Goal: Information Seeking & Learning: Find specific page/section

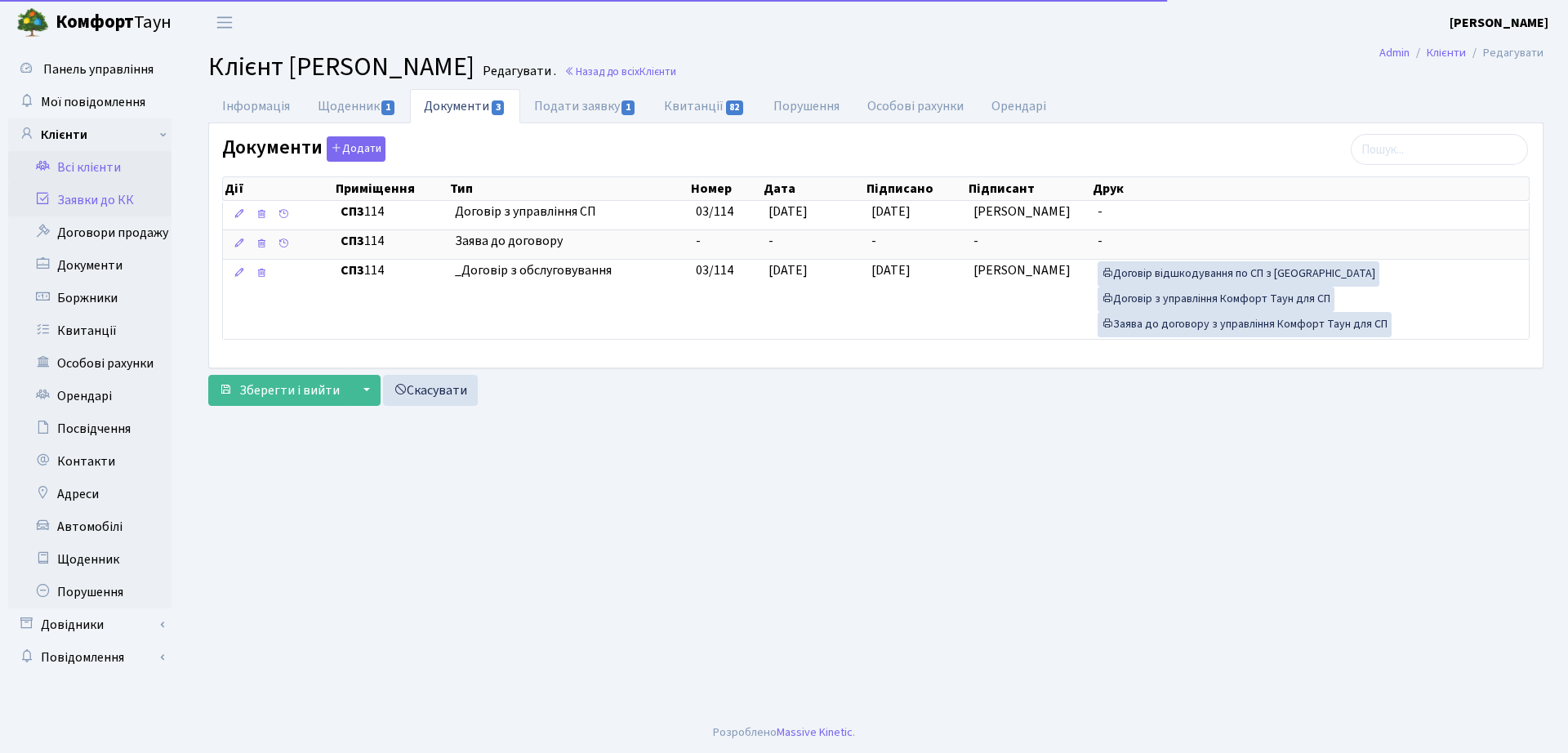
click at [124, 204] on link "Заявки до КК" at bounding box center [90, 200] width 164 height 33
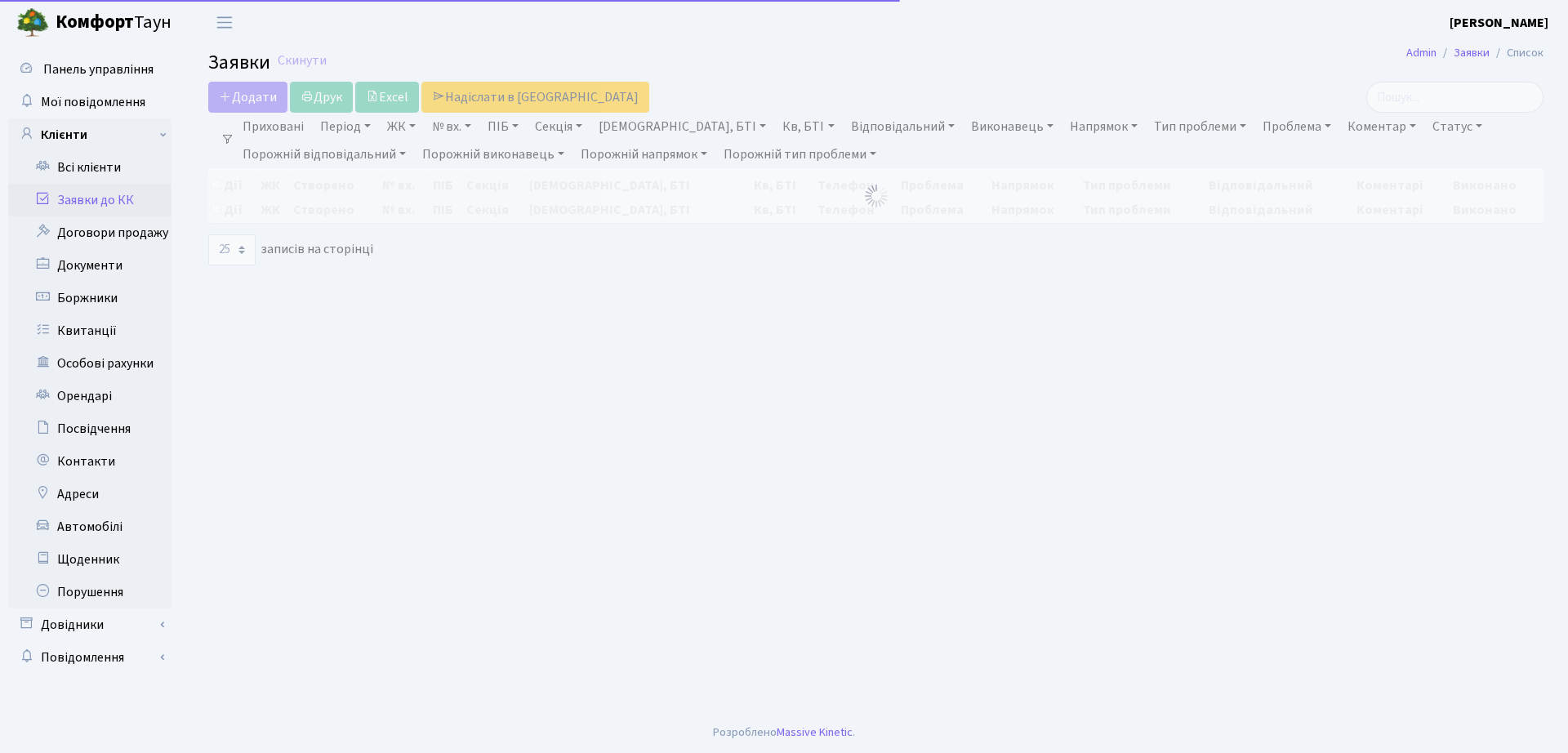
select select "25"
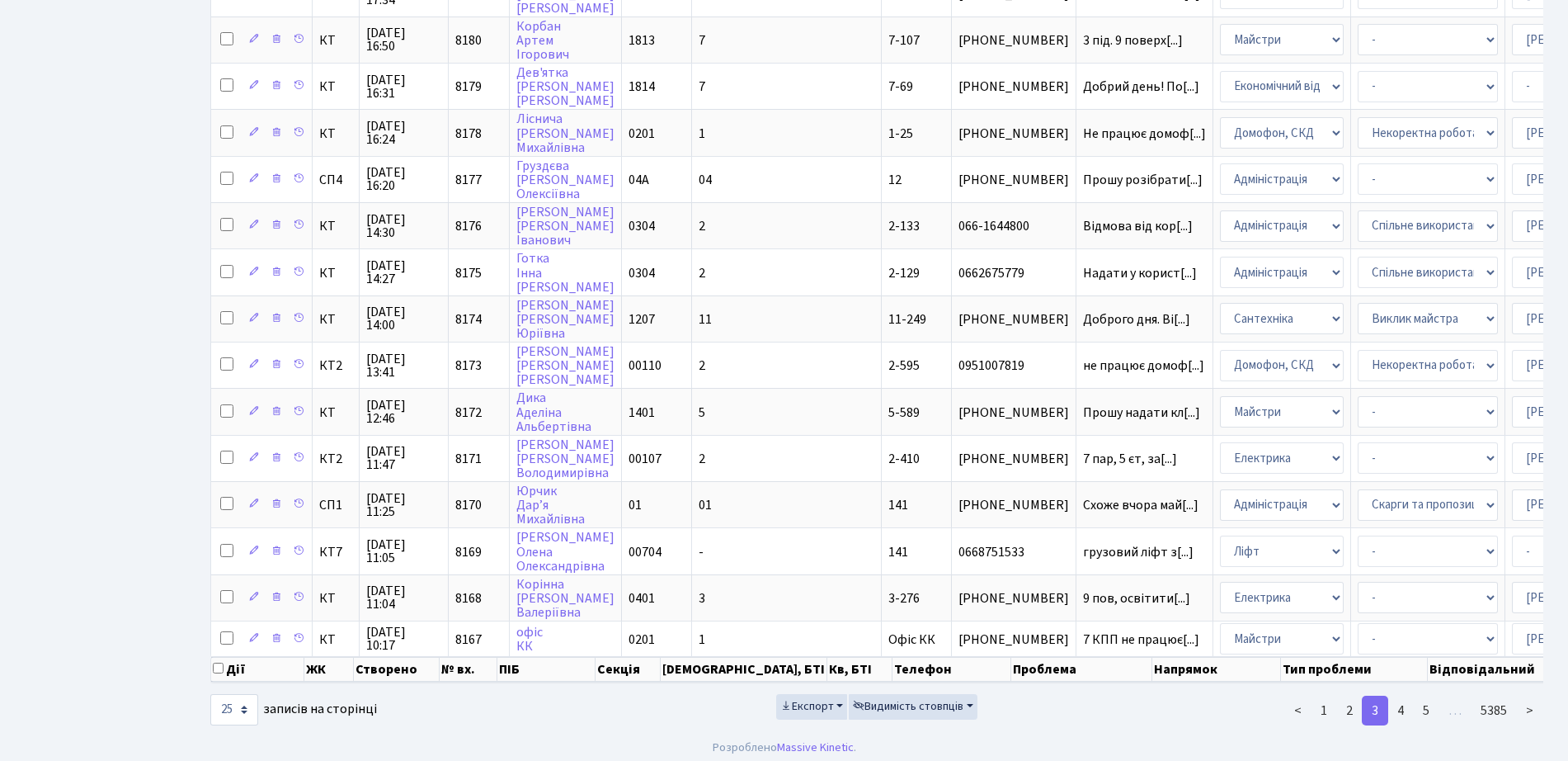
scroll to position [721, 0]
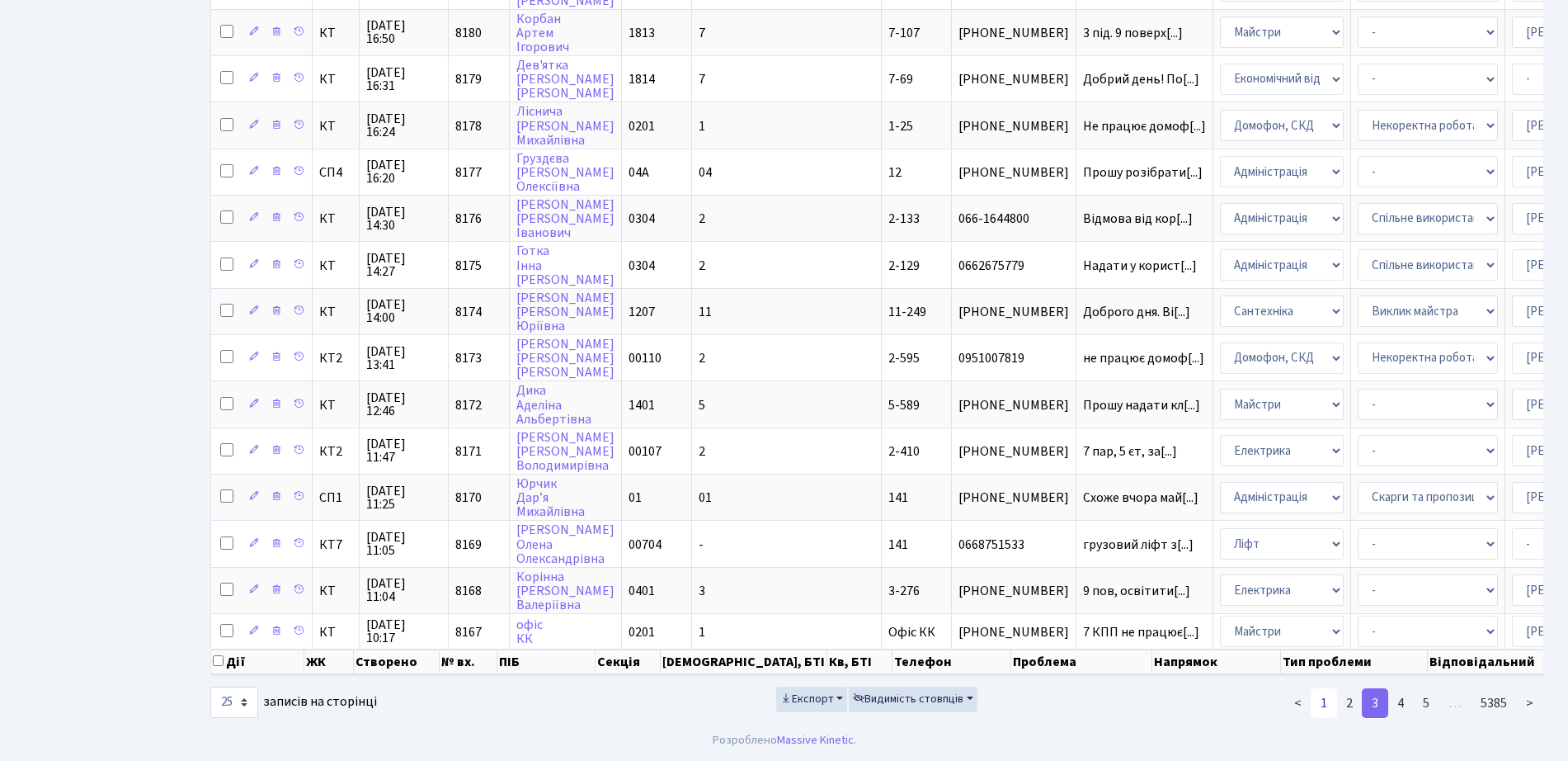
click at [1325, 709] on link "1" at bounding box center [1324, 703] width 26 height 30
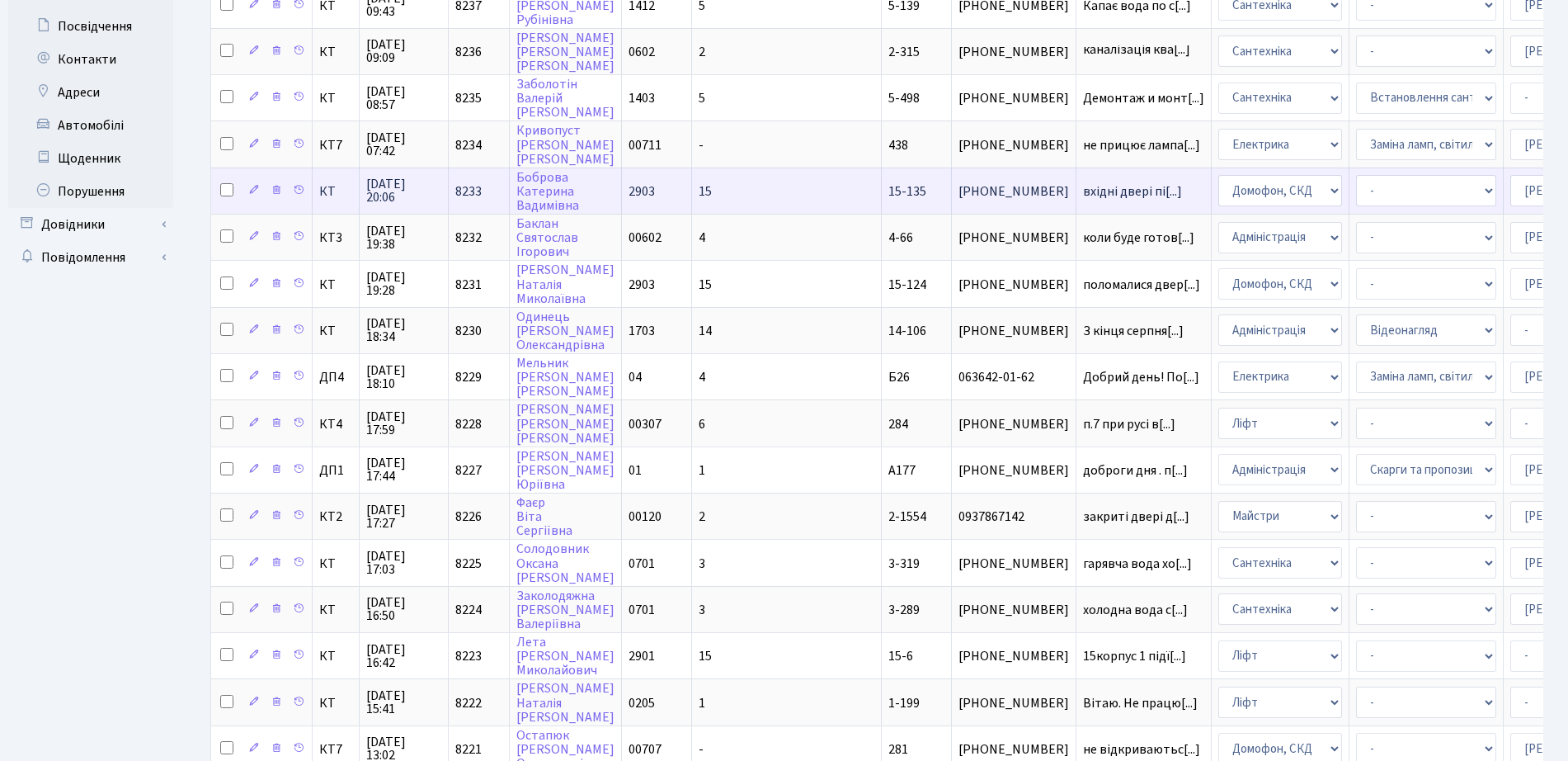
scroll to position [516, 0]
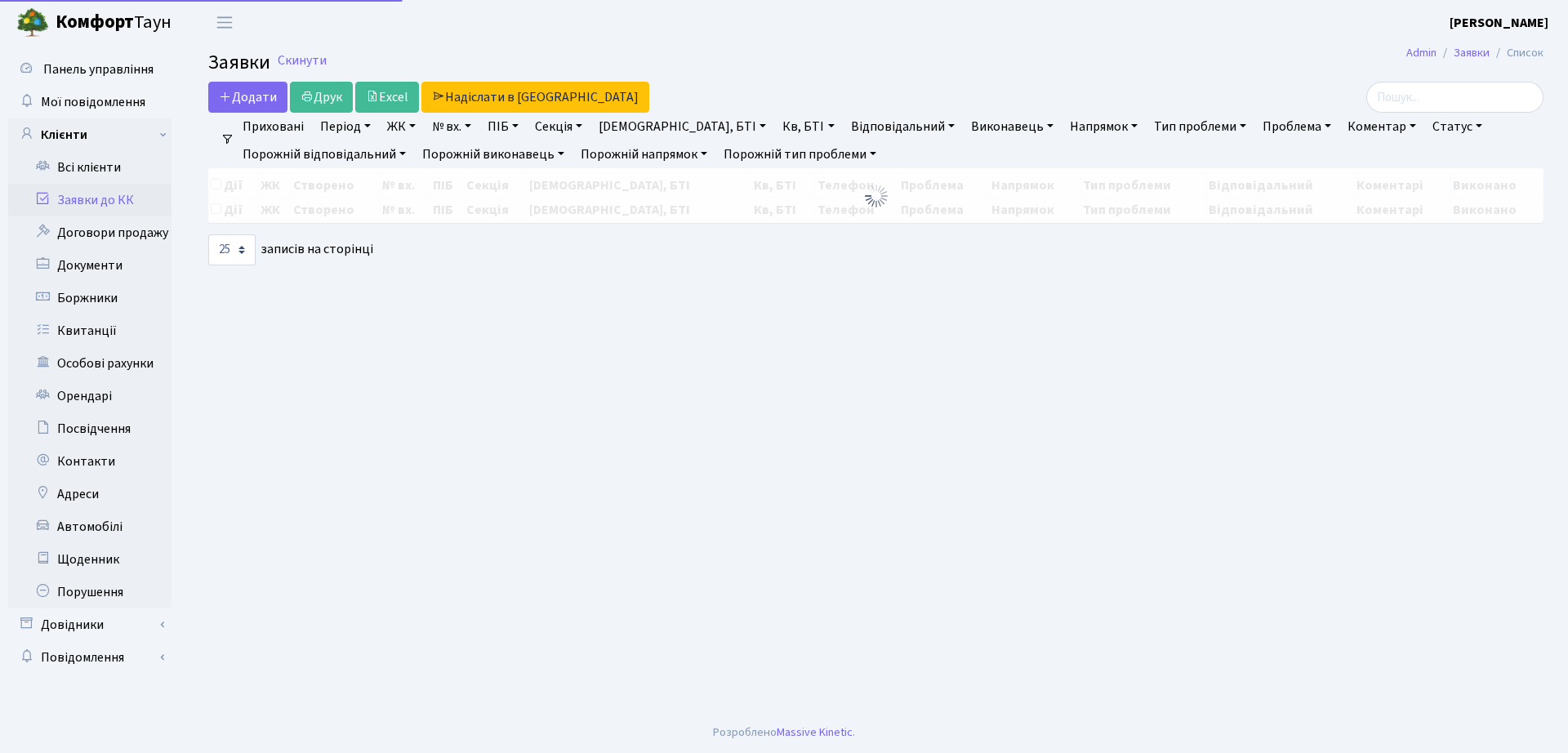
select select "25"
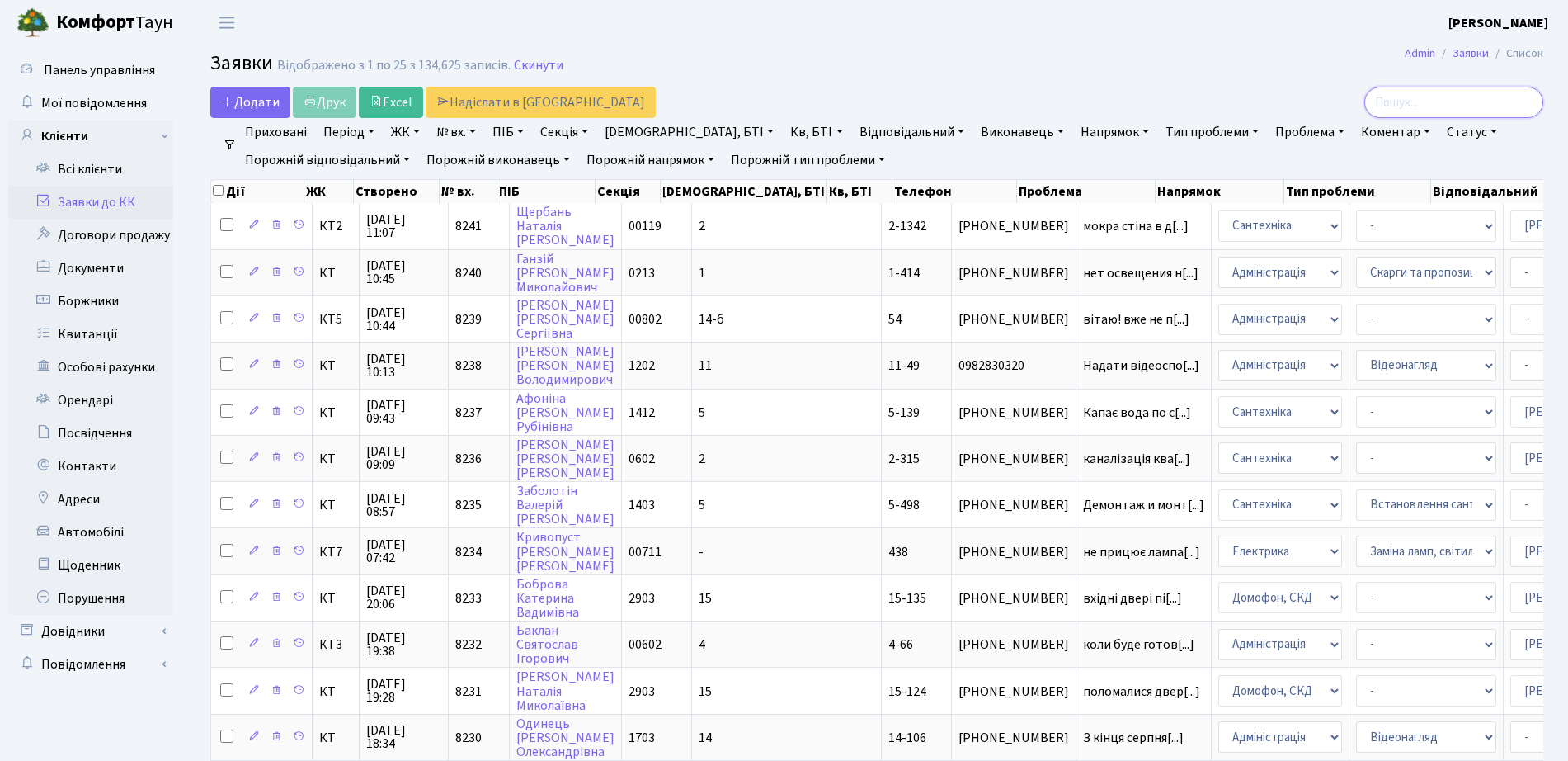
click at [1448, 105] on input "search" at bounding box center [1454, 102] width 179 height 31
type input "ладченко"
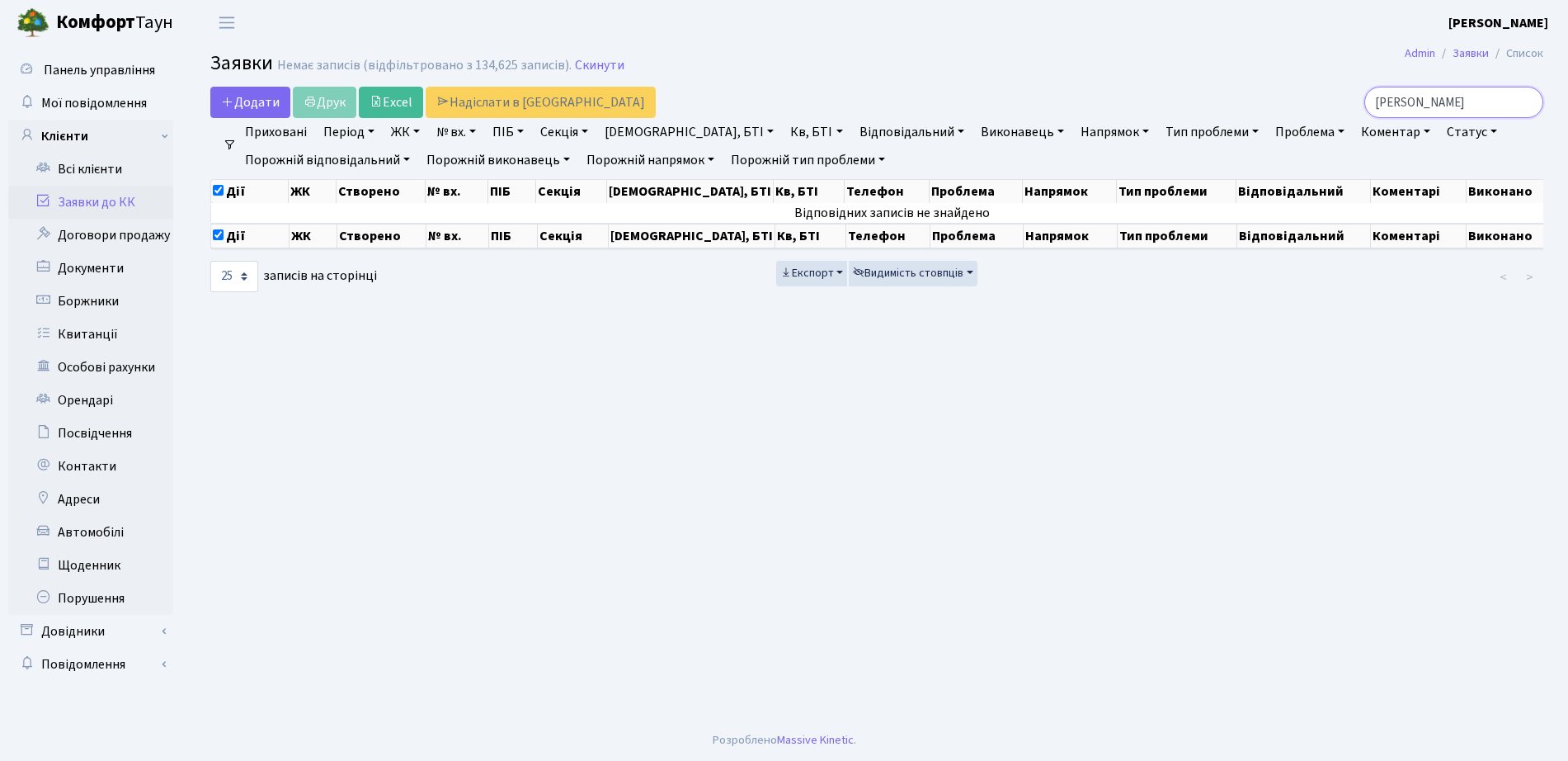
checkbox input "true"
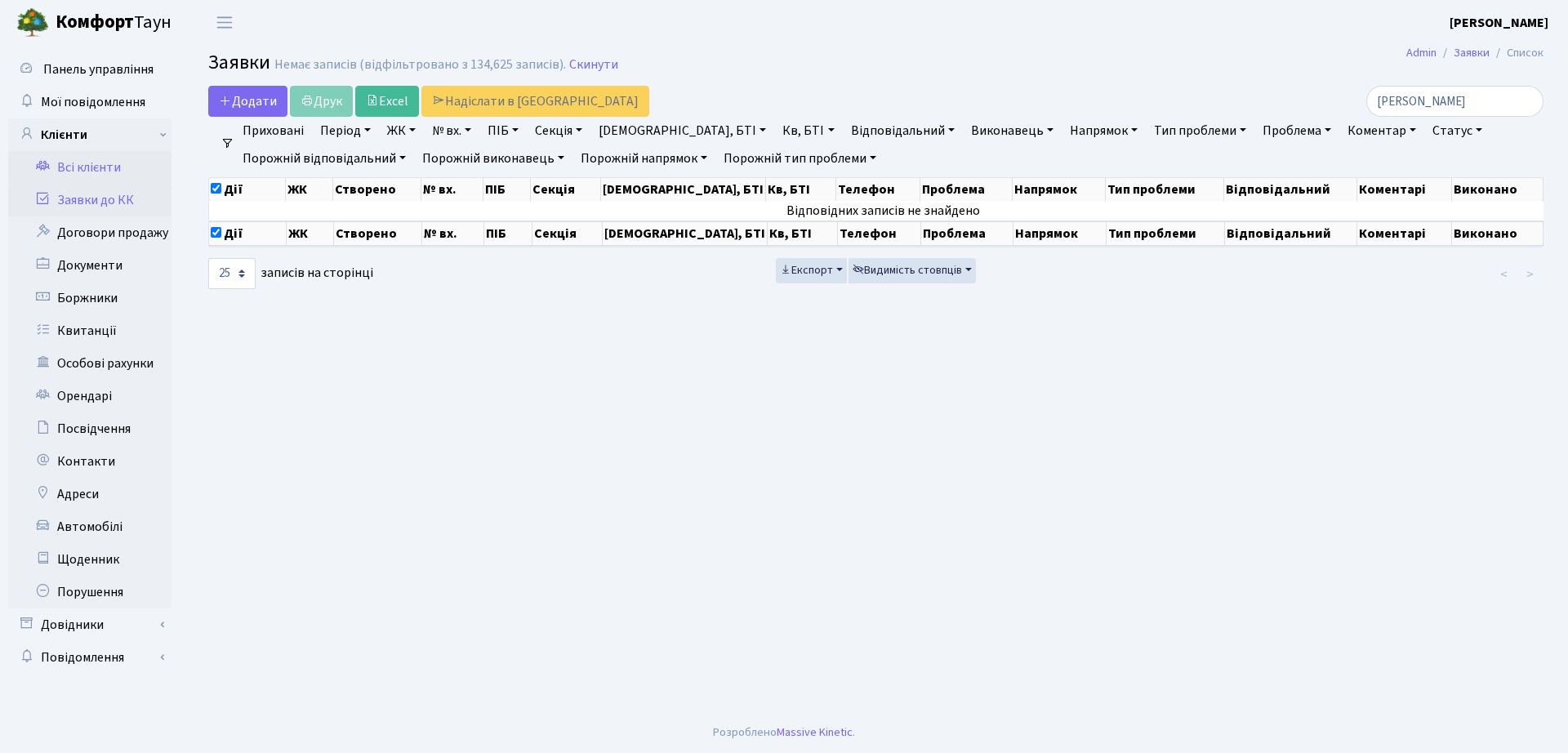
click at [93, 174] on link "Всі клієнти" at bounding box center [90, 167] width 164 height 33
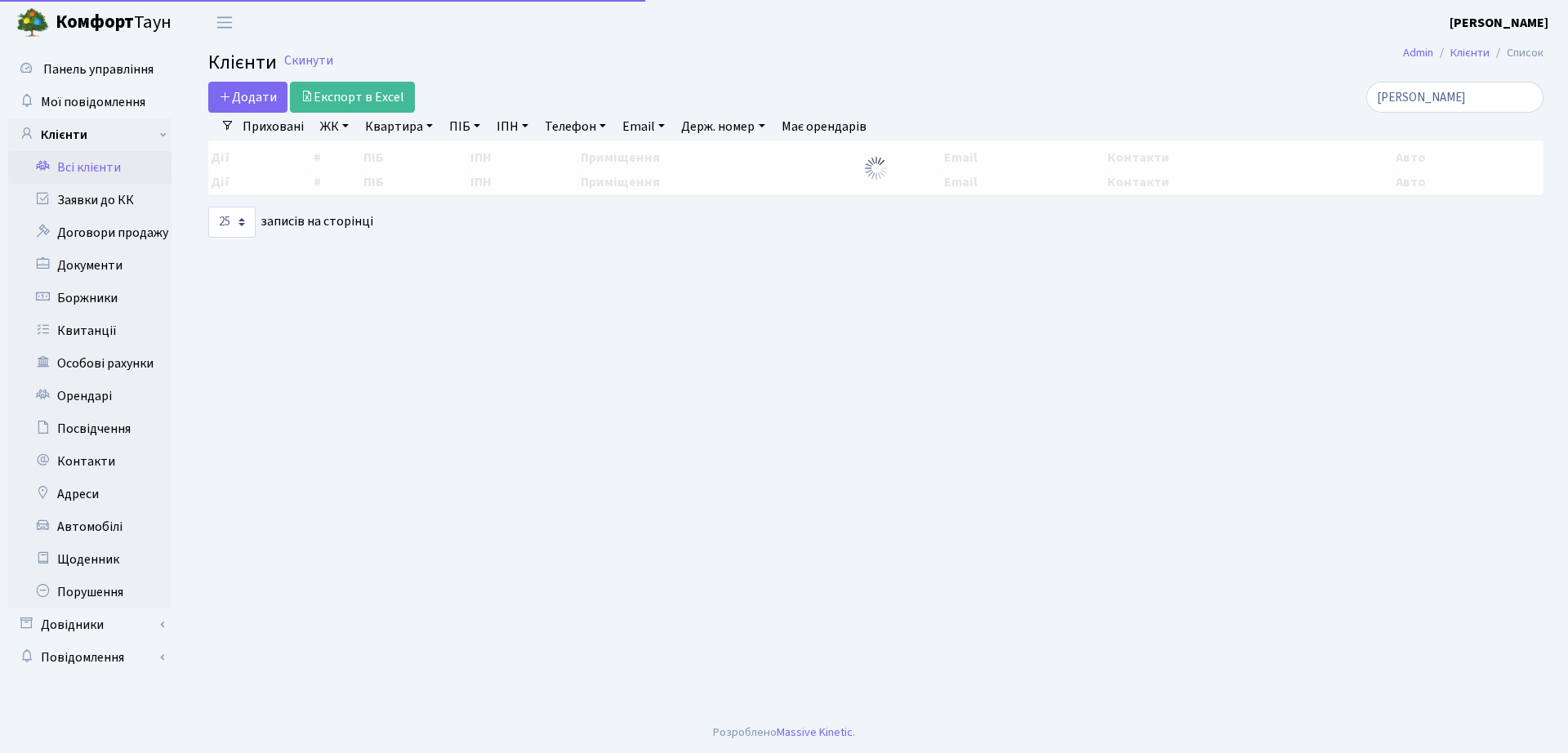
select select "25"
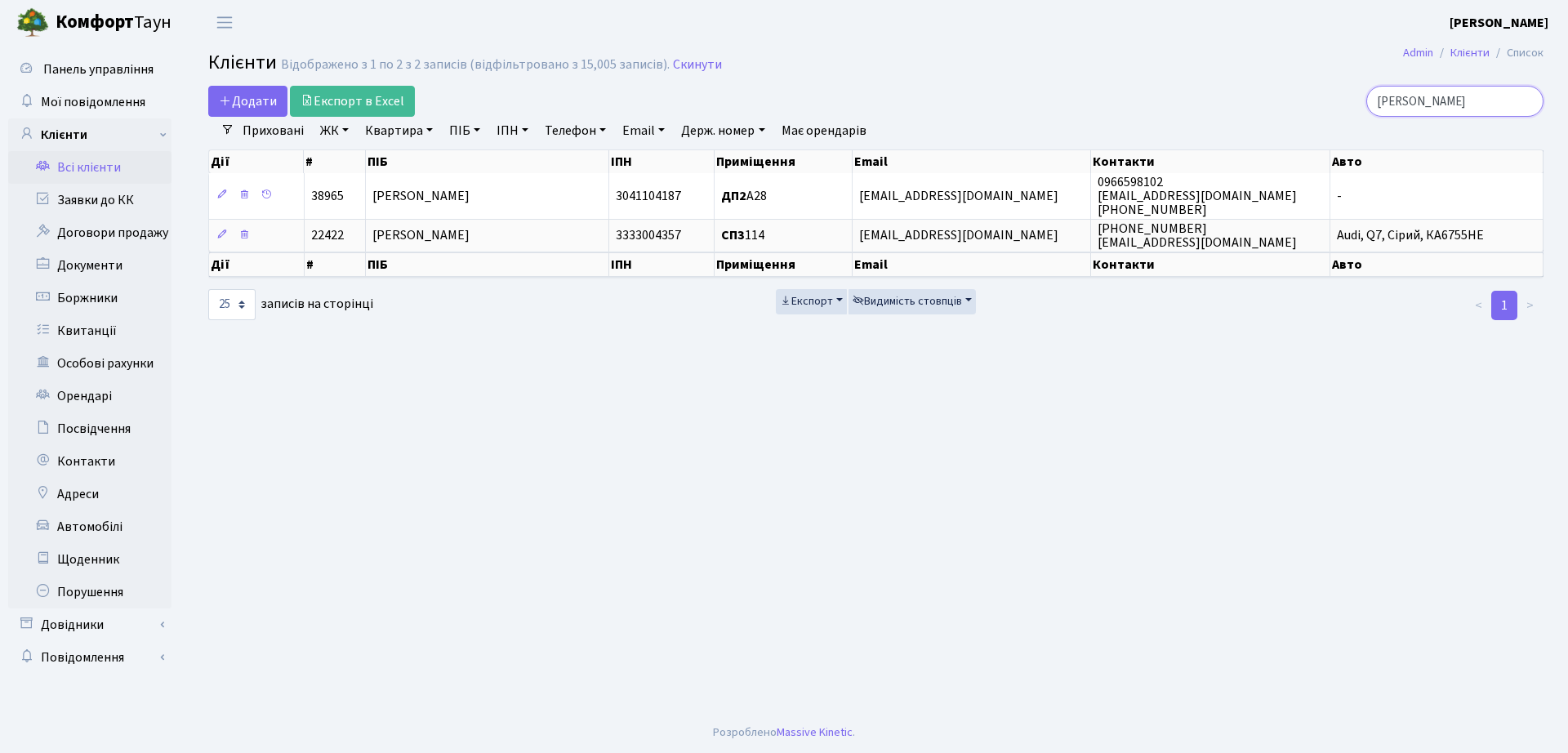
drag, startPoint x: 1477, startPoint y: 99, endPoint x: 1219, endPoint y: 106, distance: 258.1
click at [1219, 106] on div "гордійчук" at bounding box center [1329, 100] width 429 height 31
type input "ладченко"
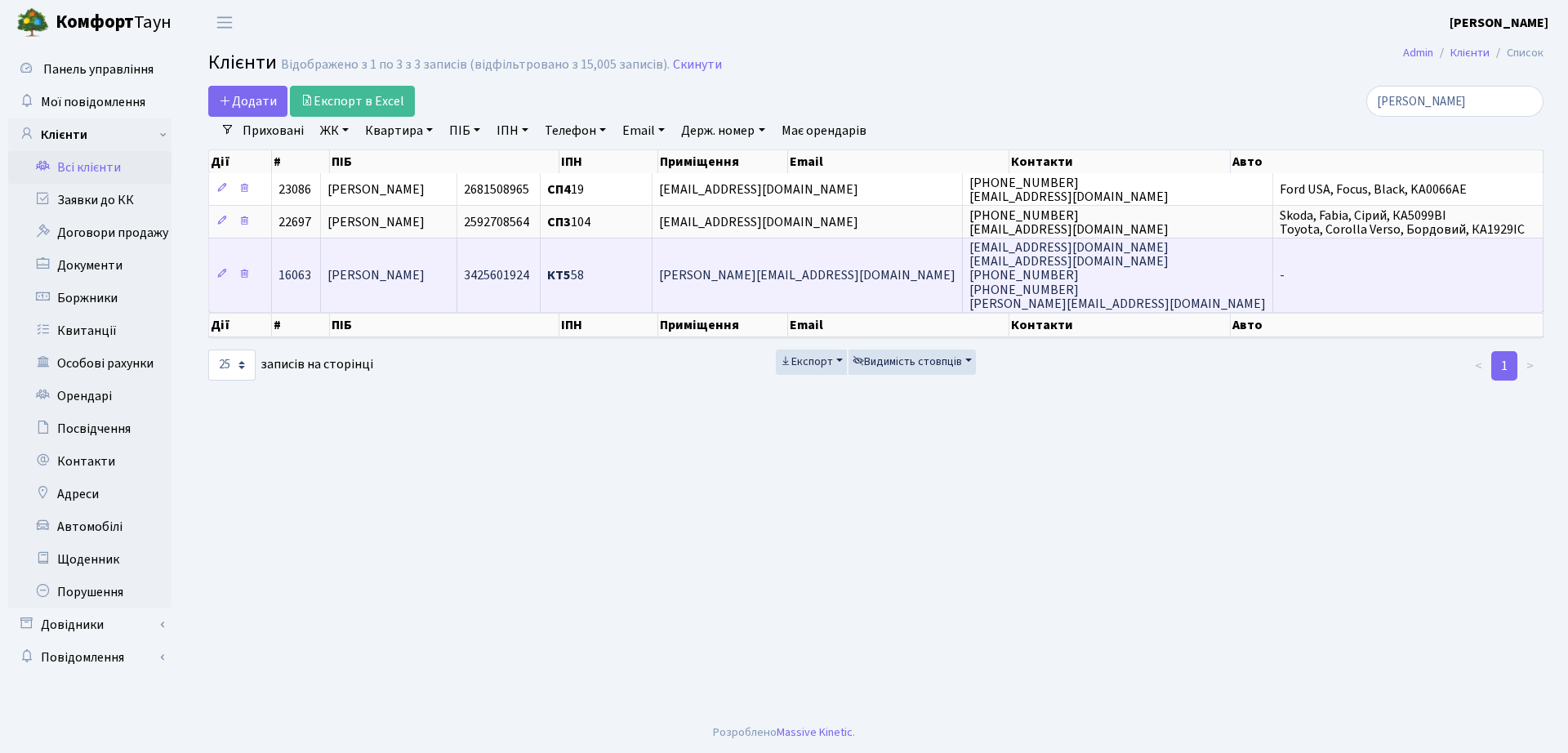
click at [652, 294] on td "КТ5 58" at bounding box center [596, 275] width 111 height 75
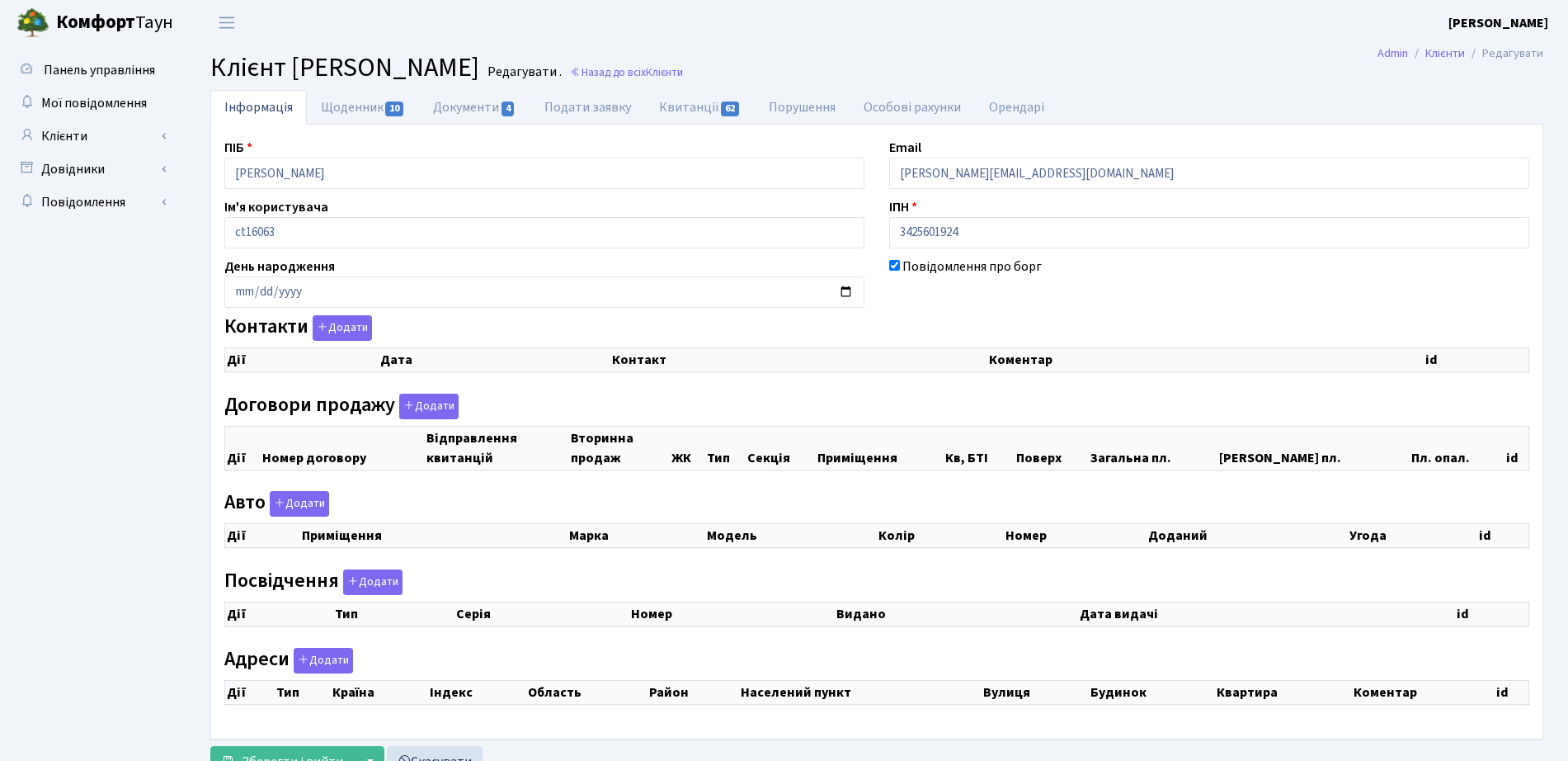
checkbox input "true"
select select "25"
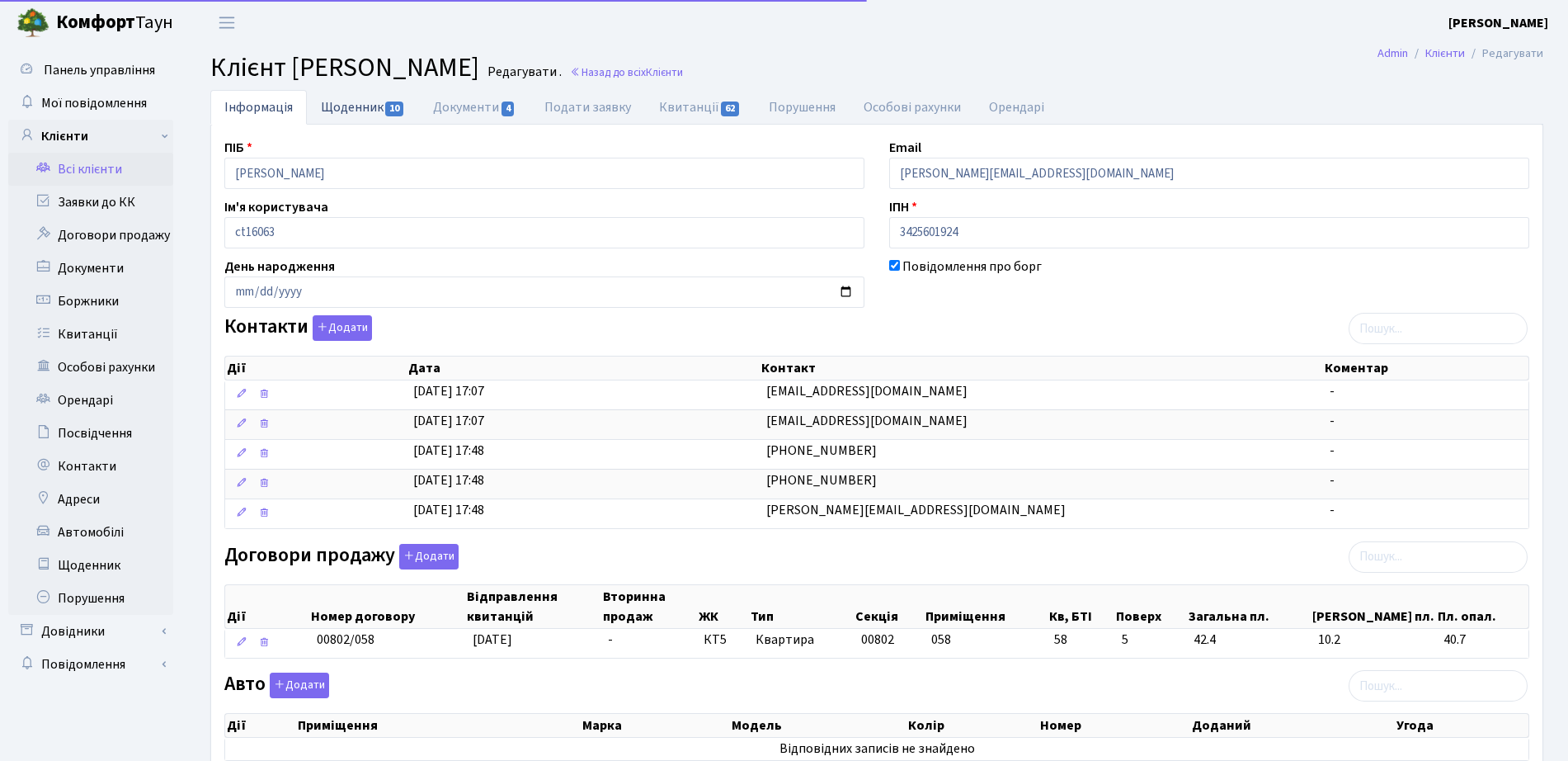
click at [338, 93] on link "Щоденник 10" at bounding box center [363, 107] width 112 height 34
select select "25"
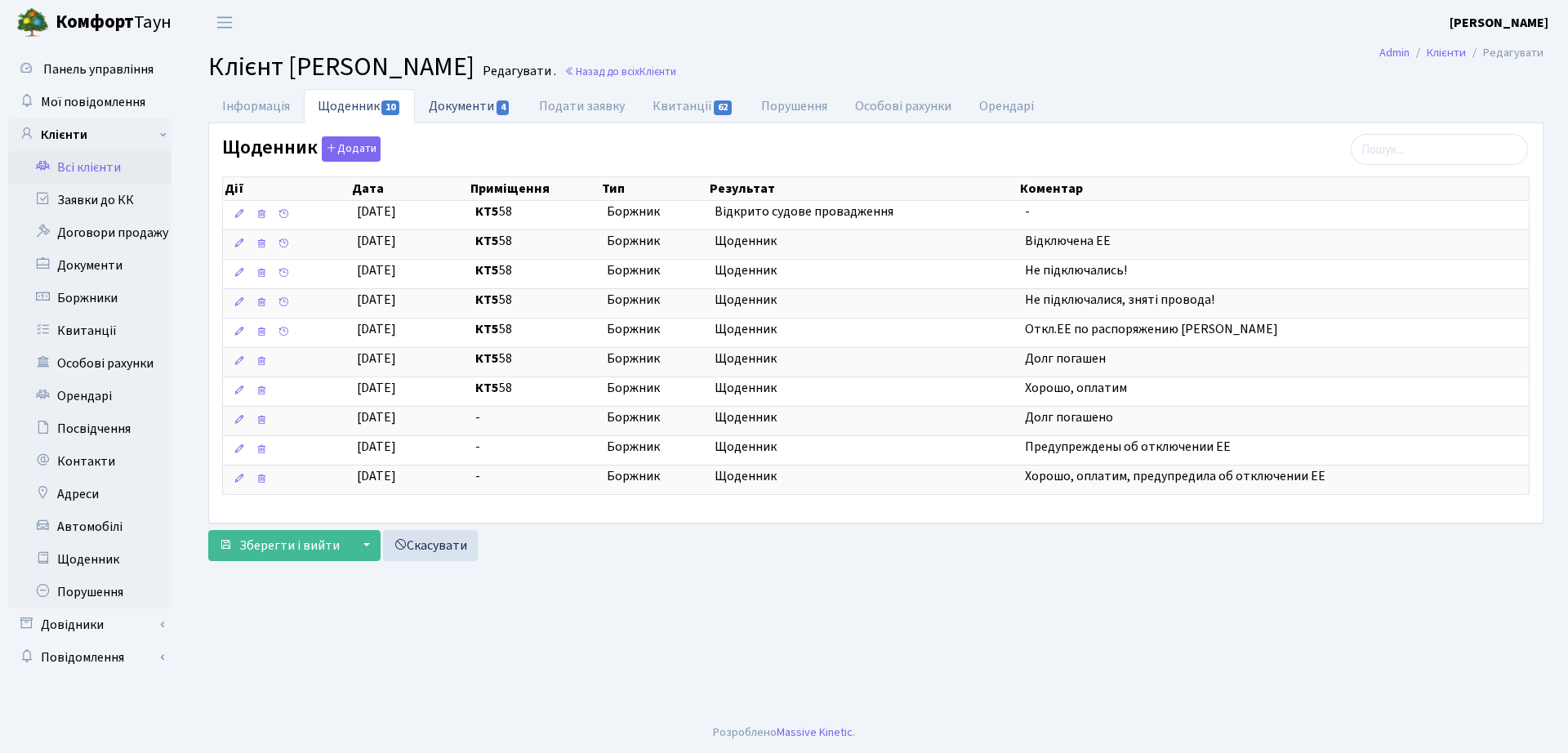
click at [474, 89] on link "Документи 4" at bounding box center [469, 106] width 109 height 34
select select "25"
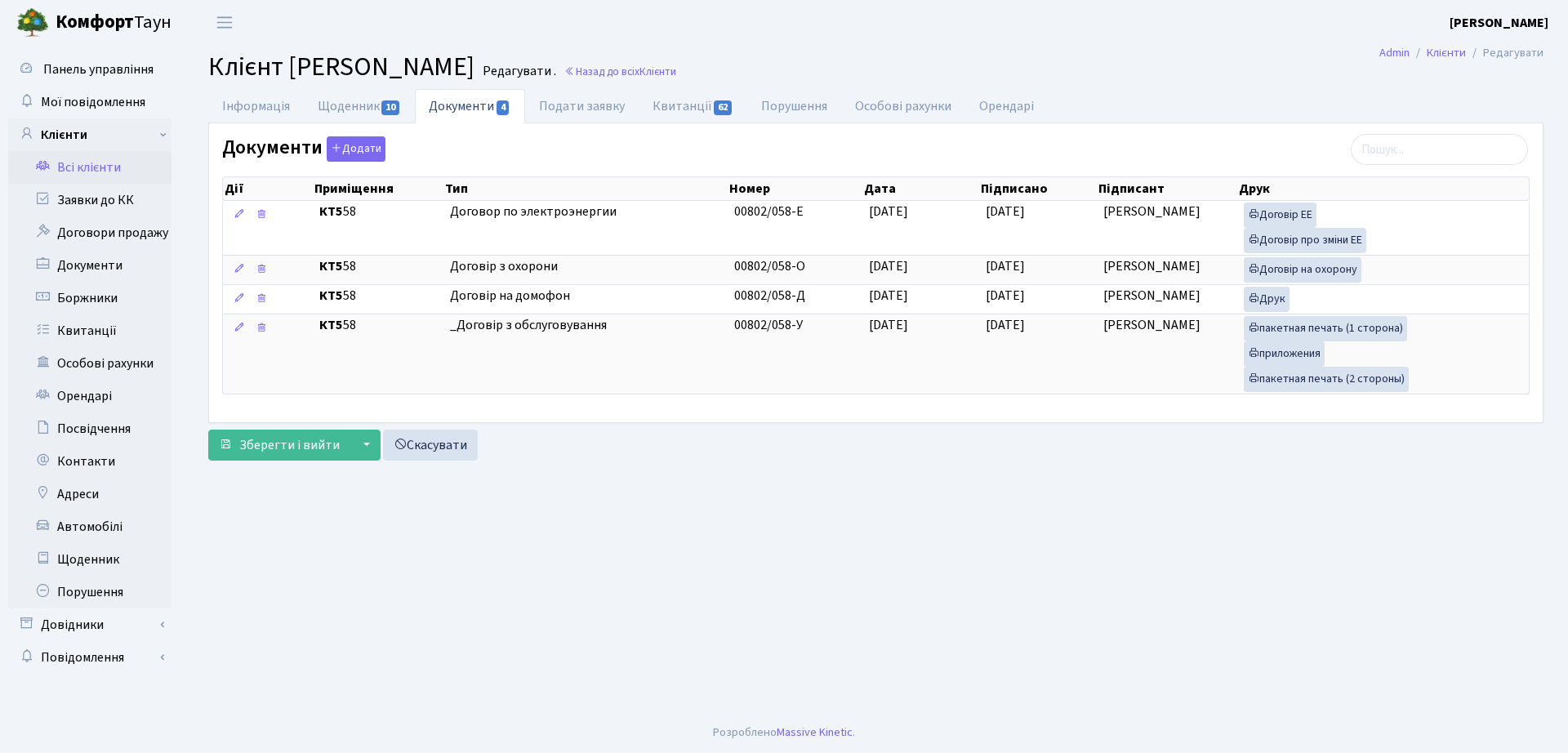
click at [680, 84] on main "Admin Клієнти Редагувати Клієнт Ладченко Софія Сергіївна Редагувати . Назад до …" at bounding box center [876, 378] width 1384 height 667
click at [676, 75] on link "Назад до всіх Клієнти" at bounding box center [620, 71] width 112 height 15
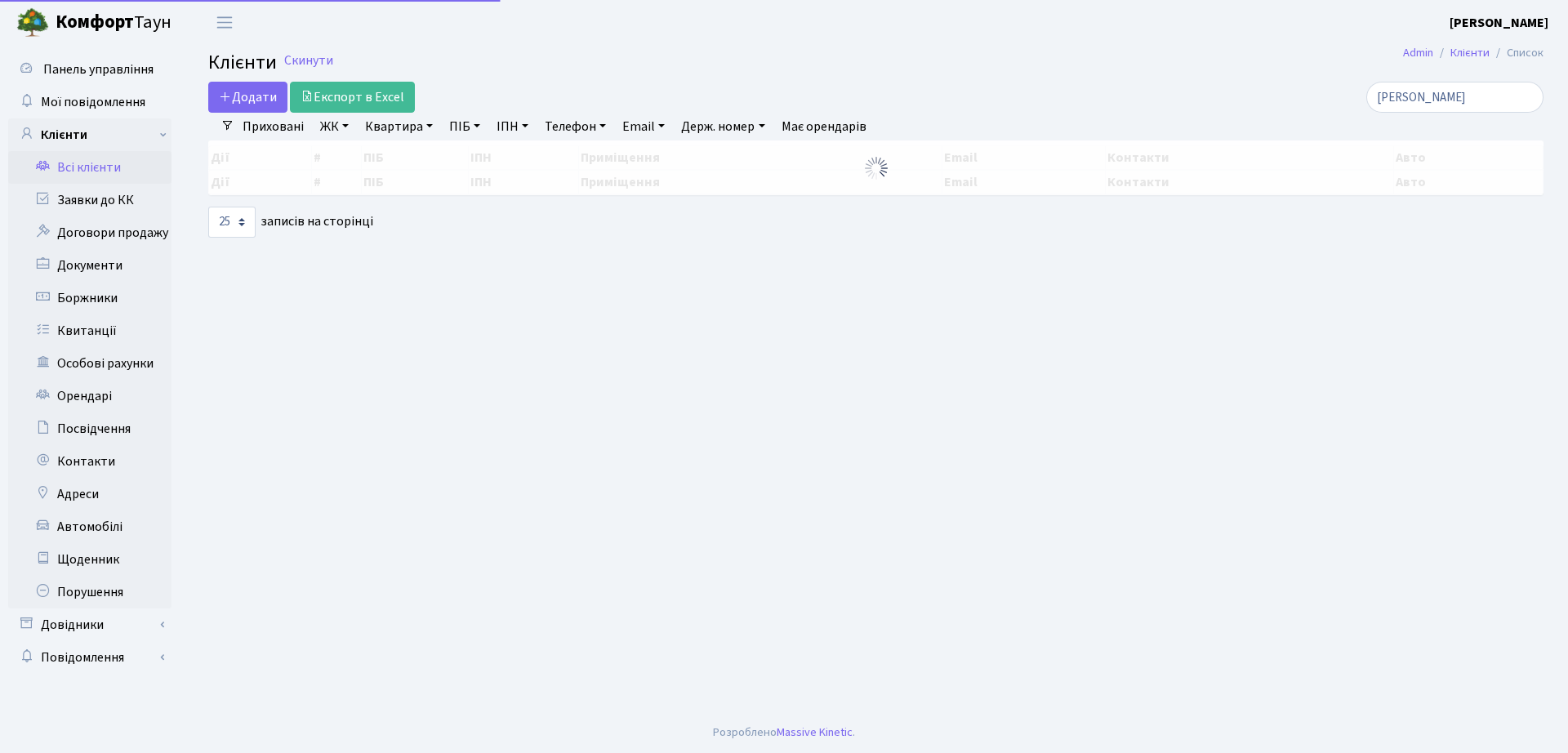
select select "25"
drag, startPoint x: 1462, startPoint y: 97, endPoint x: 1130, endPoint y: 103, distance: 332.1
click at [1131, 119] on div "Додати Експорт в Excel ладченко Фільтри Приховані ЖК ТХ, вул. Ділова, 1/2 КТ, в…" at bounding box center [875, 159] width 1360 height 156
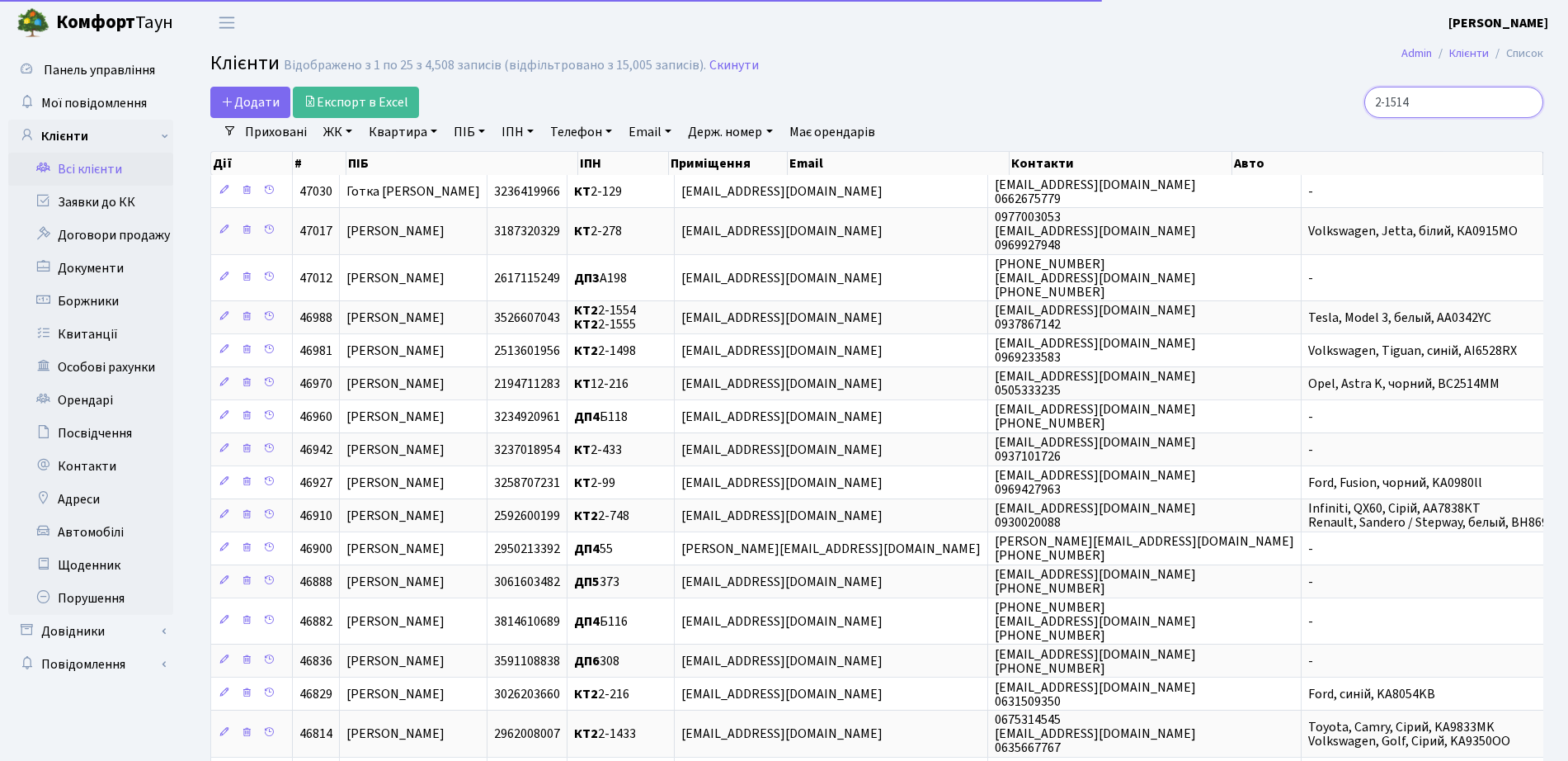
type input "2-1514"
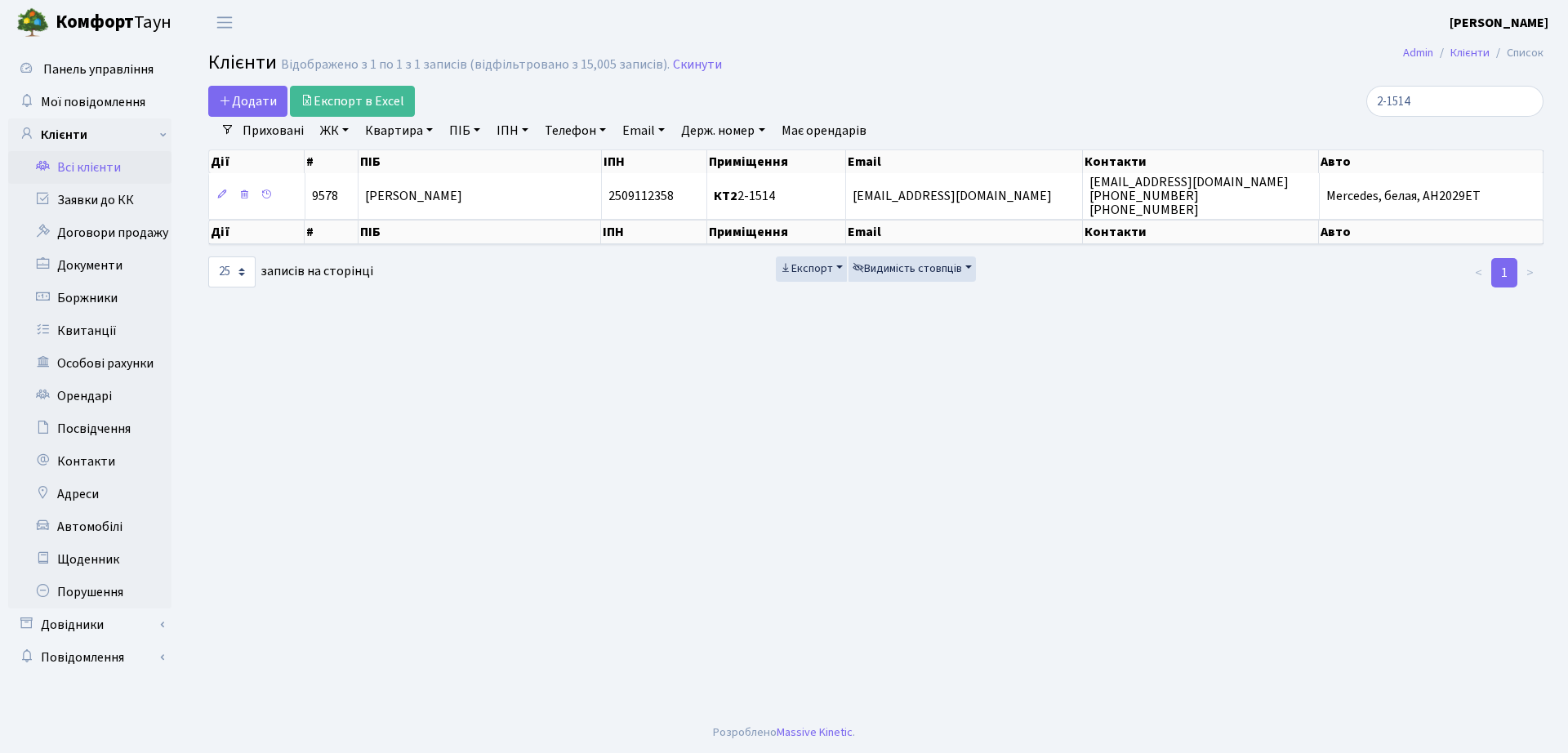
click at [529, 169] on th "ПІБ" at bounding box center [479, 162] width 243 height 23
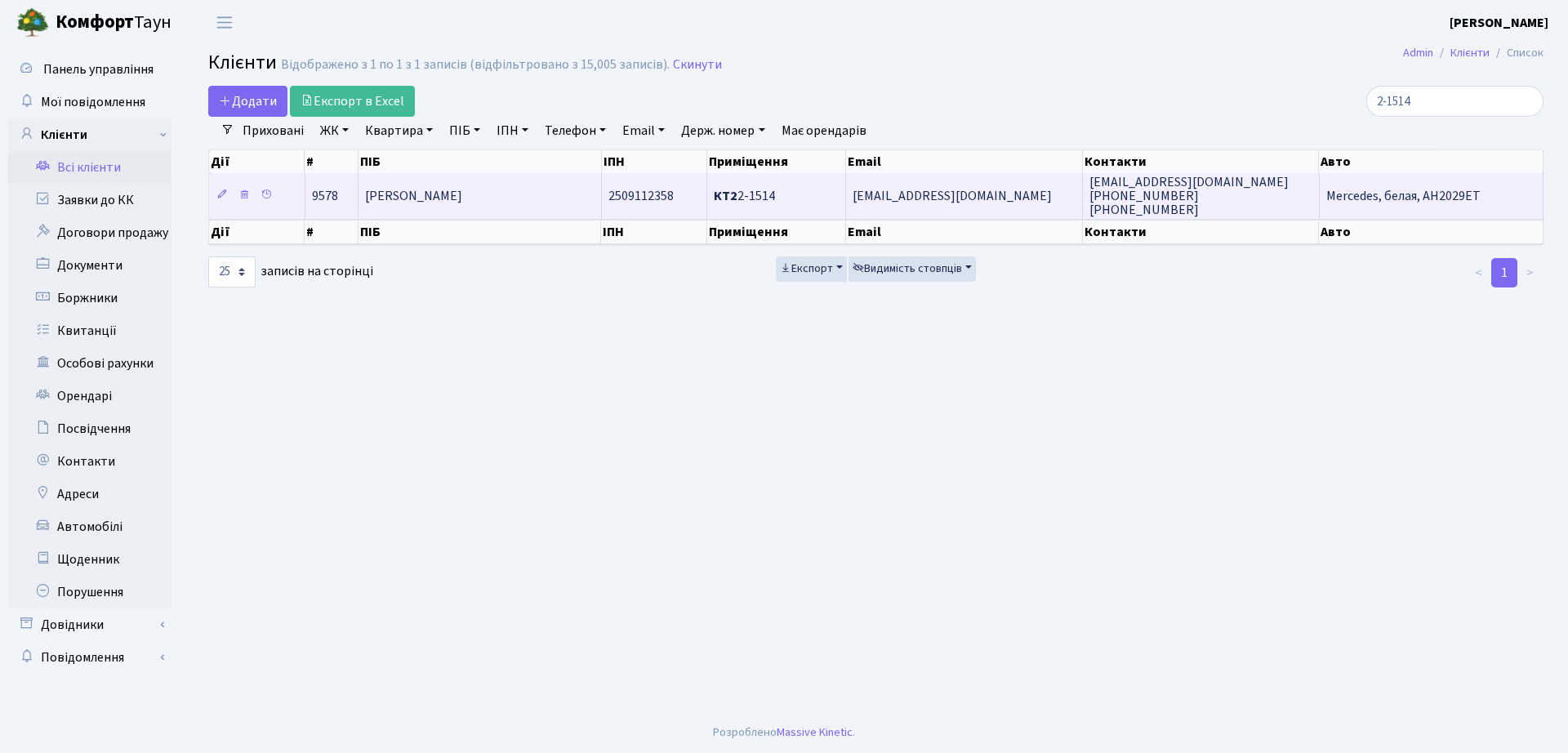
click at [533, 197] on td "[PERSON_NAME]" at bounding box center [479, 196] width 243 height 44
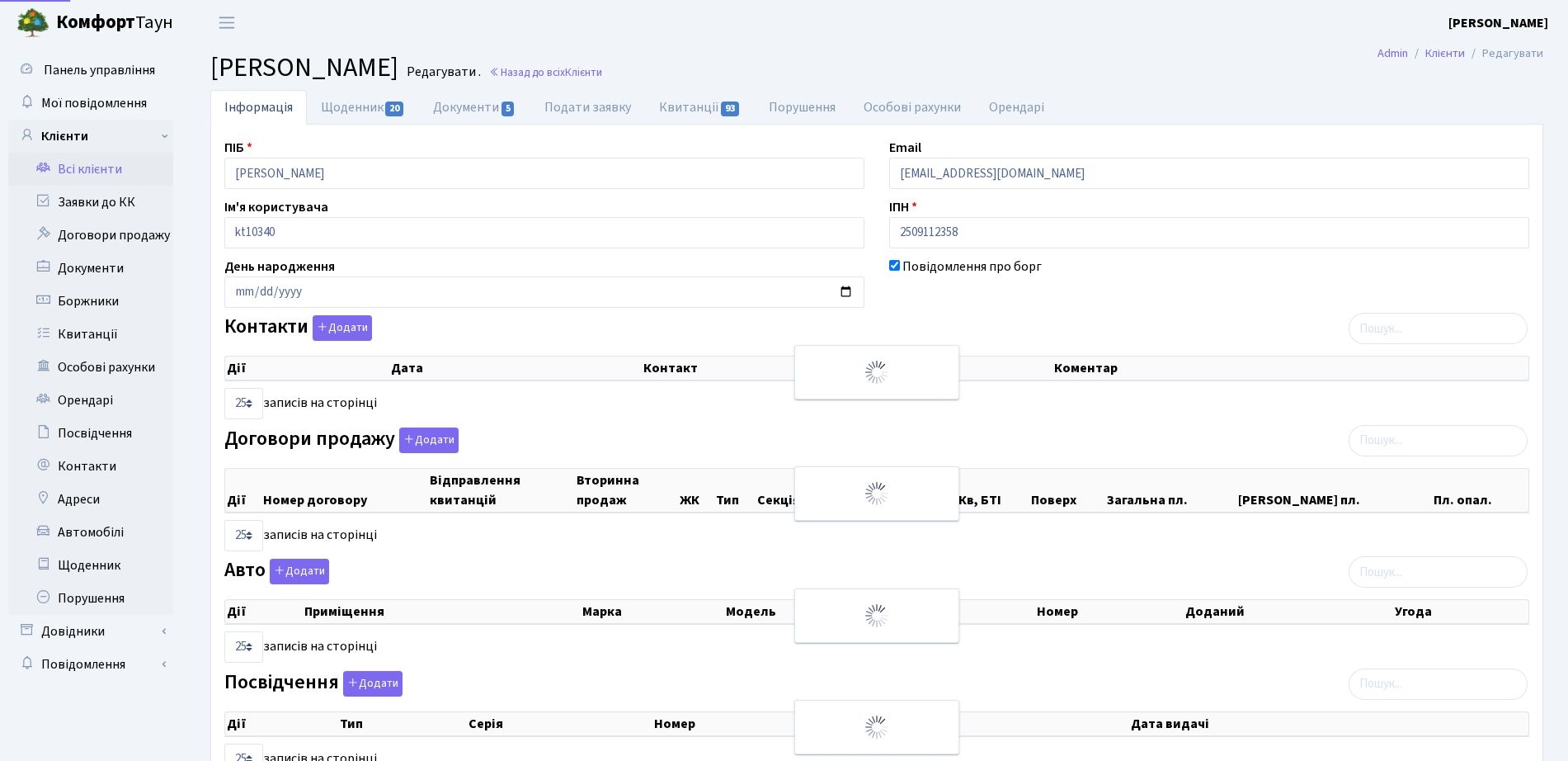
select select "25"
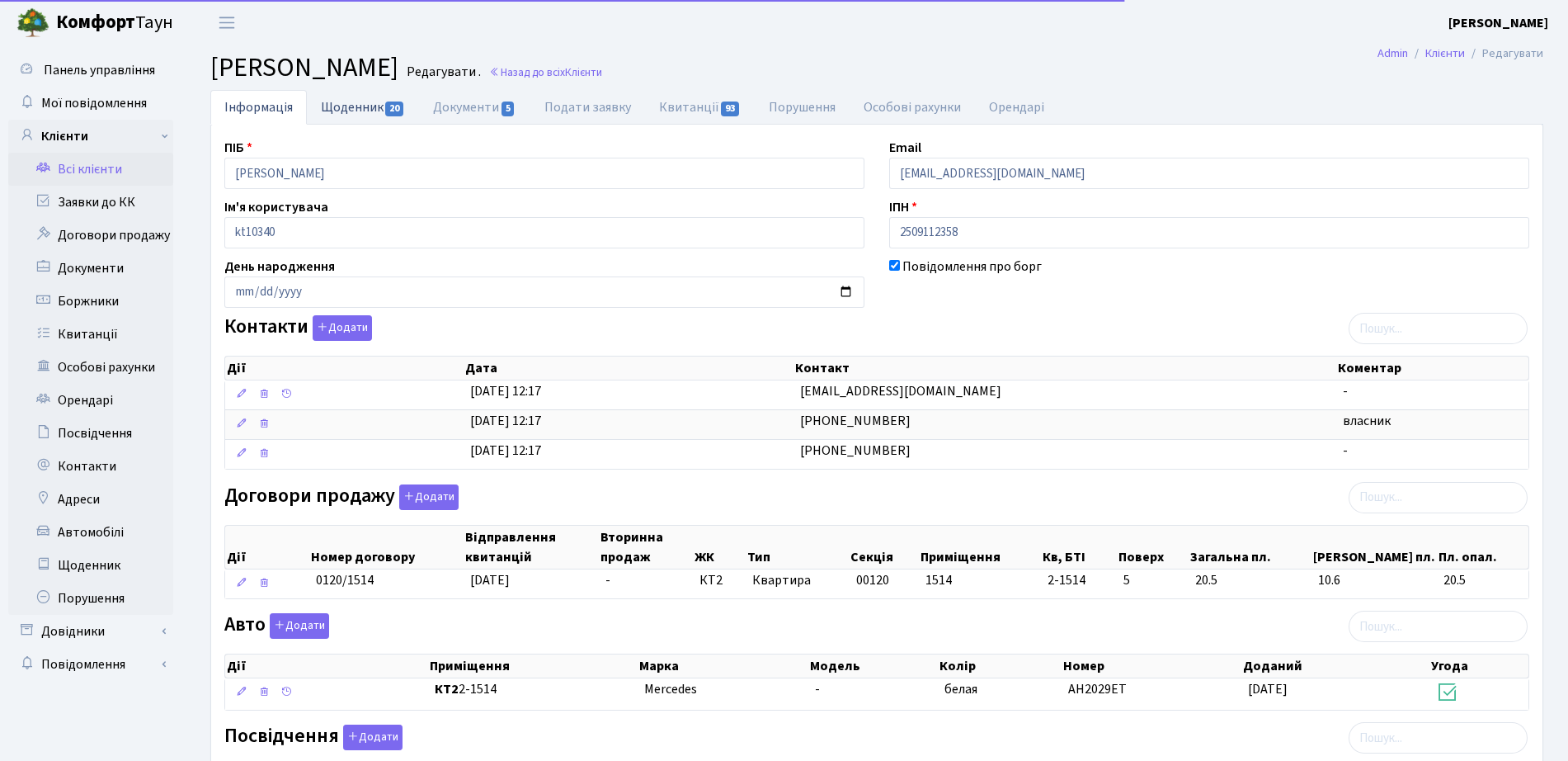
click at [348, 113] on link "Щоденник 20" at bounding box center [363, 107] width 112 height 34
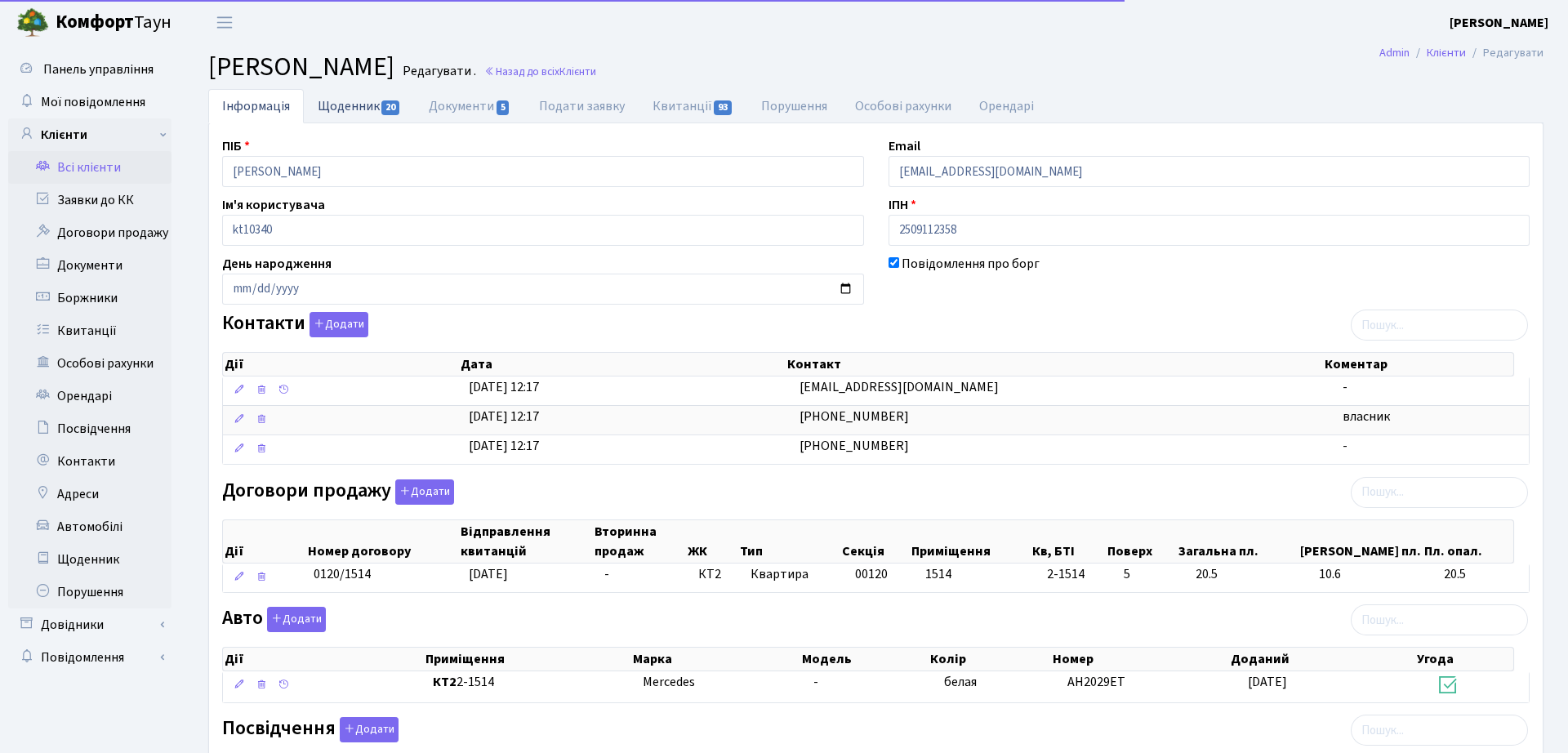
select select "25"
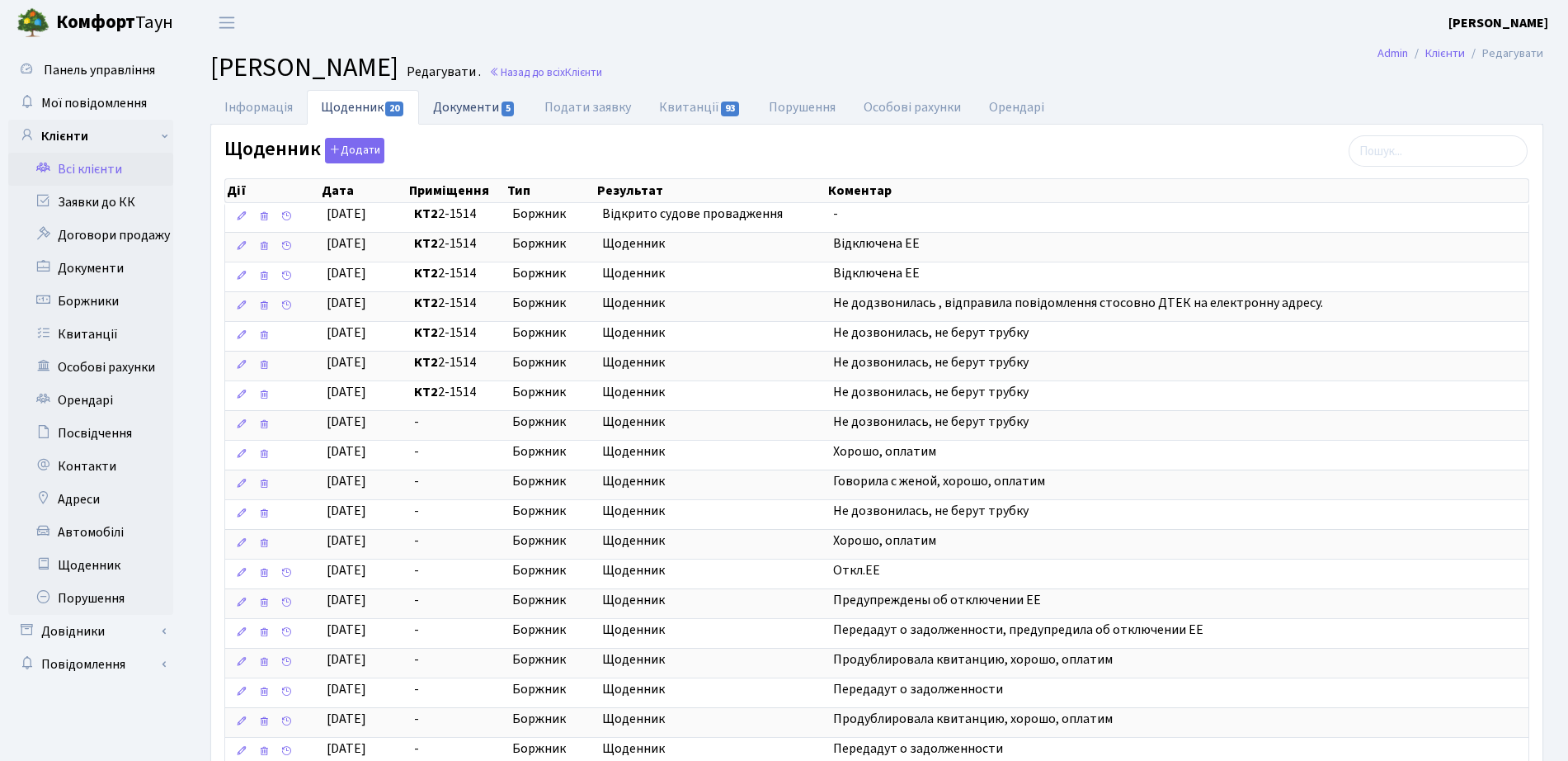
click at [461, 101] on link "Документи 5" at bounding box center [474, 107] width 111 height 34
select select "25"
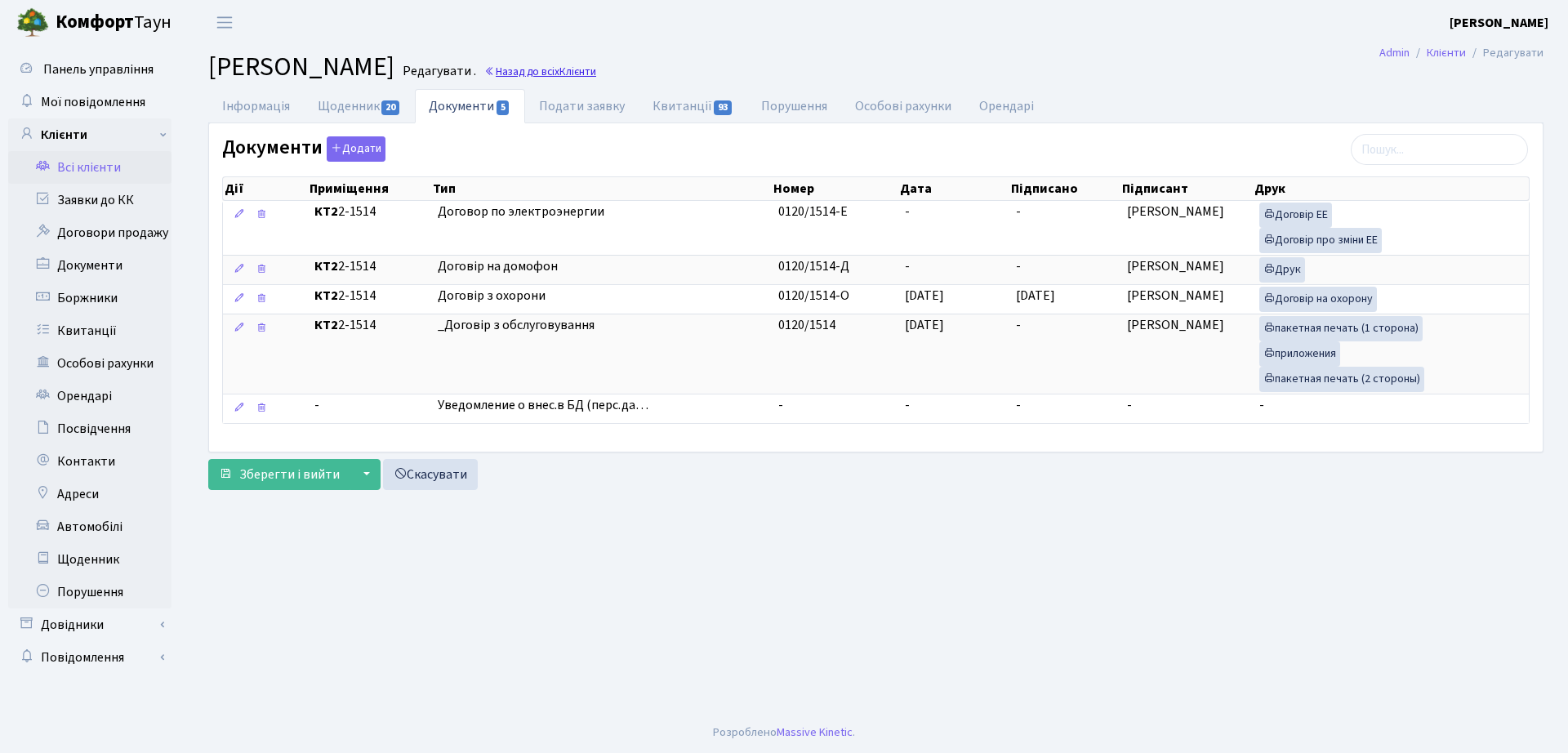
click at [596, 68] on link "Назад до всіх Клієнти" at bounding box center [540, 71] width 112 height 15
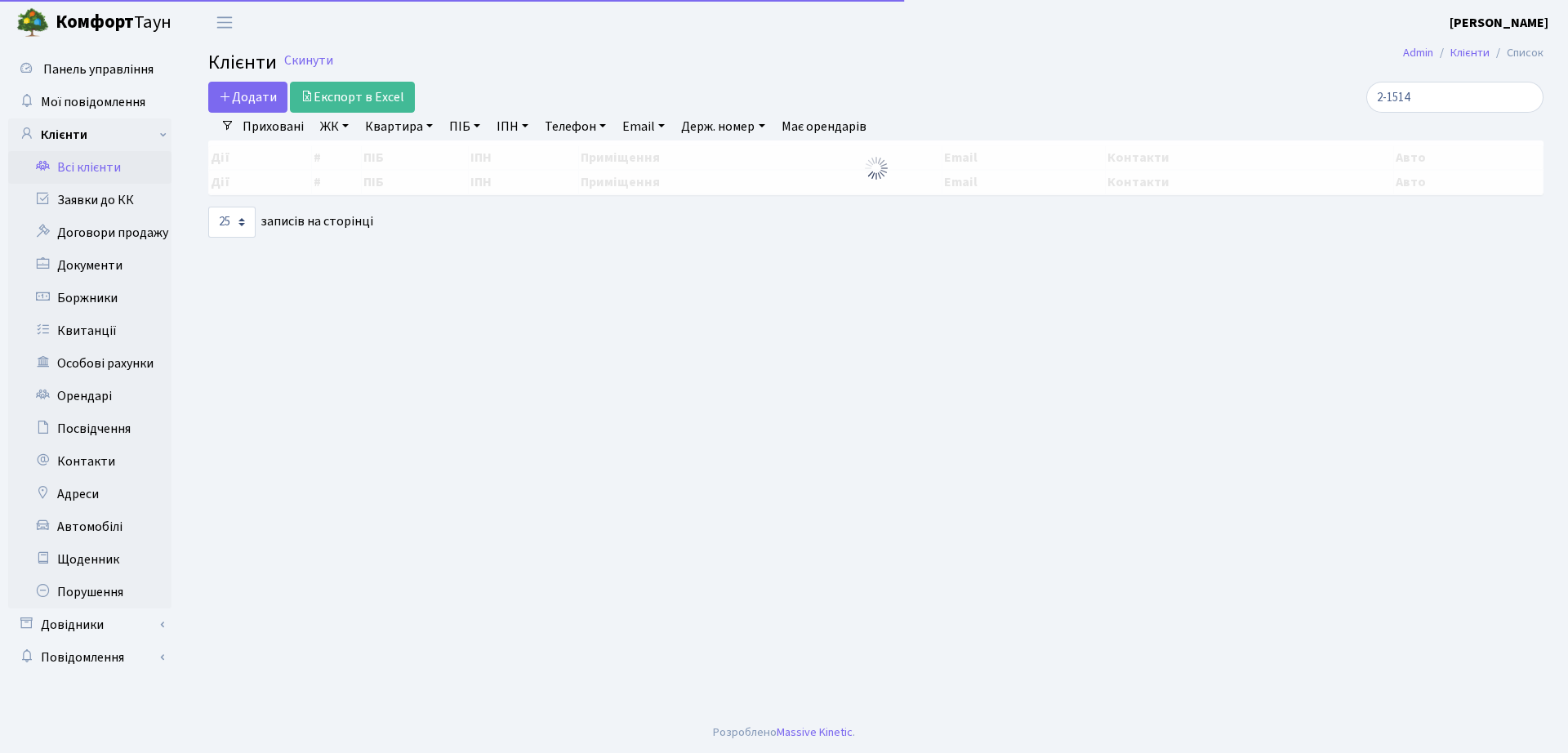
select select "25"
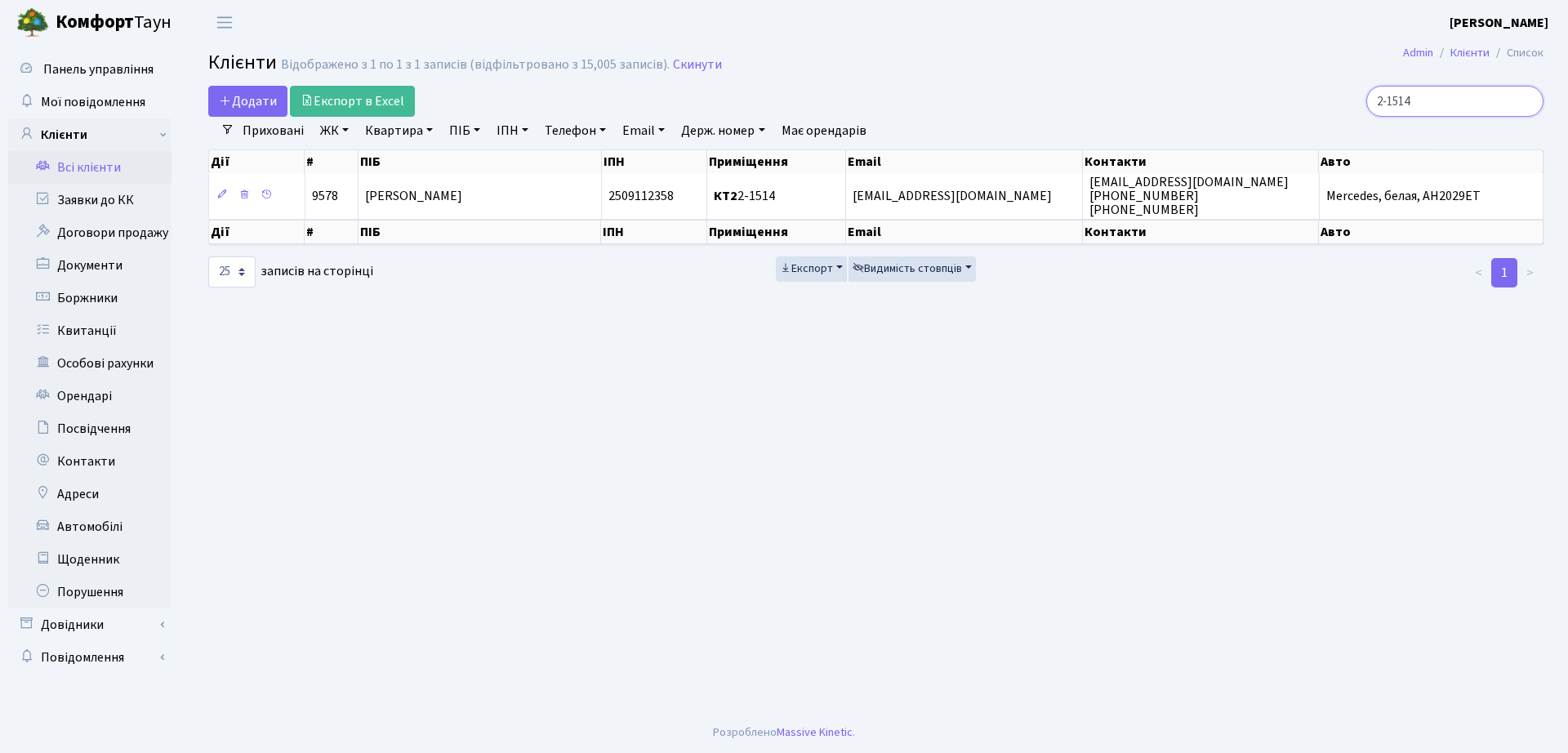
drag, startPoint x: 1437, startPoint y: 98, endPoint x: 1268, endPoint y: 96, distance: 169.0
click at [1268, 96] on div "2-1514" at bounding box center [1329, 100] width 429 height 31
type input "5-348"
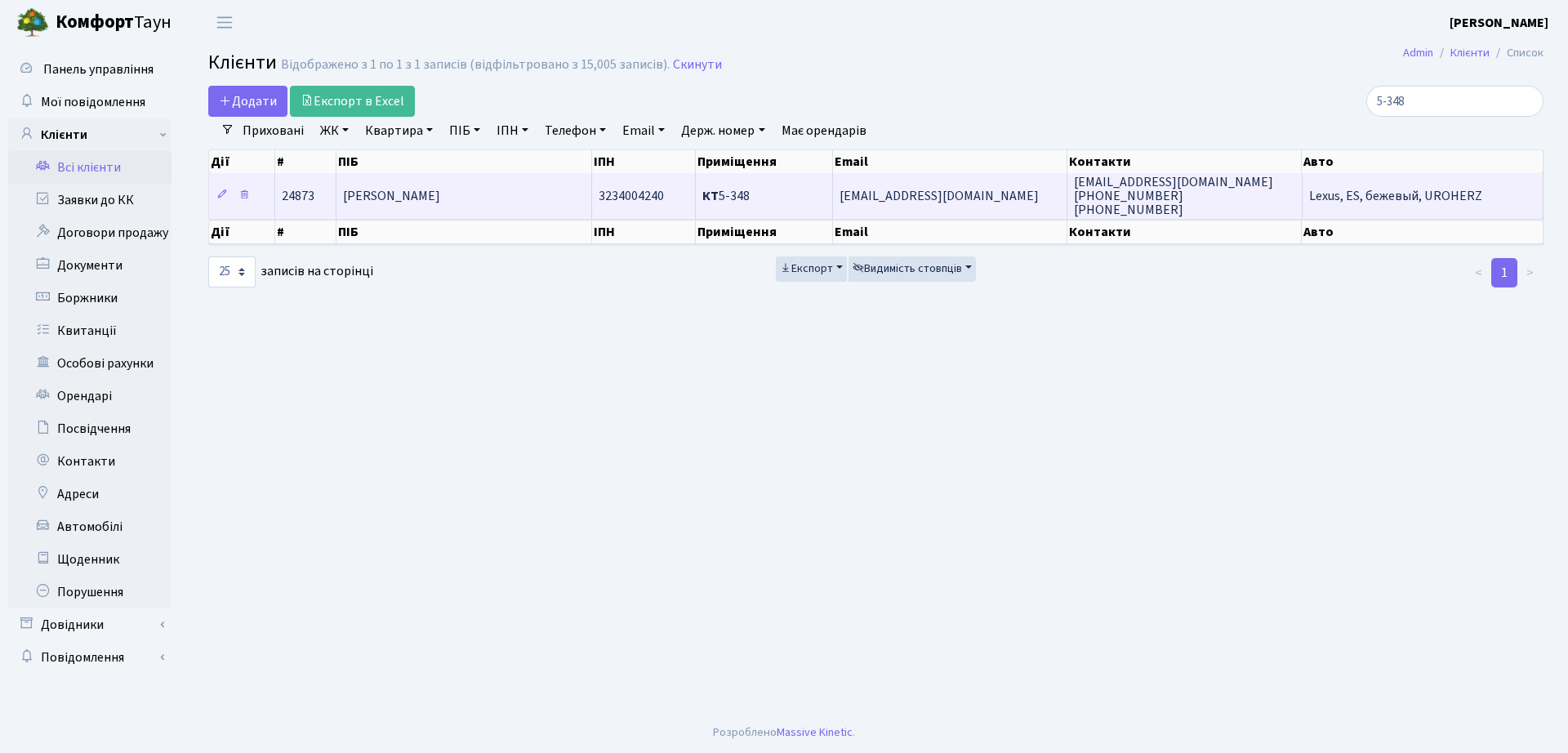
click at [421, 204] on span "Тарасенко Юлія Олександрівна" at bounding box center [391, 196] width 97 height 18
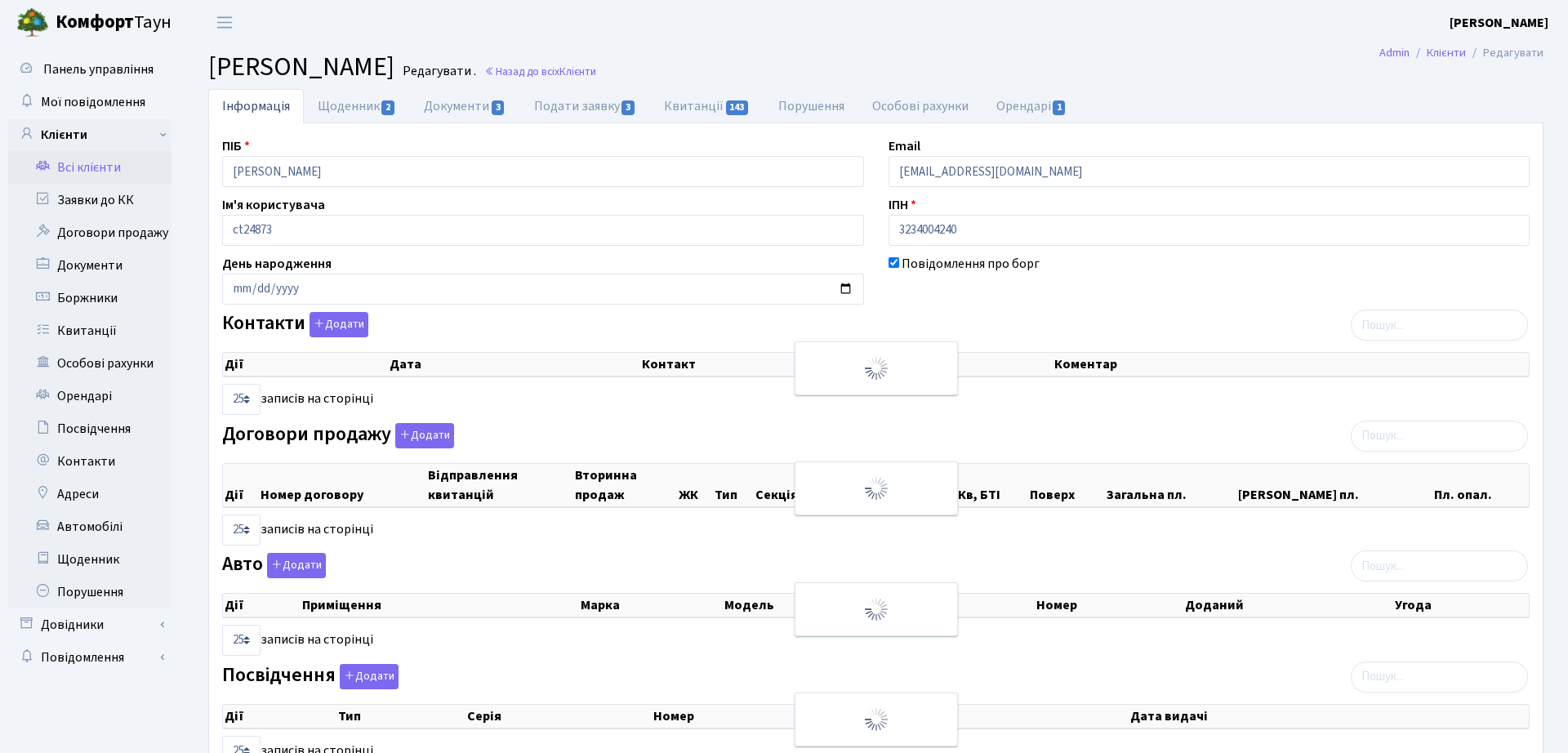
select select "25"
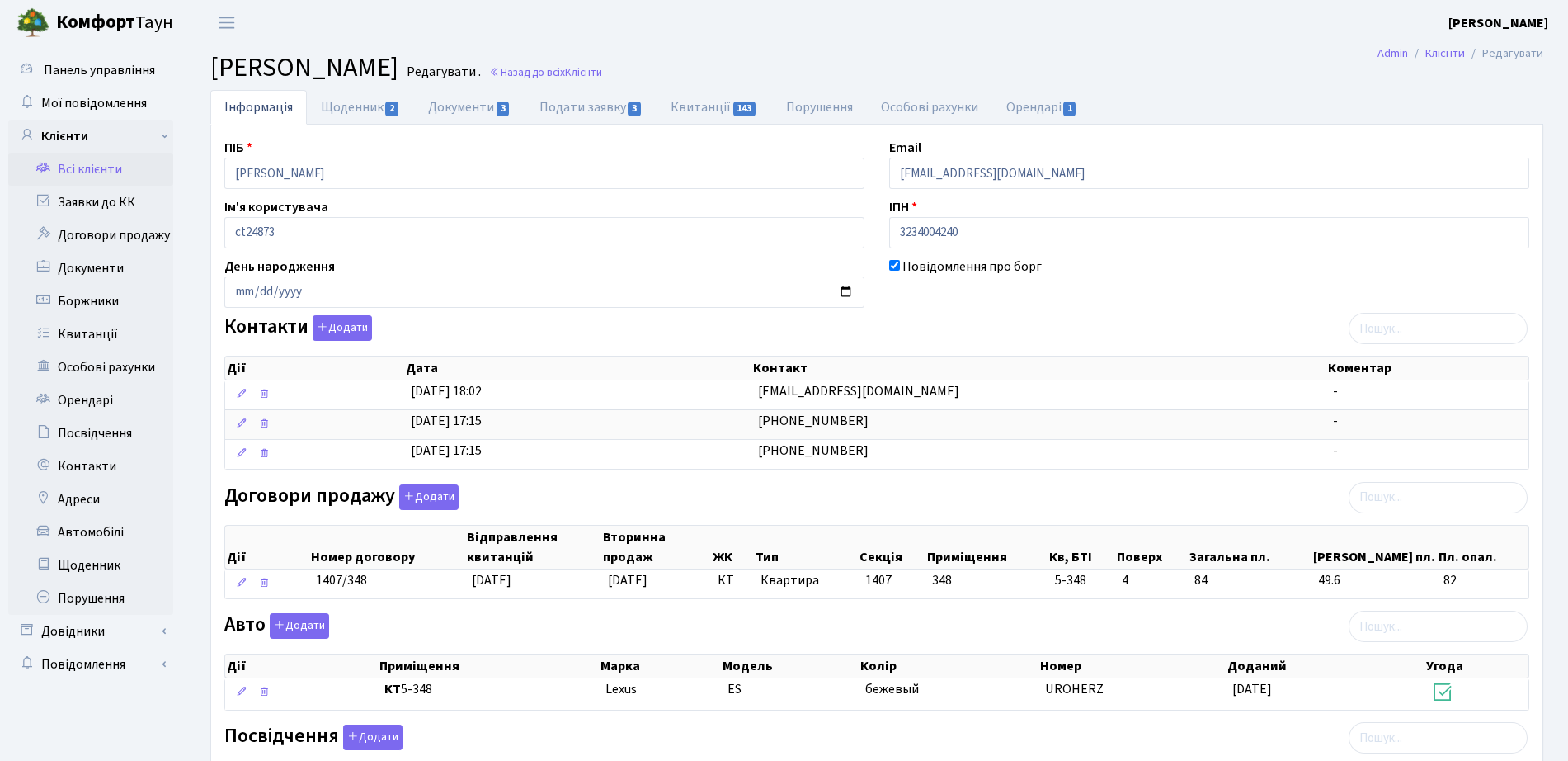
click at [784, 62] on h2 "Клієнт Тарасенко Юлія Олександрівна Редагувати . Назад до всіх Клієнти" at bounding box center [877, 67] width 1333 height 31
click at [819, 83] on h2 "Клієнт Тарасенко Юлія Олександрівна Редагувати . Назад до всіх Клієнти" at bounding box center [877, 67] width 1333 height 31
click at [602, 76] on link "Назад до всіх Клієнти" at bounding box center [545, 72] width 113 height 15
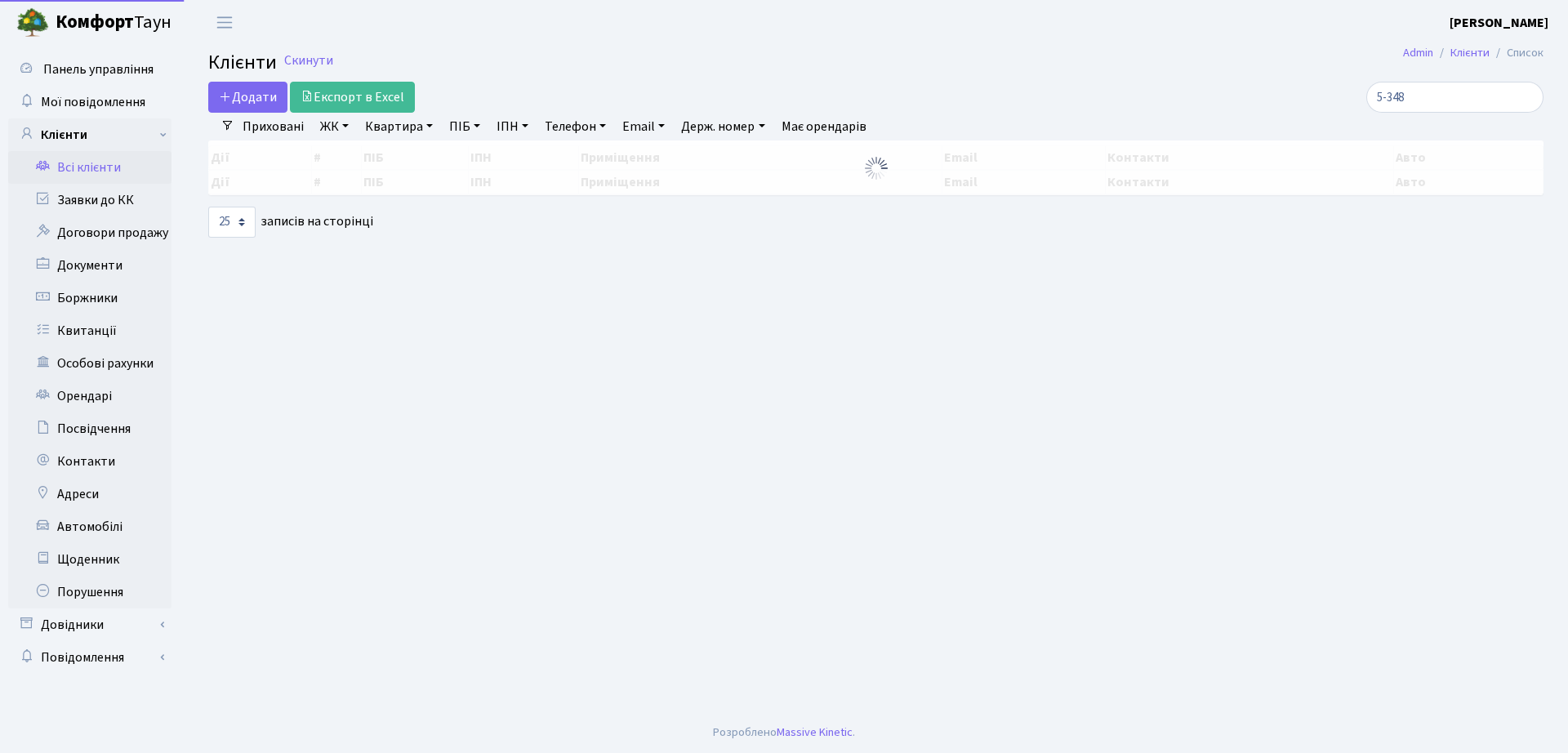
select select "25"
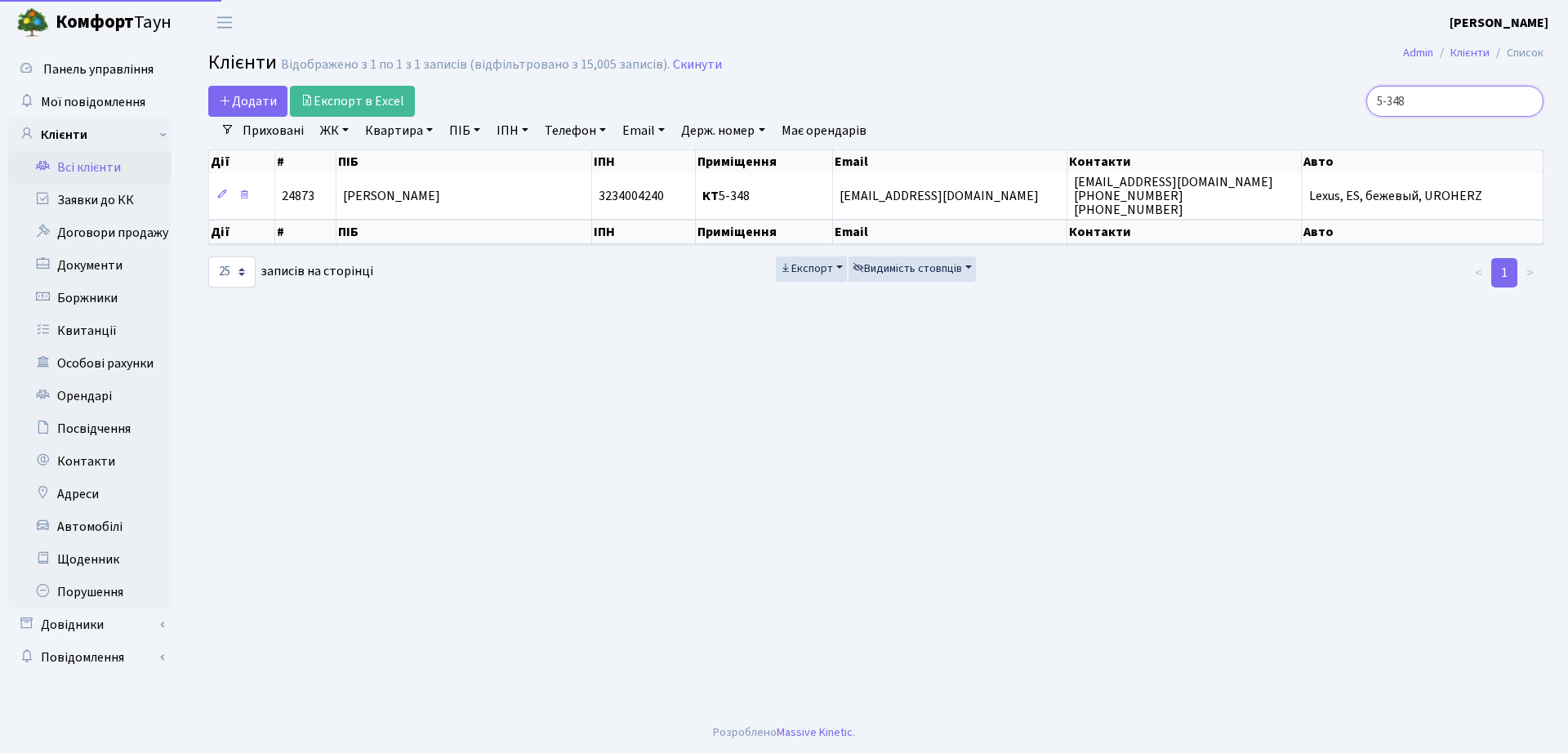
drag, startPoint x: 1462, startPoint y: 97, endPoint x: 952, endPoint y: 102, distance: 510.0
click at [969, 108] on div "Додати Експорт в Excel 5-348" at bounding box center [875, 100] width 1360 height 31
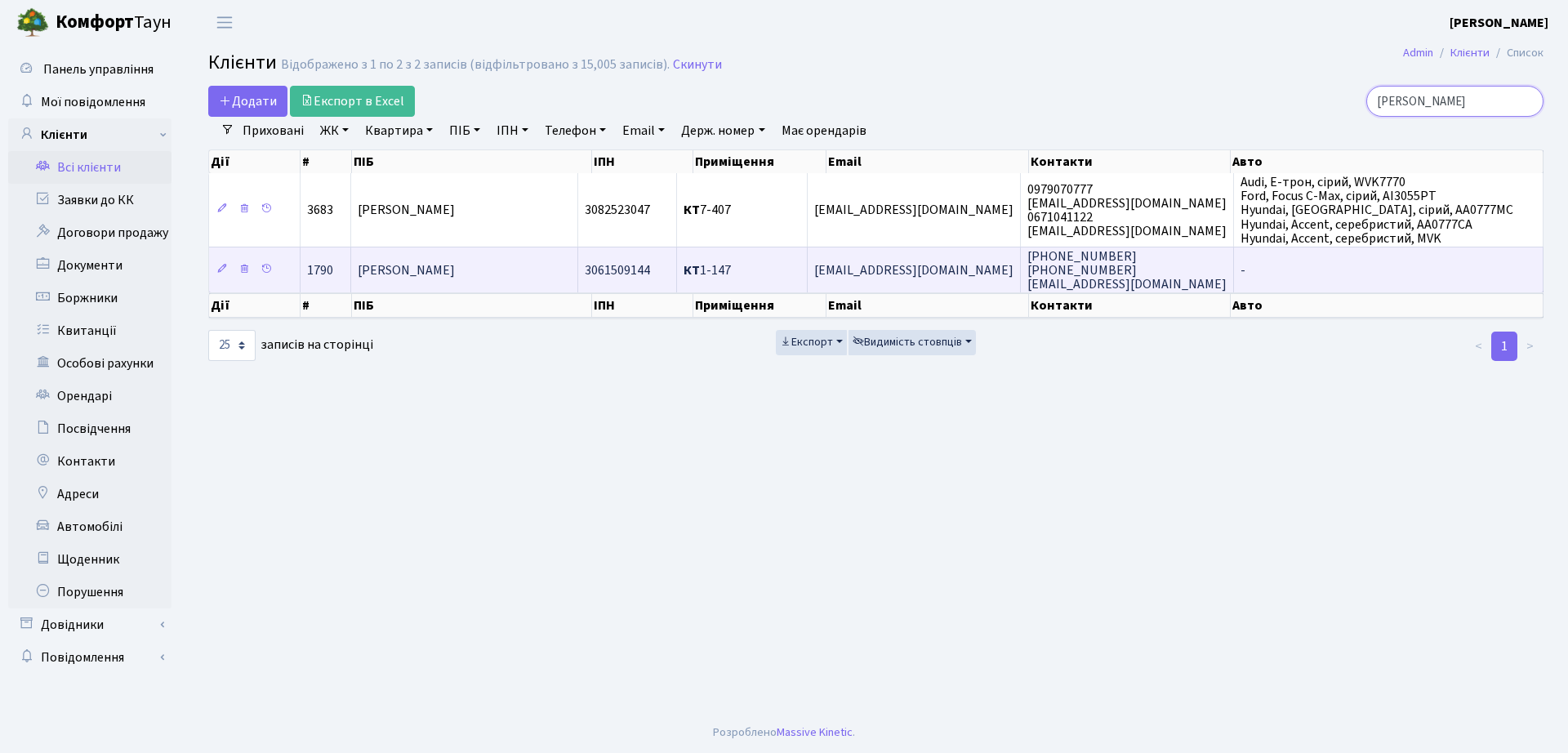
type input "[PERSON_NAME]"
click at [720, 276] on span "КТ 1-147" at bounding box center [707, 270] width 47 height 18
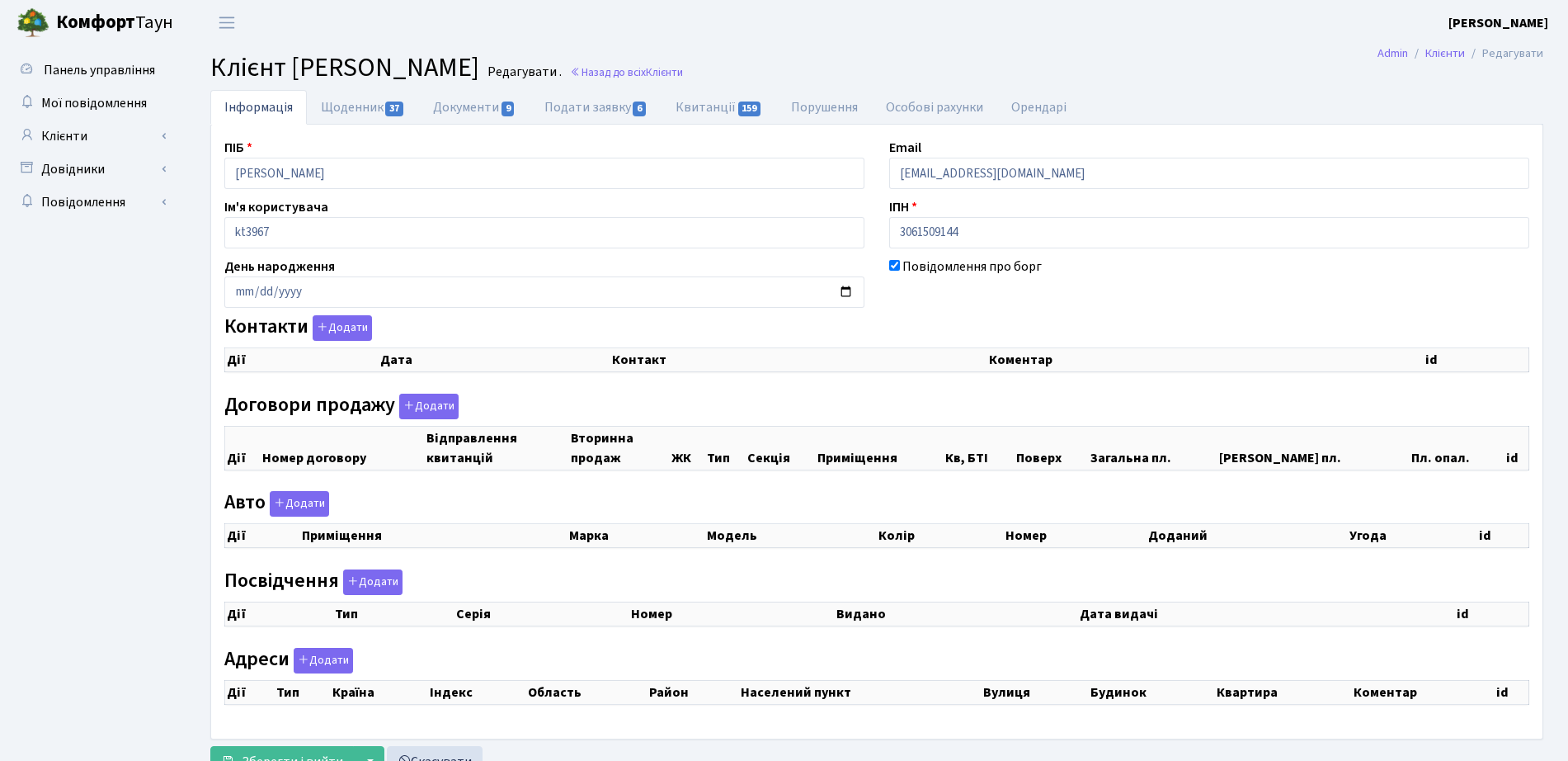
checkbox input "true"
select select "25"
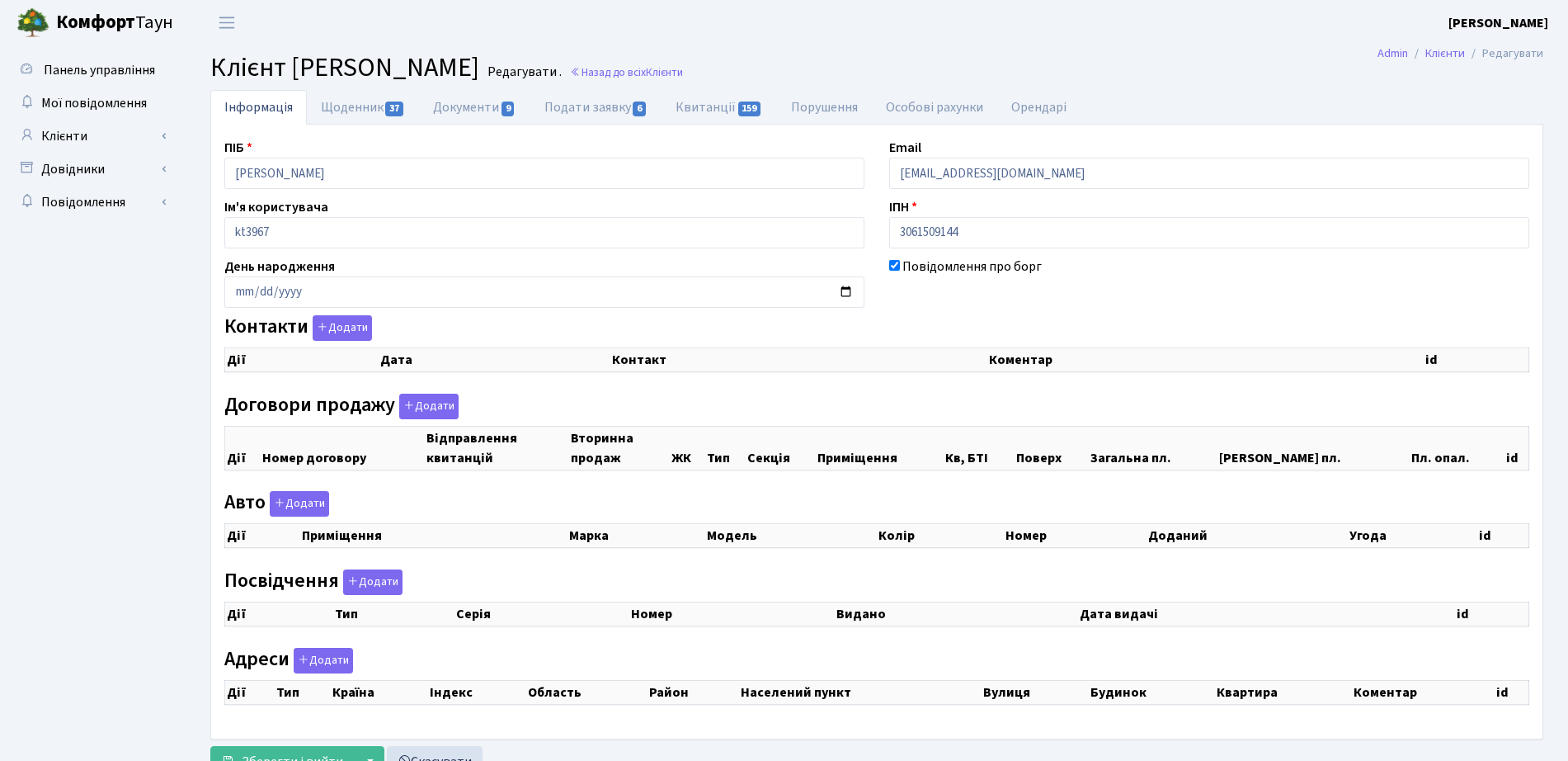
select select "25"
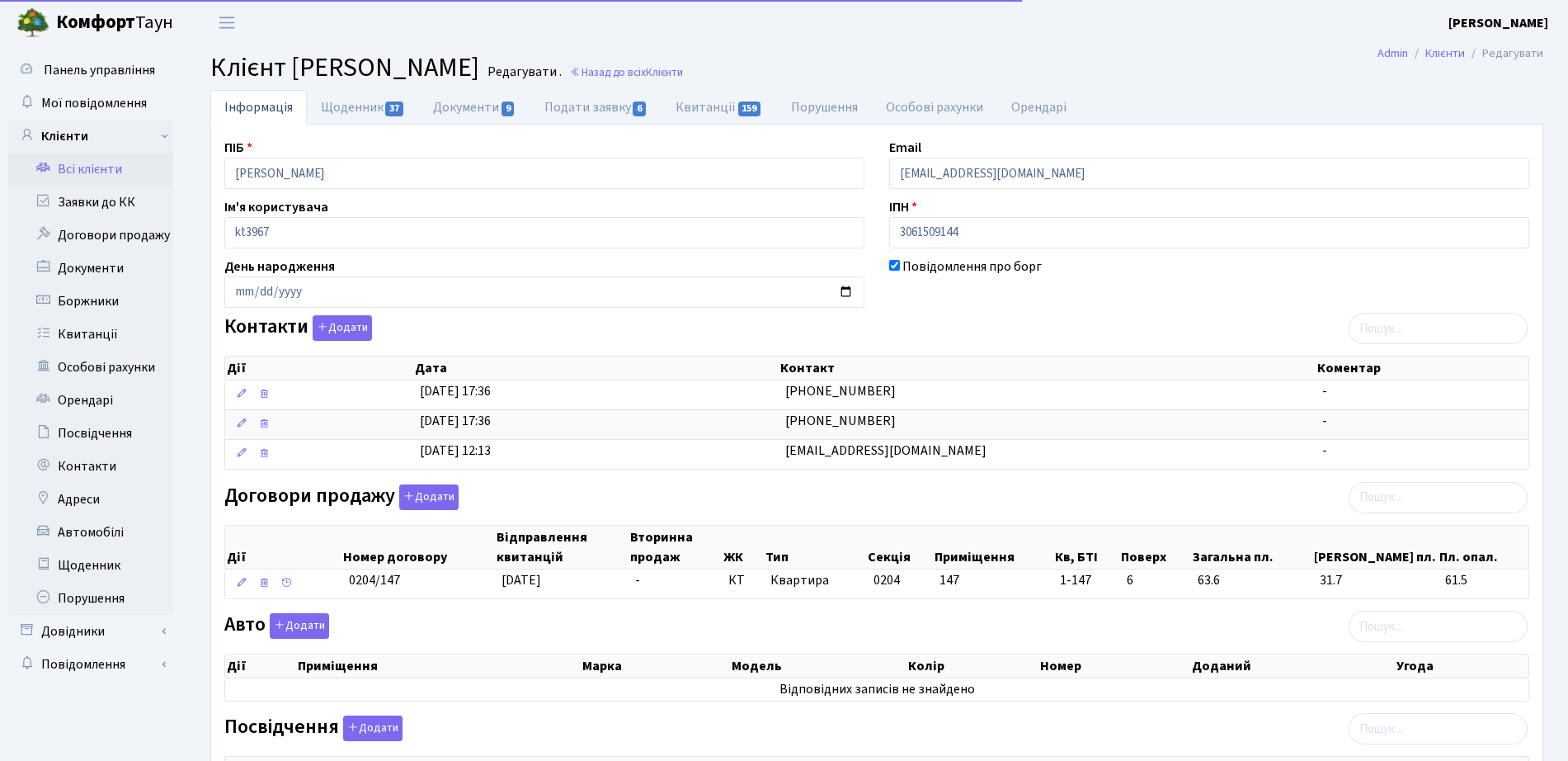
click at [338, 139] on div "ПІБ [PERSON_NAME]" at bounding box center [545, 163] width 665 height 51
click at [342, 110] on link "Щоденник 37" at bounding box center [363, 107] width 112 height 34
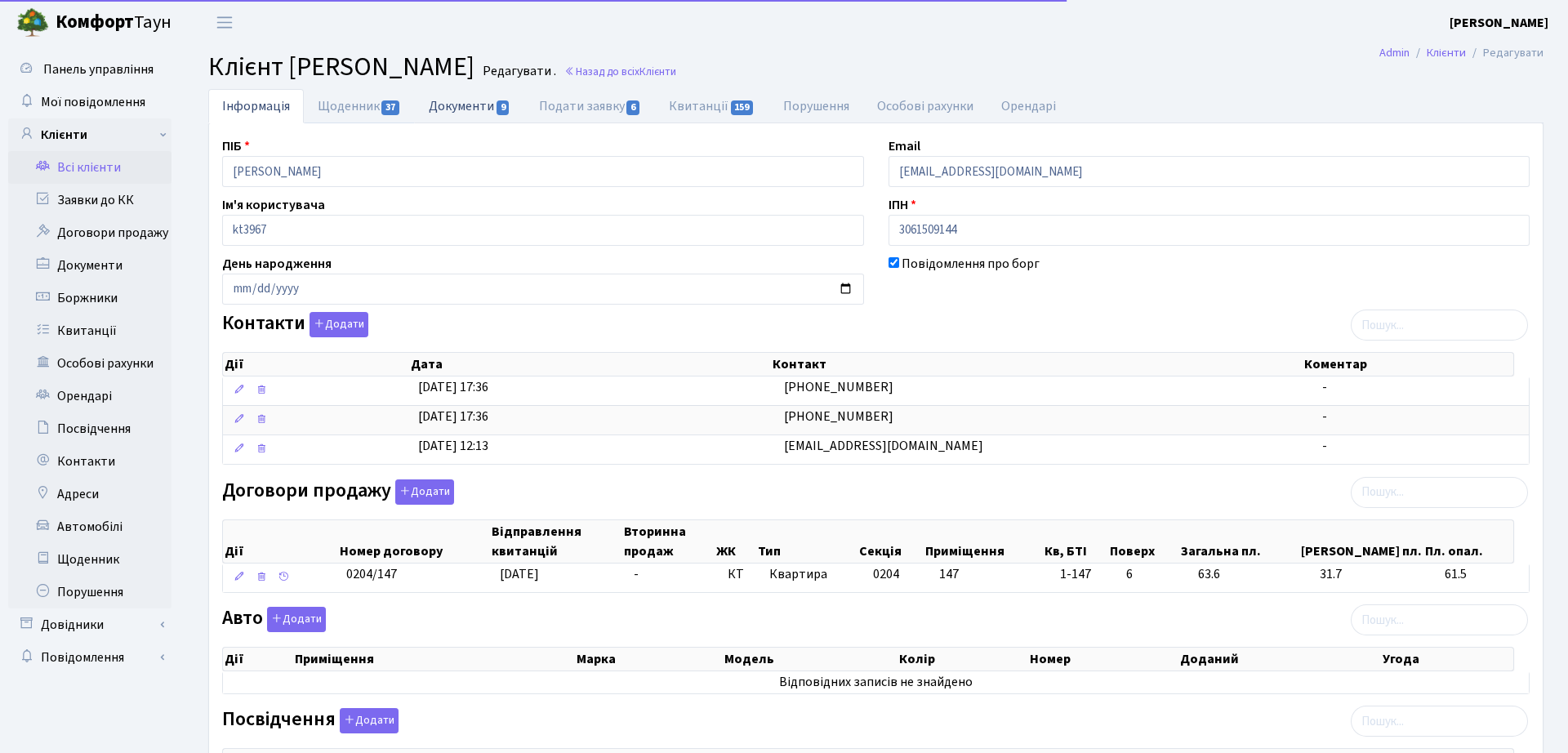
select select "25"
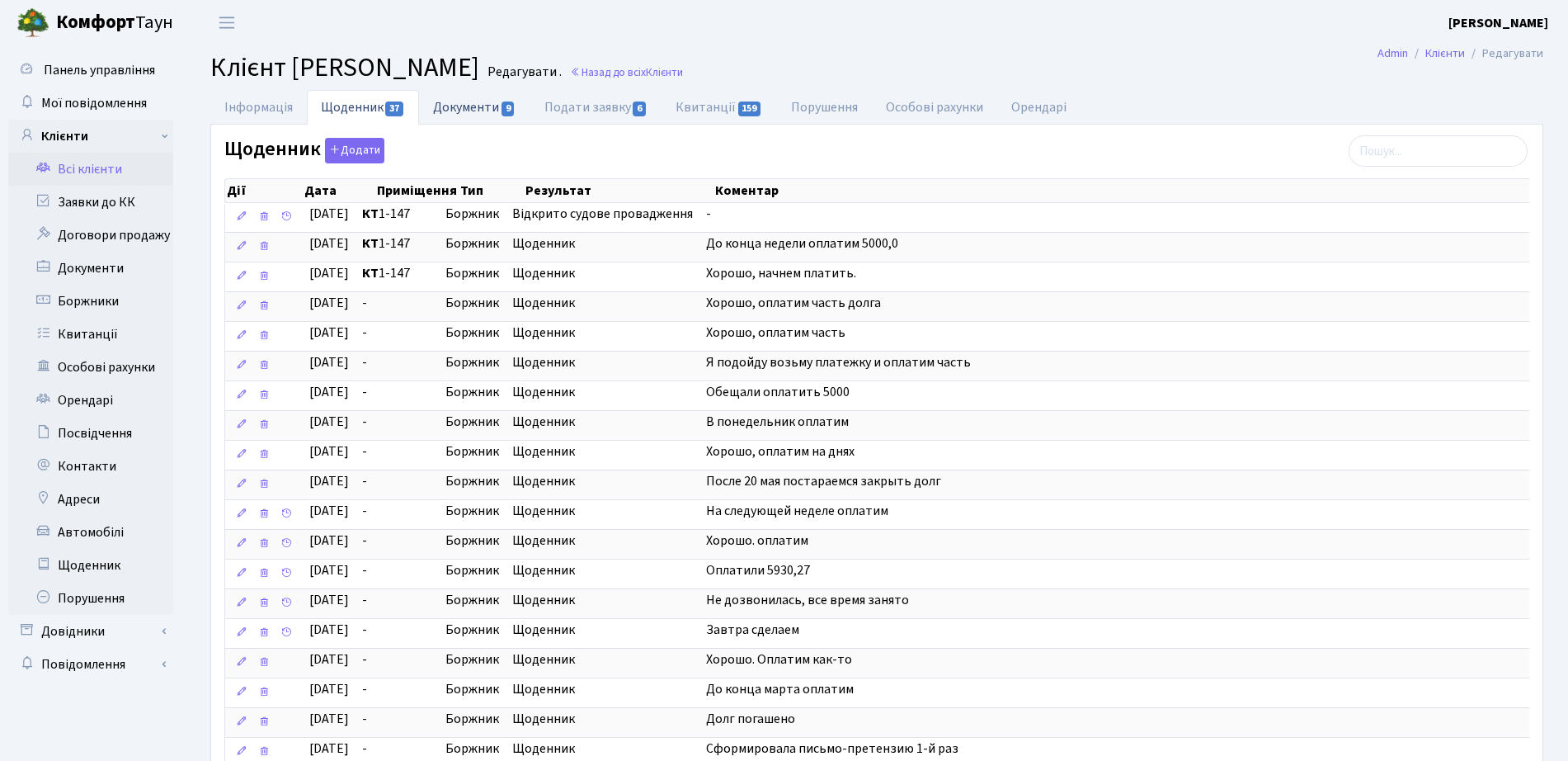
click at [463, 102] on link "Документи 9" at bounding box center [474, 107] width 111 height 34
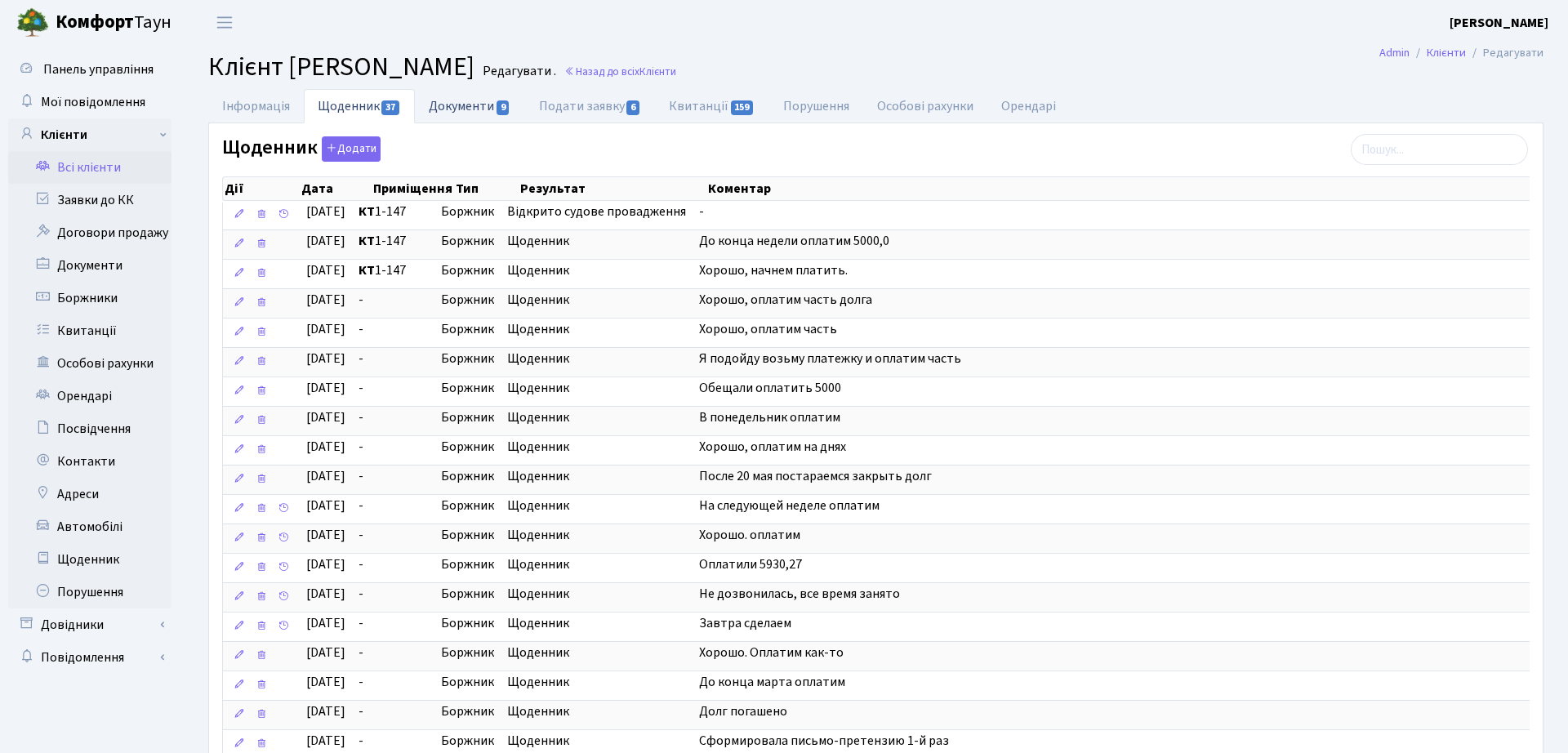
select select "25"
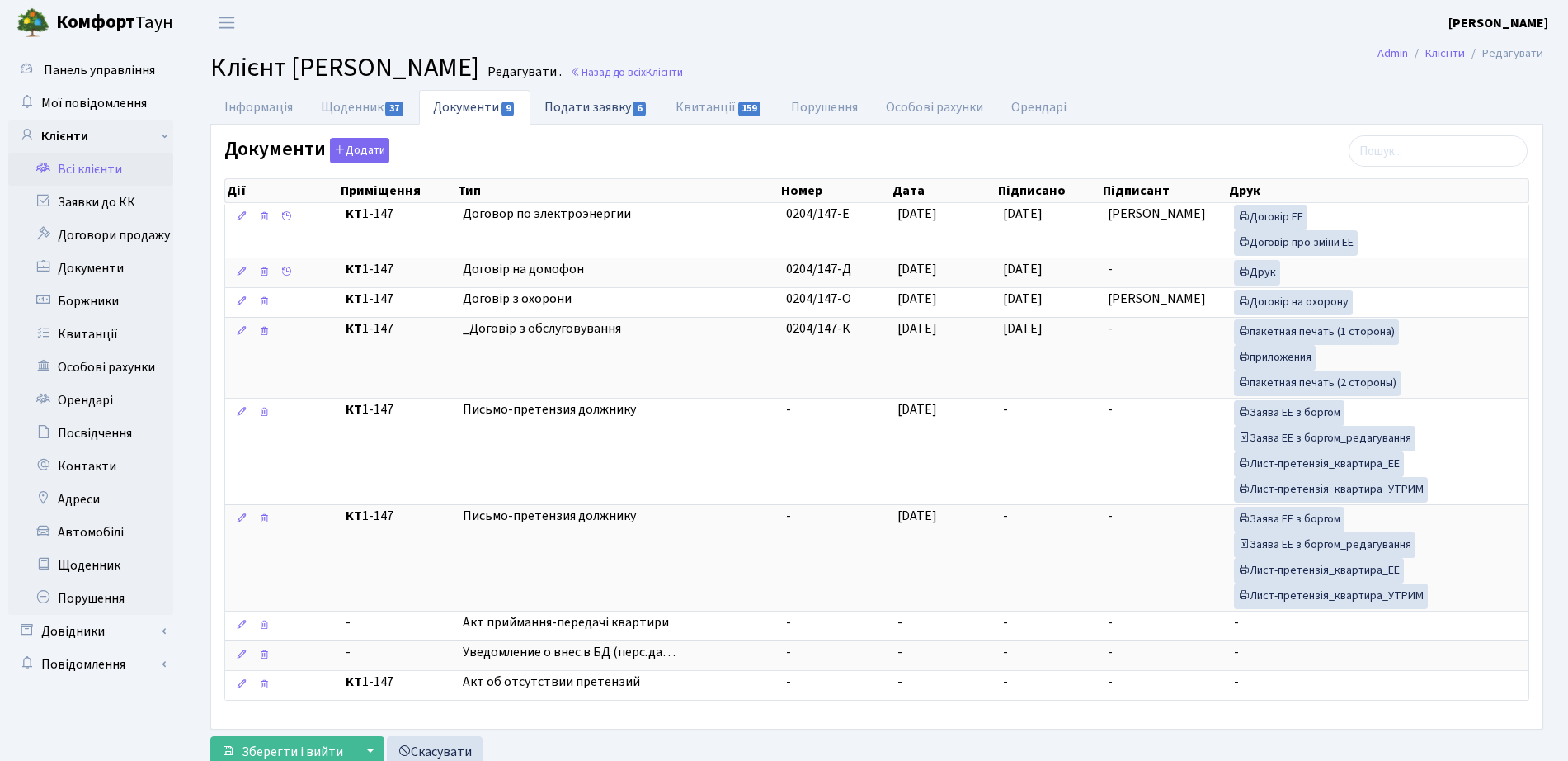
click at [574, 93] on link "Подати заявку 6" at bounding box center [596, 107] width 131 height 34
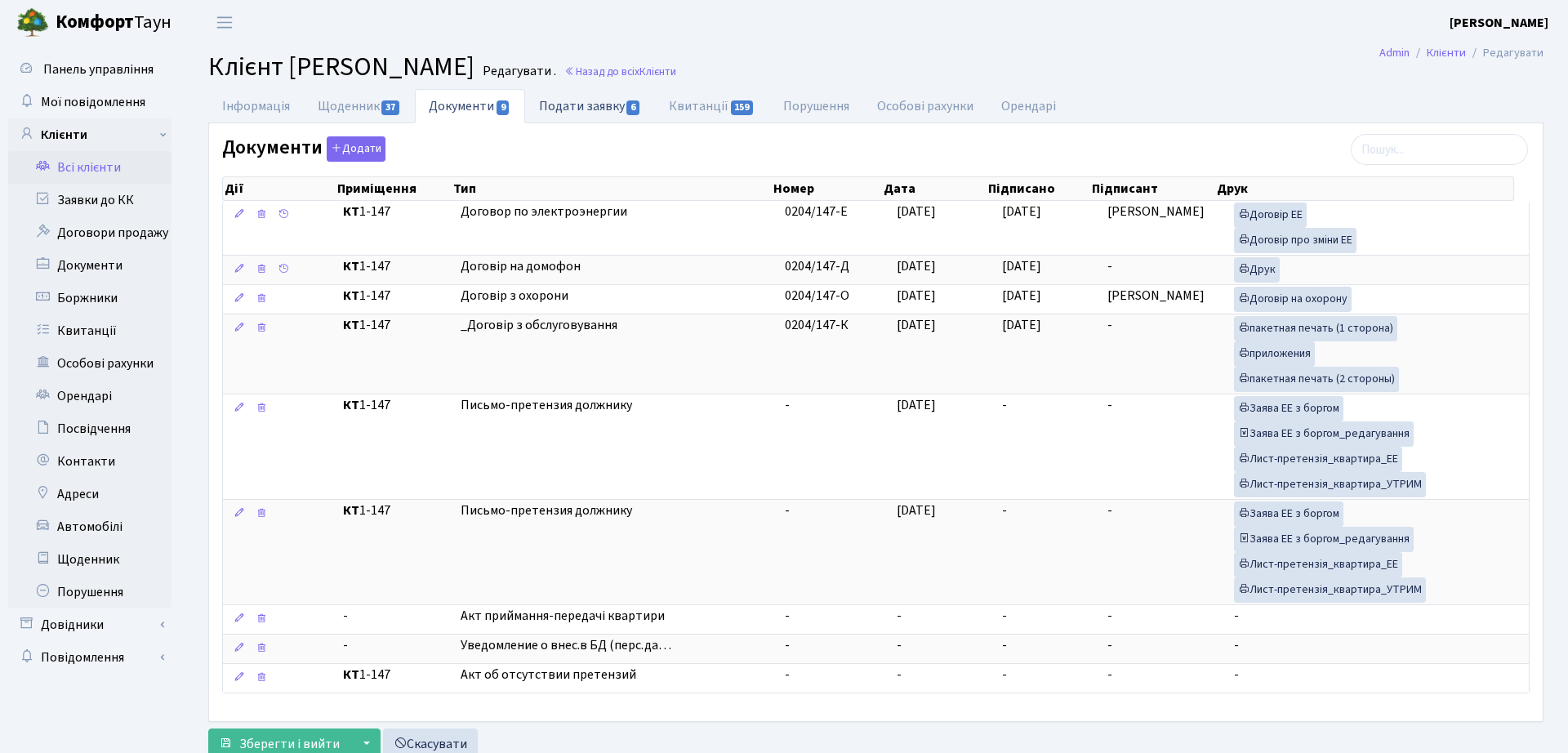
select select "25"
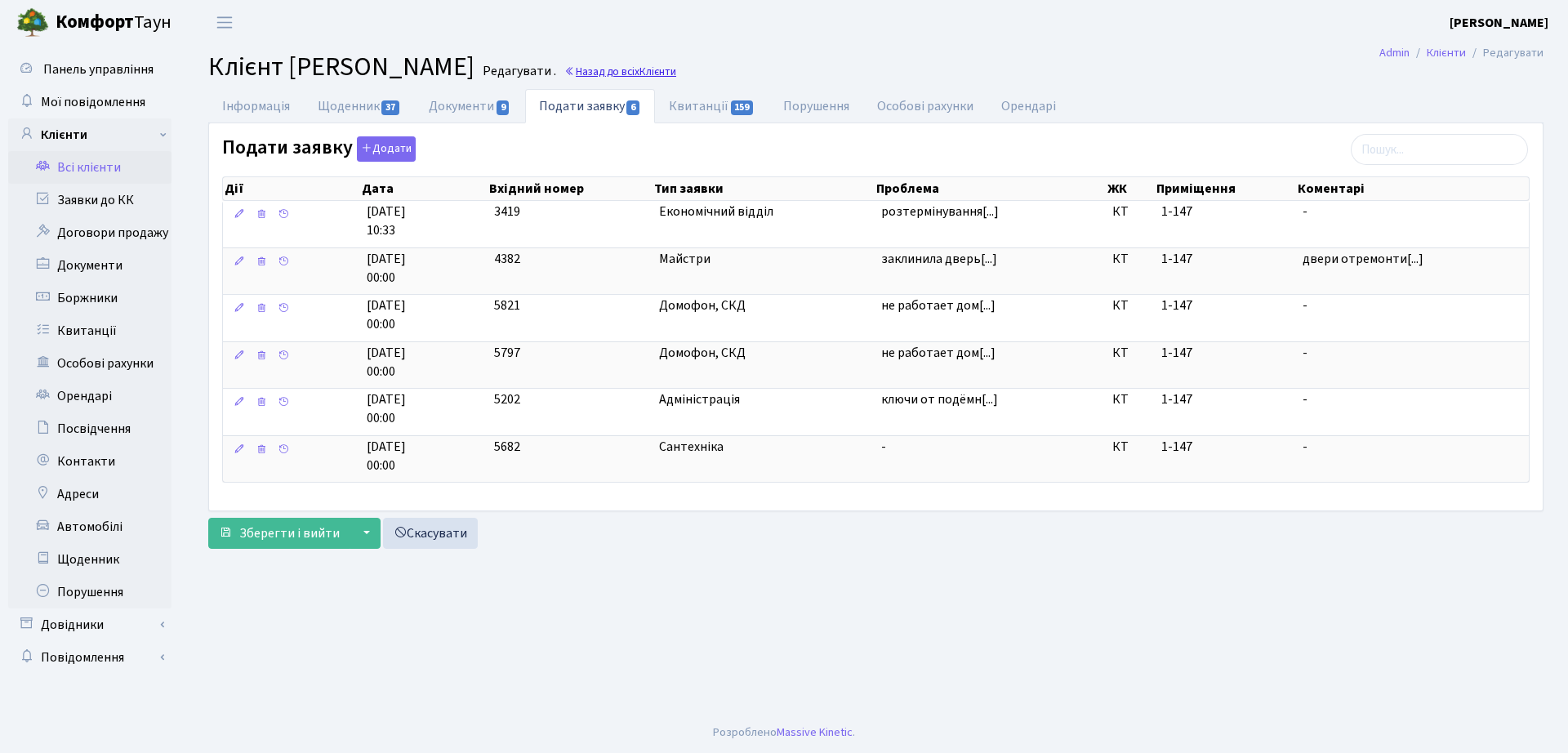
click at [676, 65] on span "Клієнти" at bounding box center [657, 71] width 36 height 15
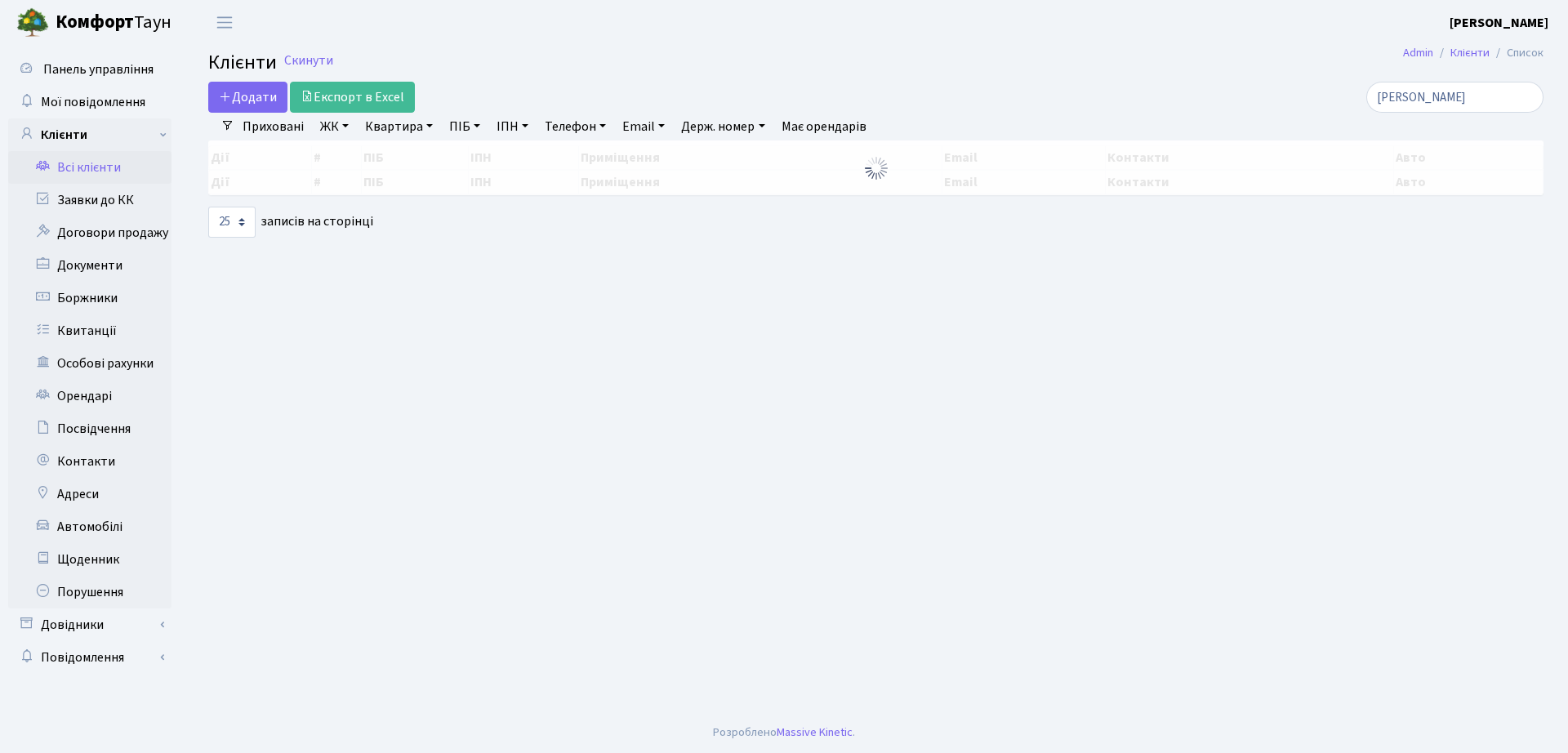
select select "25"
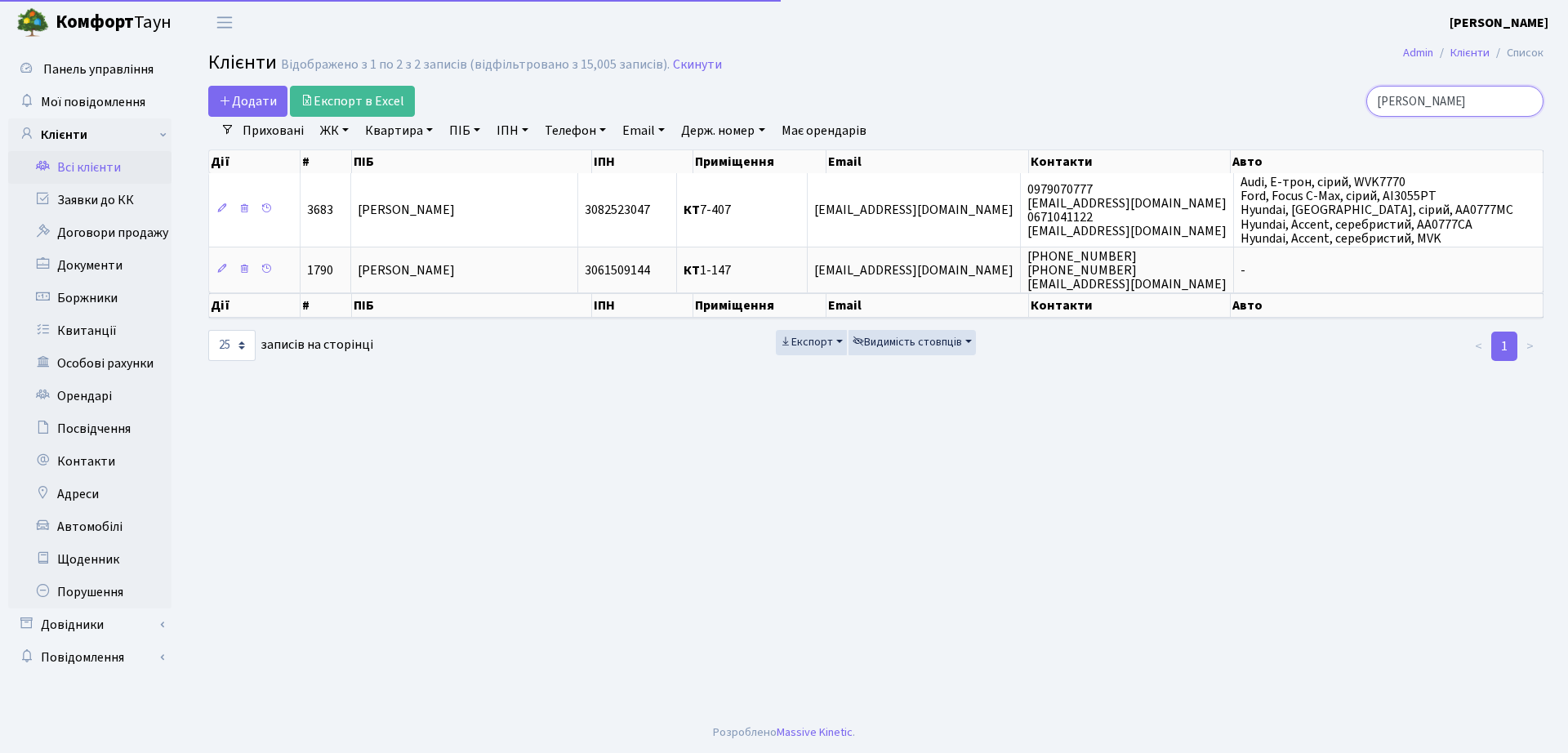
drag, startPoint x: 1449, startPoint y: 95, endPoint x: 1197, endPoint y: 122, distance: 253.4
click at [1199, 122] on div "Додати Експорт в Excel колодій Фільтри Приховані ЖК ТХ, вул. Ділова, 1/2 КТ, ву…" at bounding box center [875, 223] width 1360 height 276
type input "5-348"
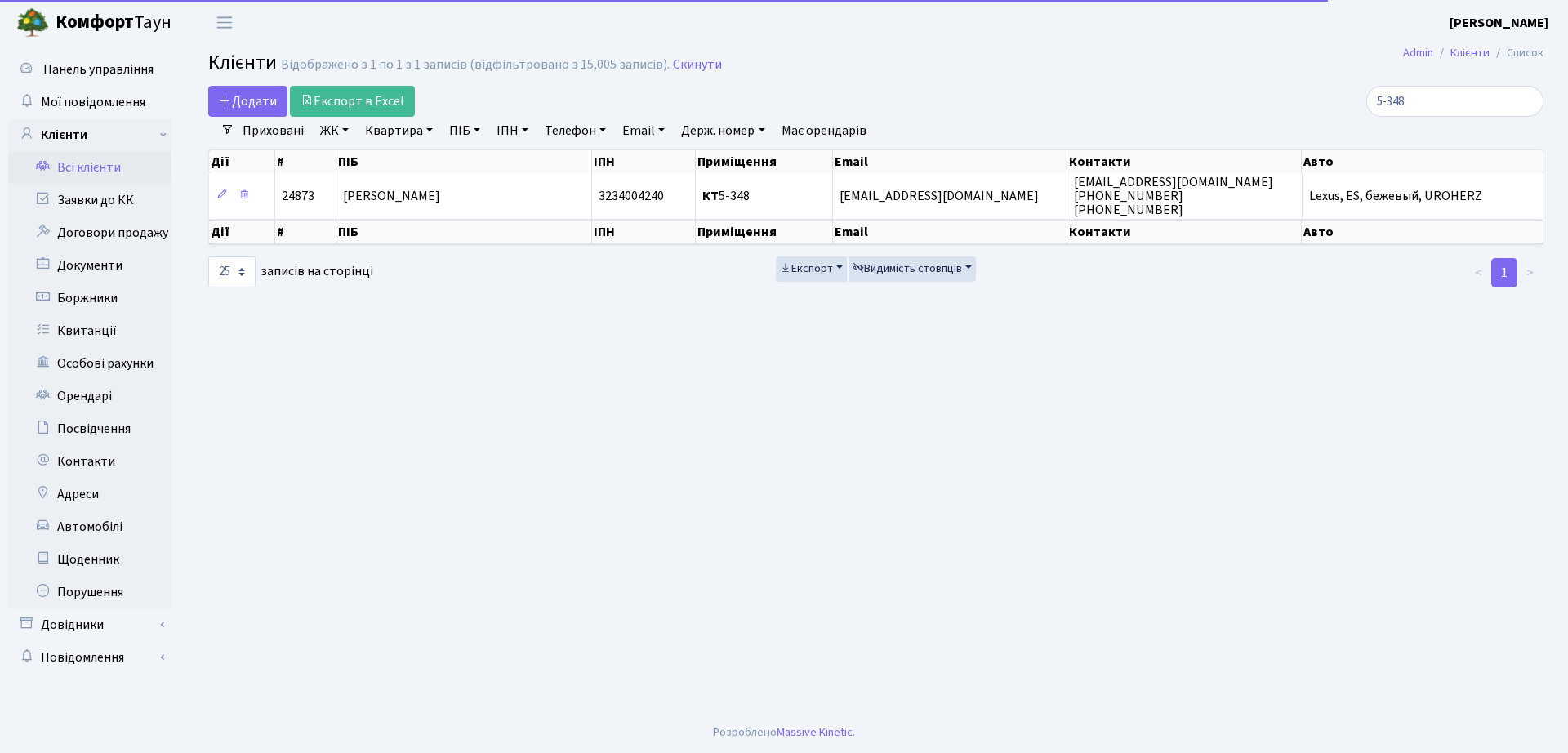
click at [550, 221] on th "ПІБ" at bounding box center [463, 232] width 255 height 25
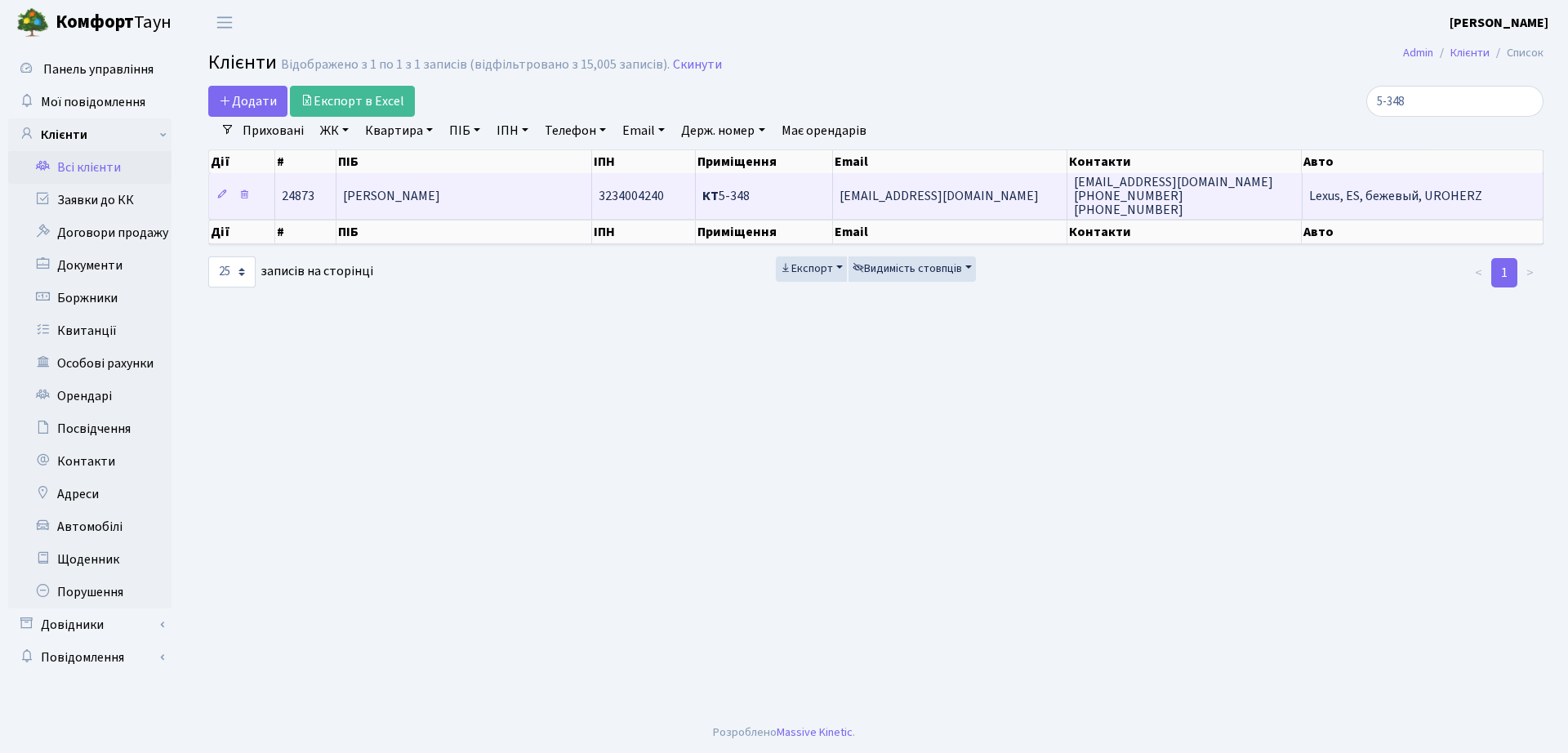
click at [546, 216] on td "[PERSON_NAME]" at bounding box center [463, 196] width 255 height 44
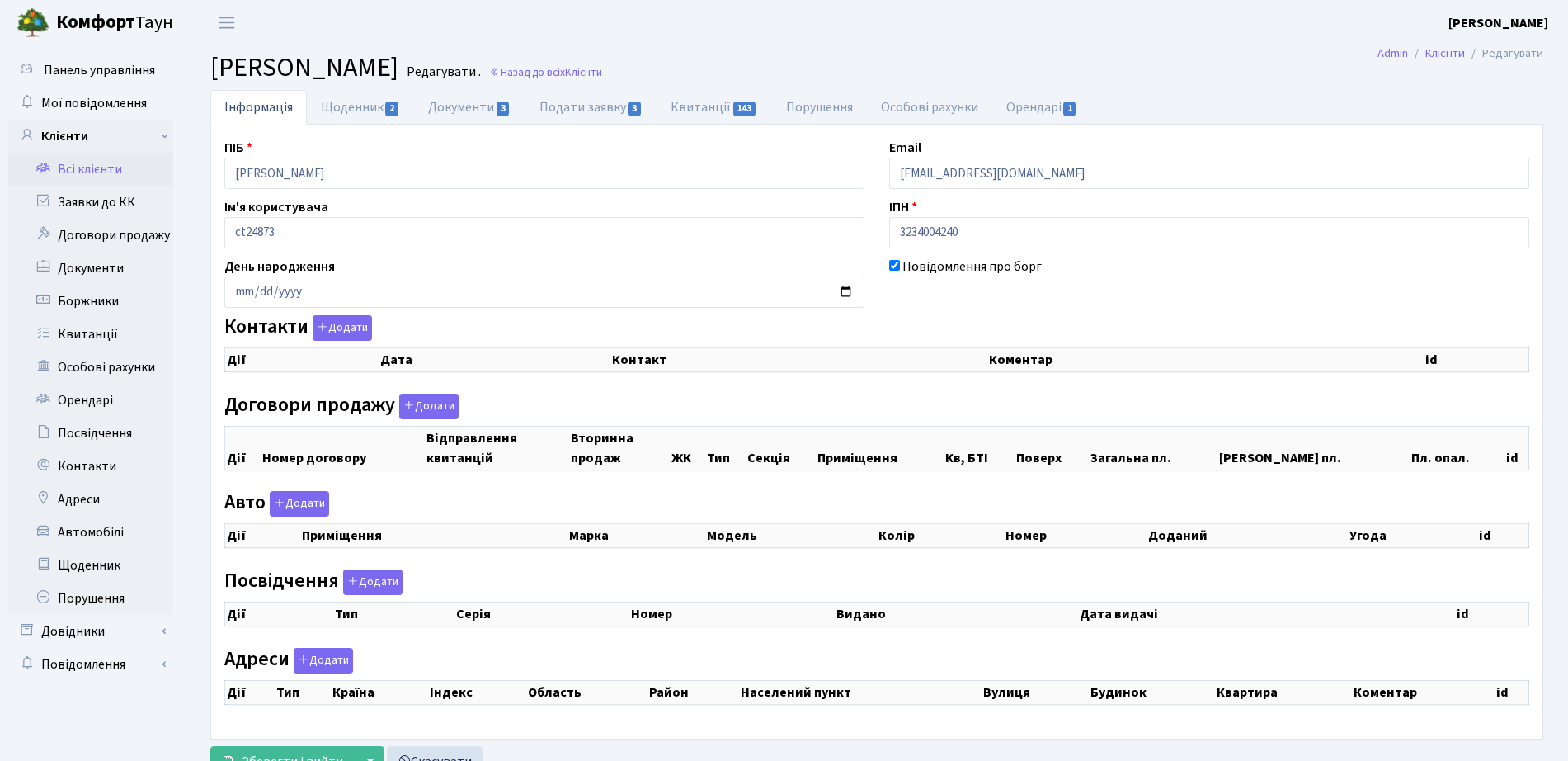
checkbox input "true"
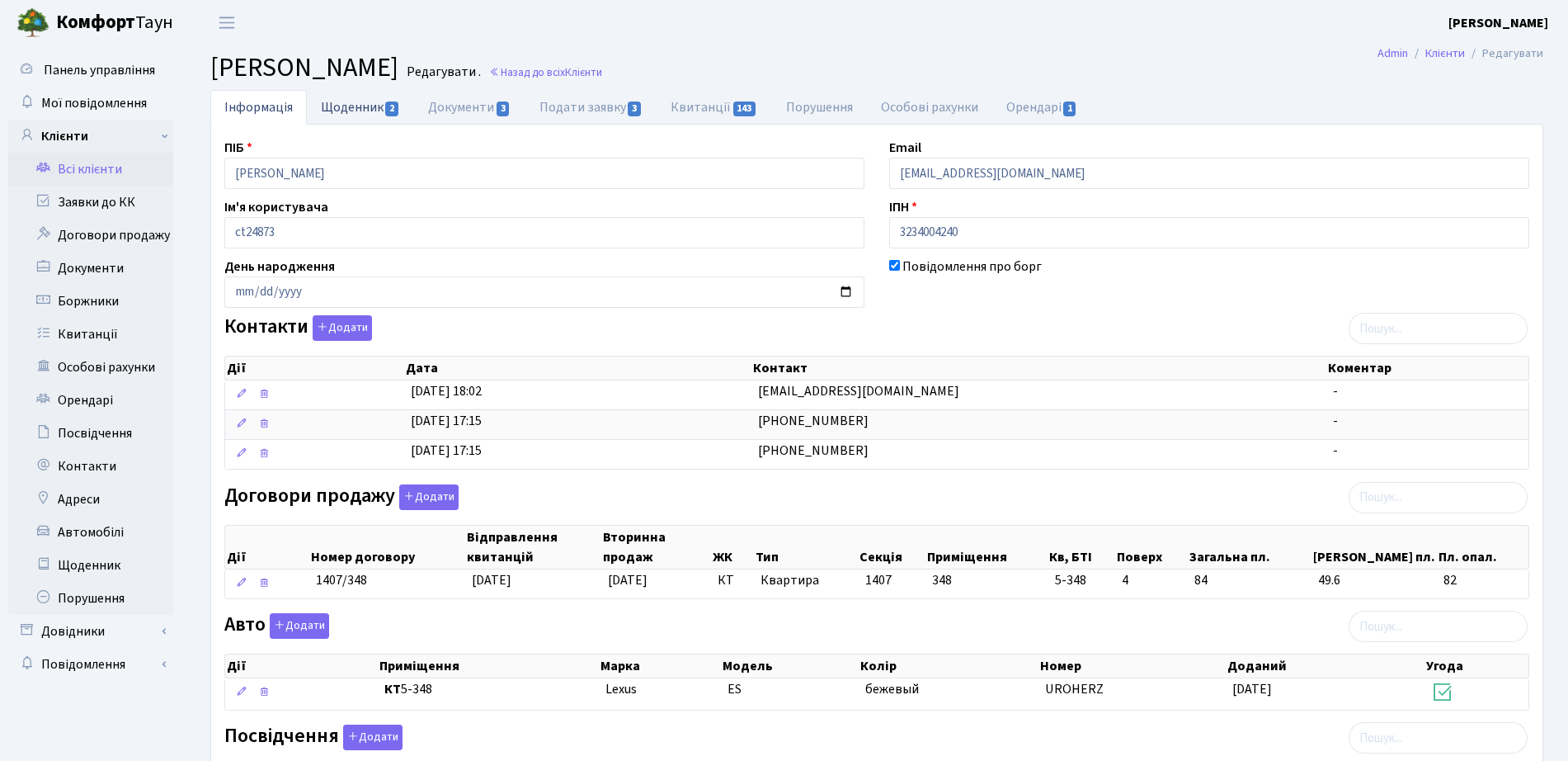
click at [355, 102] on link "Щоденник 2" at bounding box center [360, 107] width 107 height 34
select select "25"
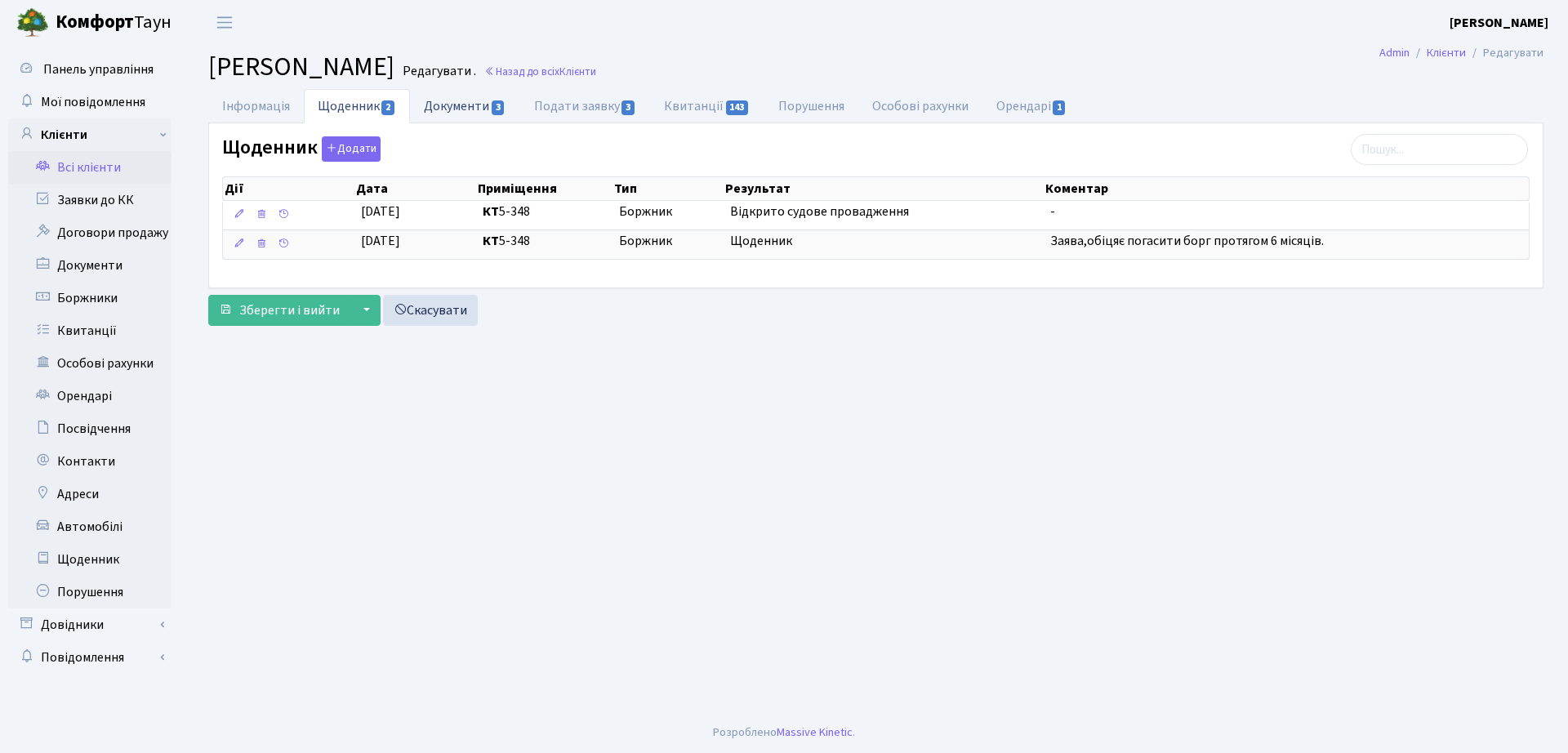
click at [485, 116] on link "Документи 3" at bounding box center [464, 106] width 109 height 34
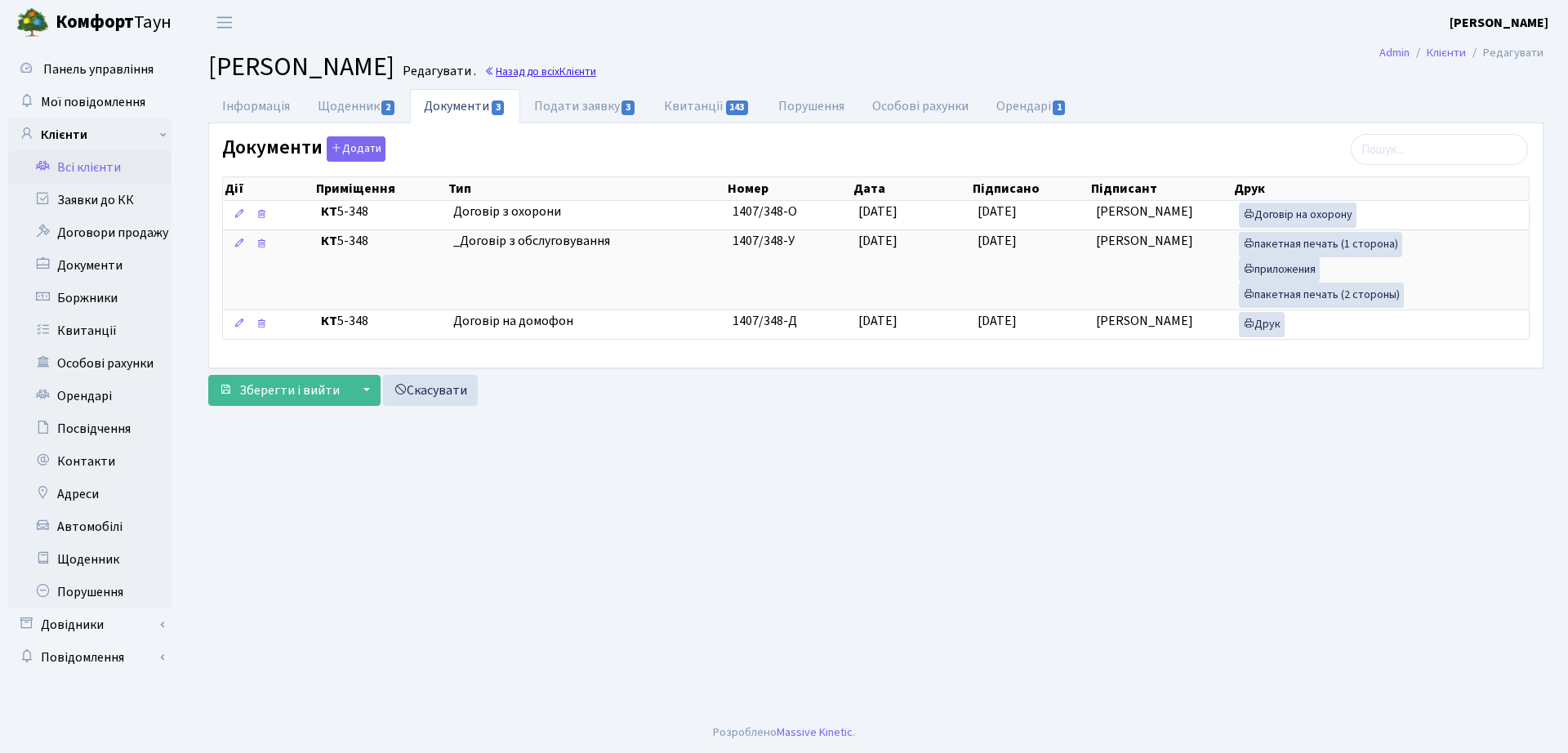
click at [596, 64] on link "Назад до всіх Клієнти" at bounding box center [540, 71] width 112 height 15
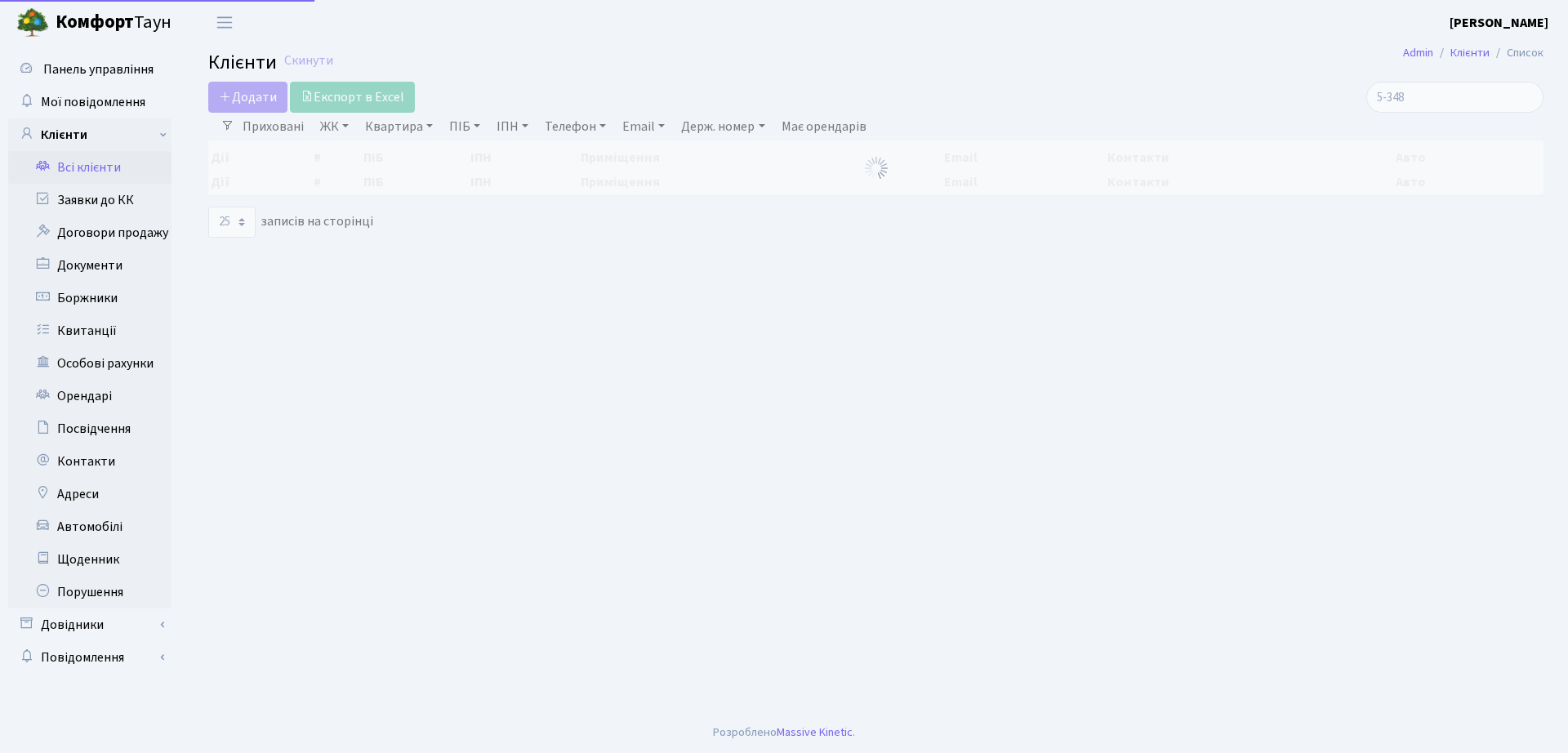
select select "25"
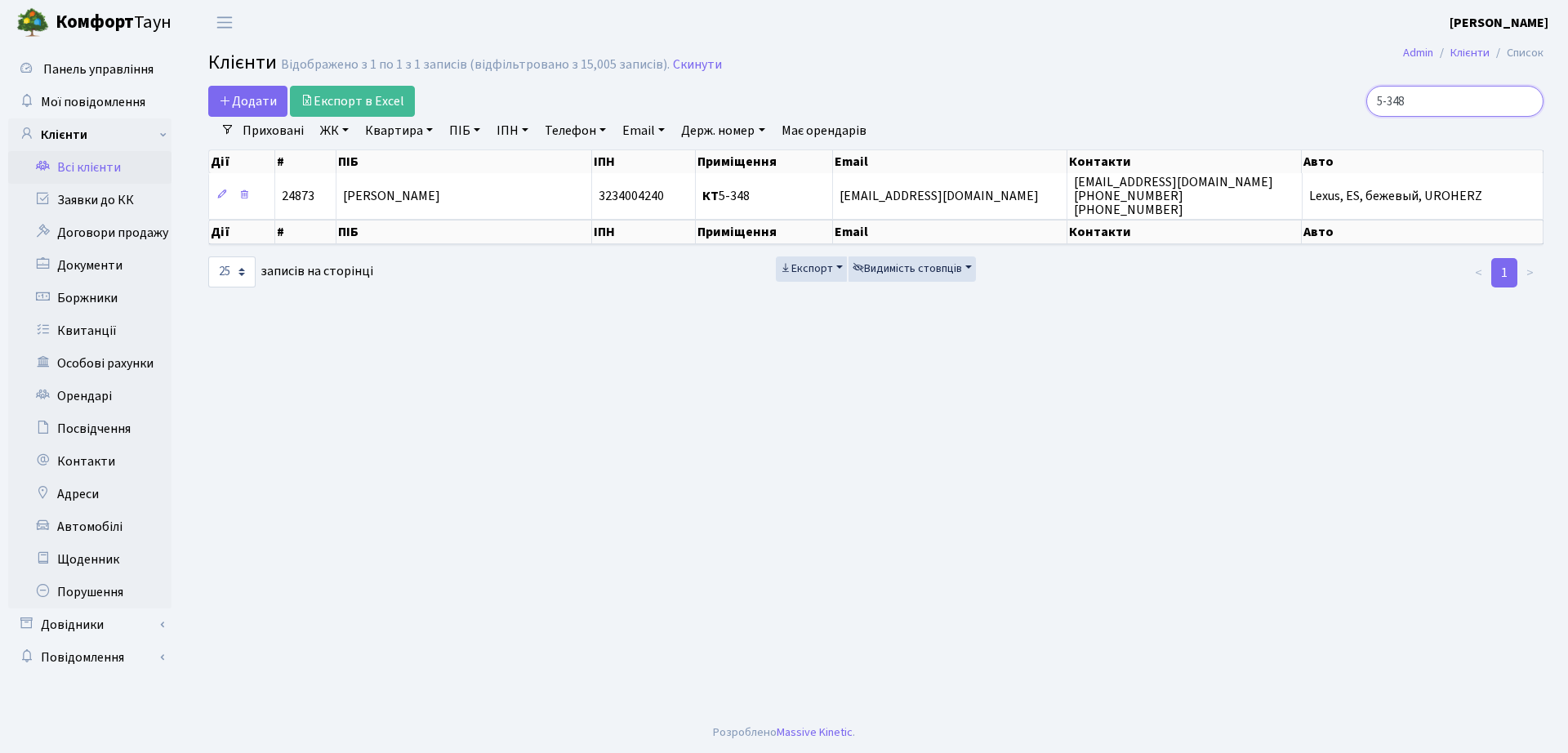
drag, startPoint x: 1267, startPoint y: 101, endPoint x: 1210, endPoint y: 105, distance: 57.1
click at [1210, 105] on div "5-348" at bounding box center [1329, 100] width 429 height 31
type input "[PERSON_NAME]"
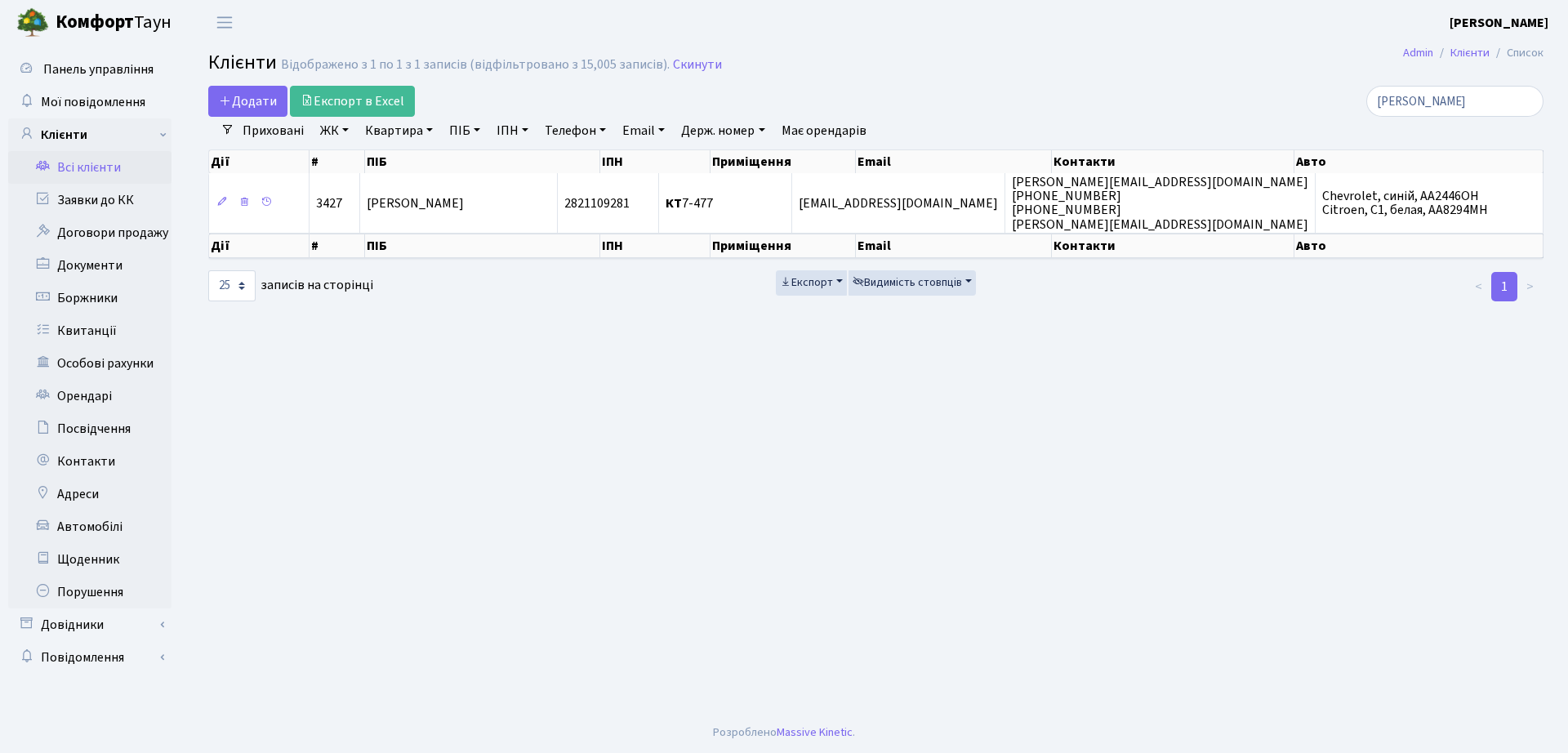
click at [694, 241] on th "ІПН" at bounding box center [655, 246] width 110 height 25
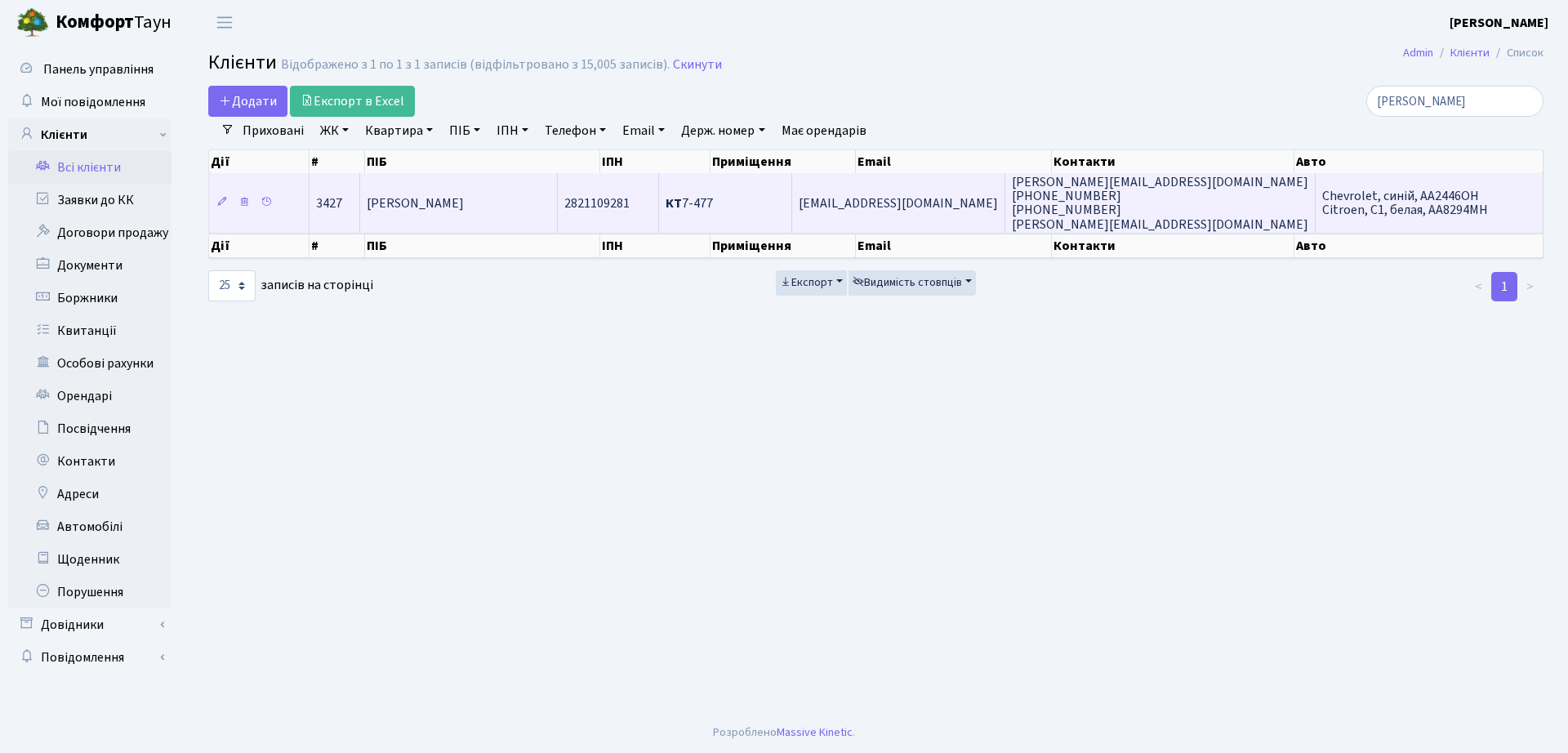
click at [659, 211] on td "2821109281" at bounding box center [608, 203] width 101 height 59
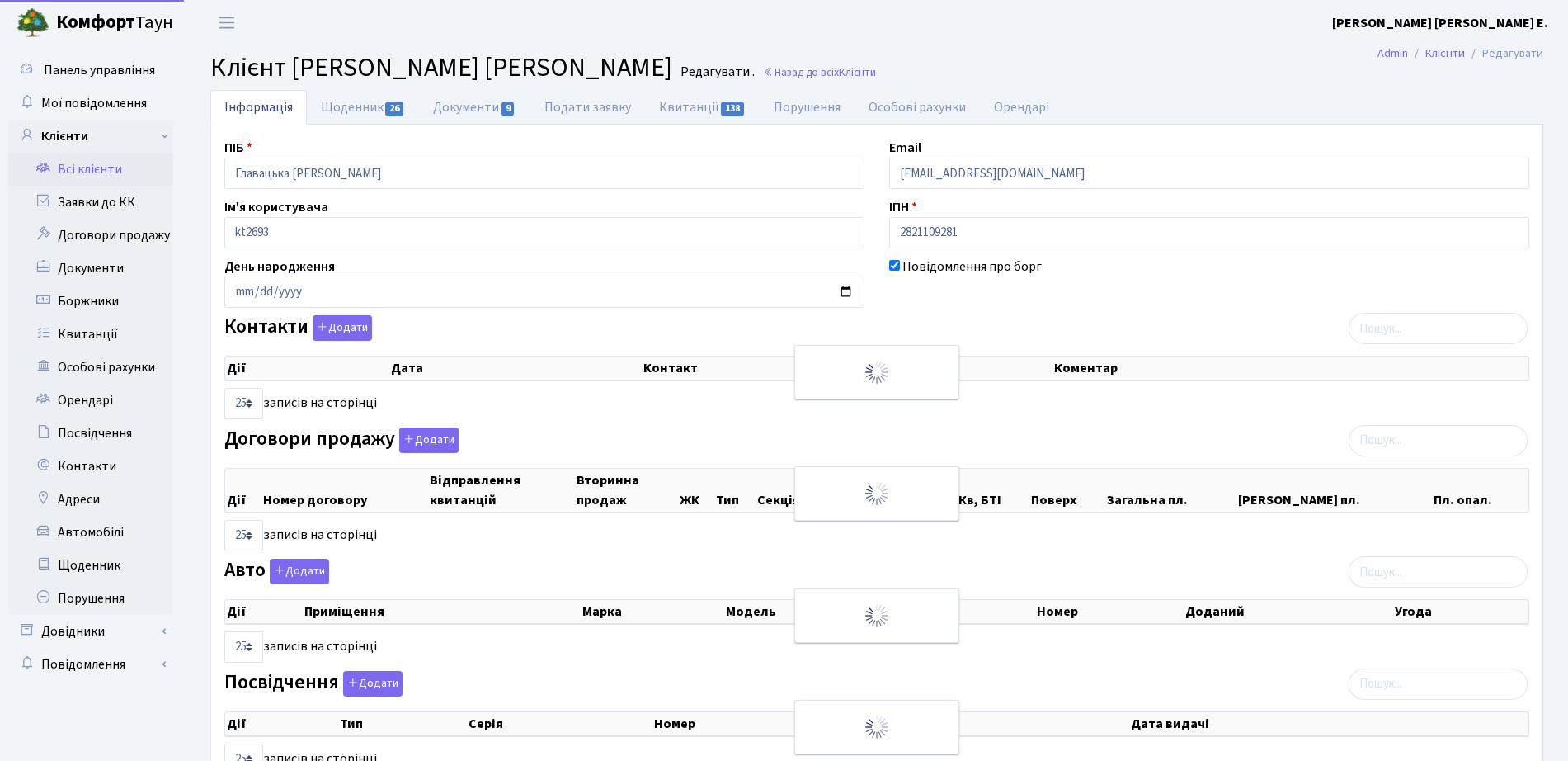
select select "25"
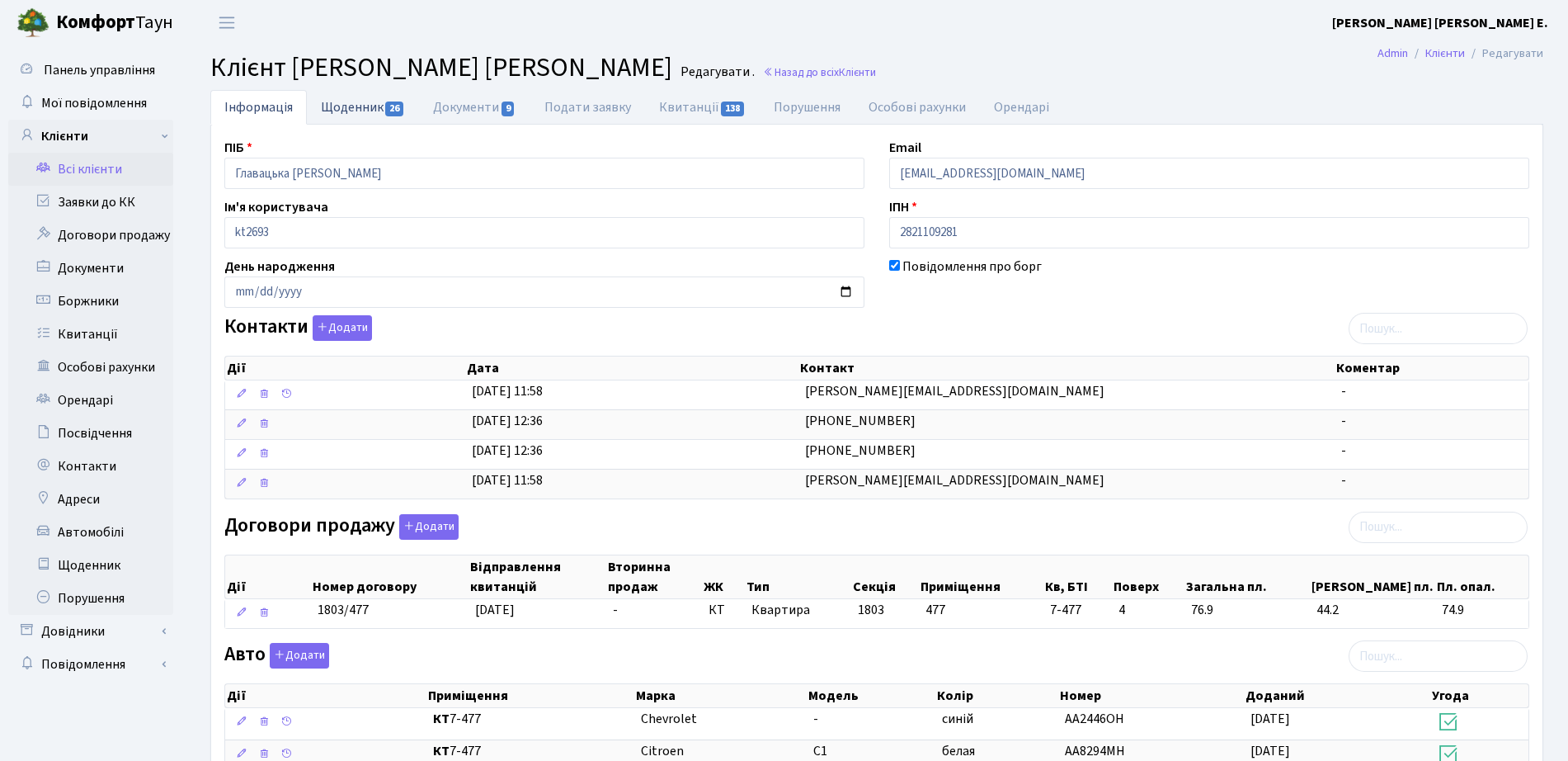
click at [364, 98] on link "Щоденник 26" at bounding box center [363, 107] width 112 height 34
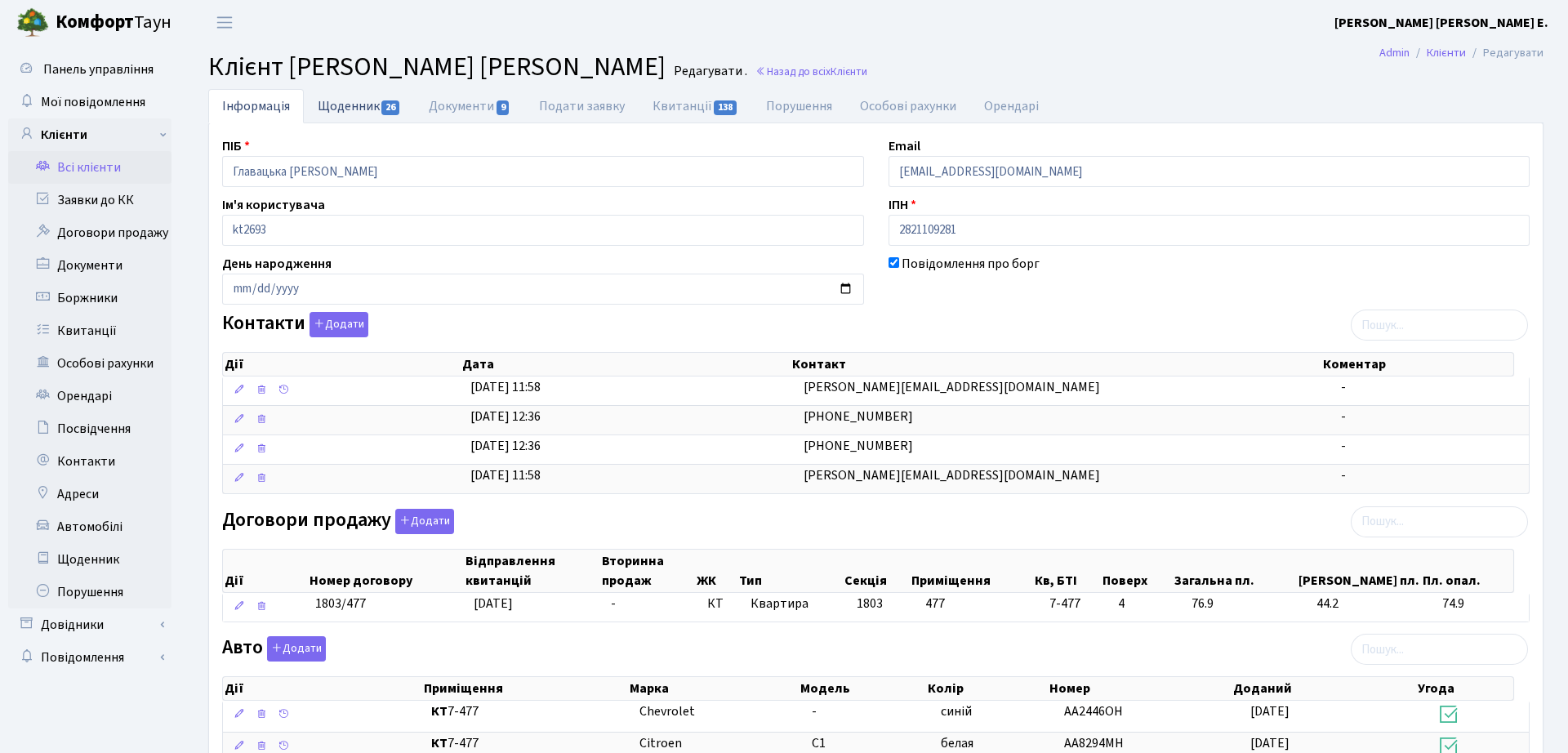
select select "25"
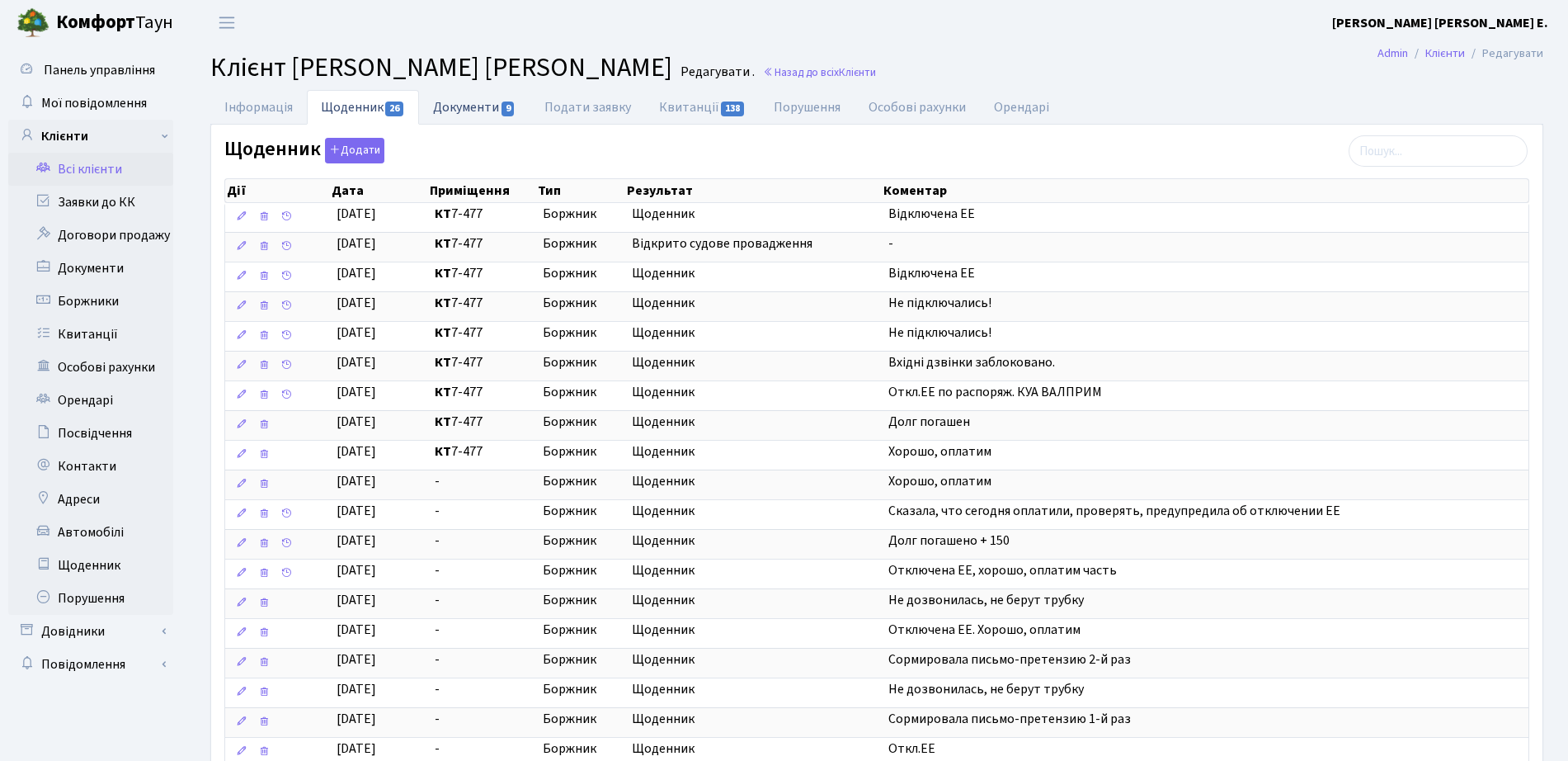
click at [493, 94] on link "Документи 9" at bounding box center [474, 107] width 111 height 34
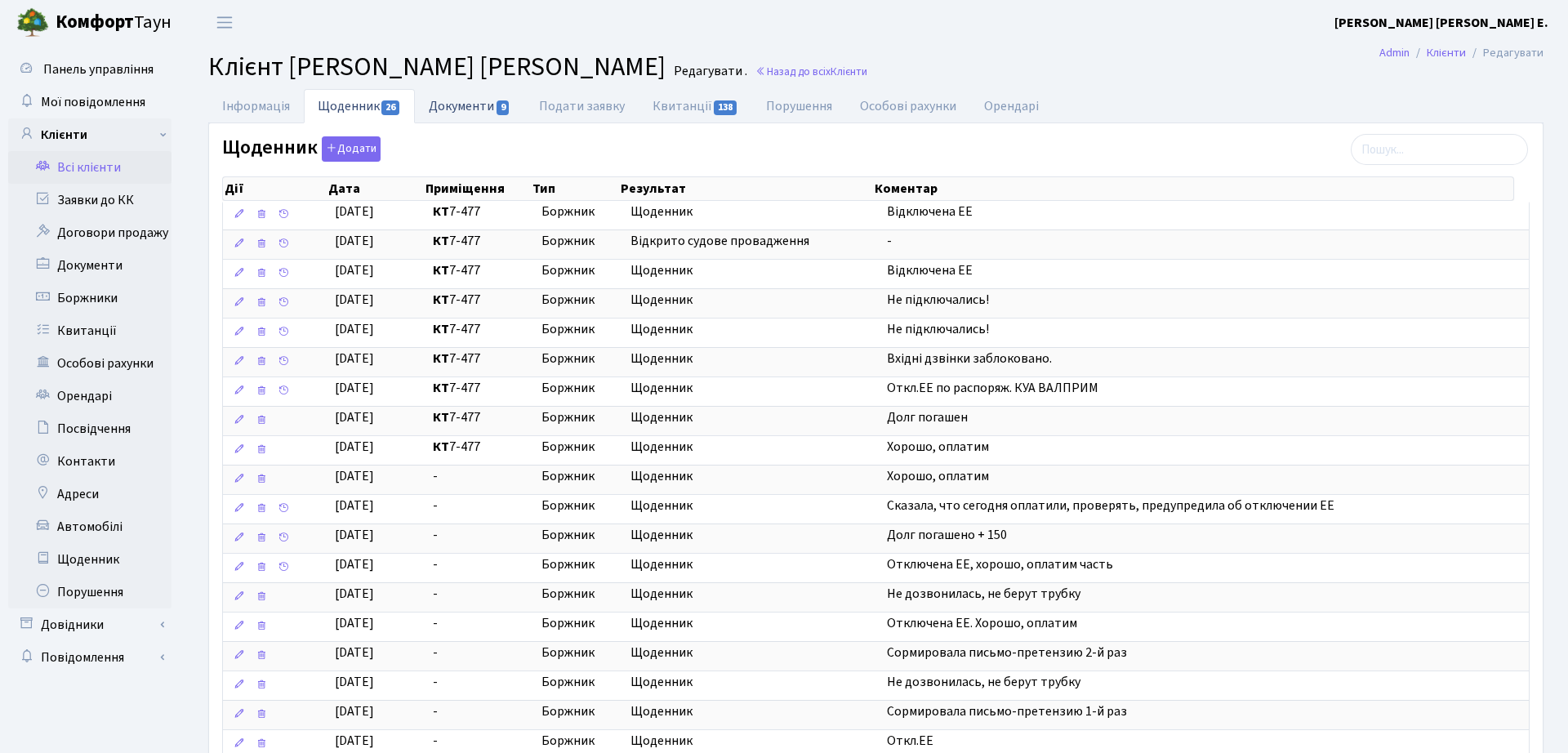
select select "25"
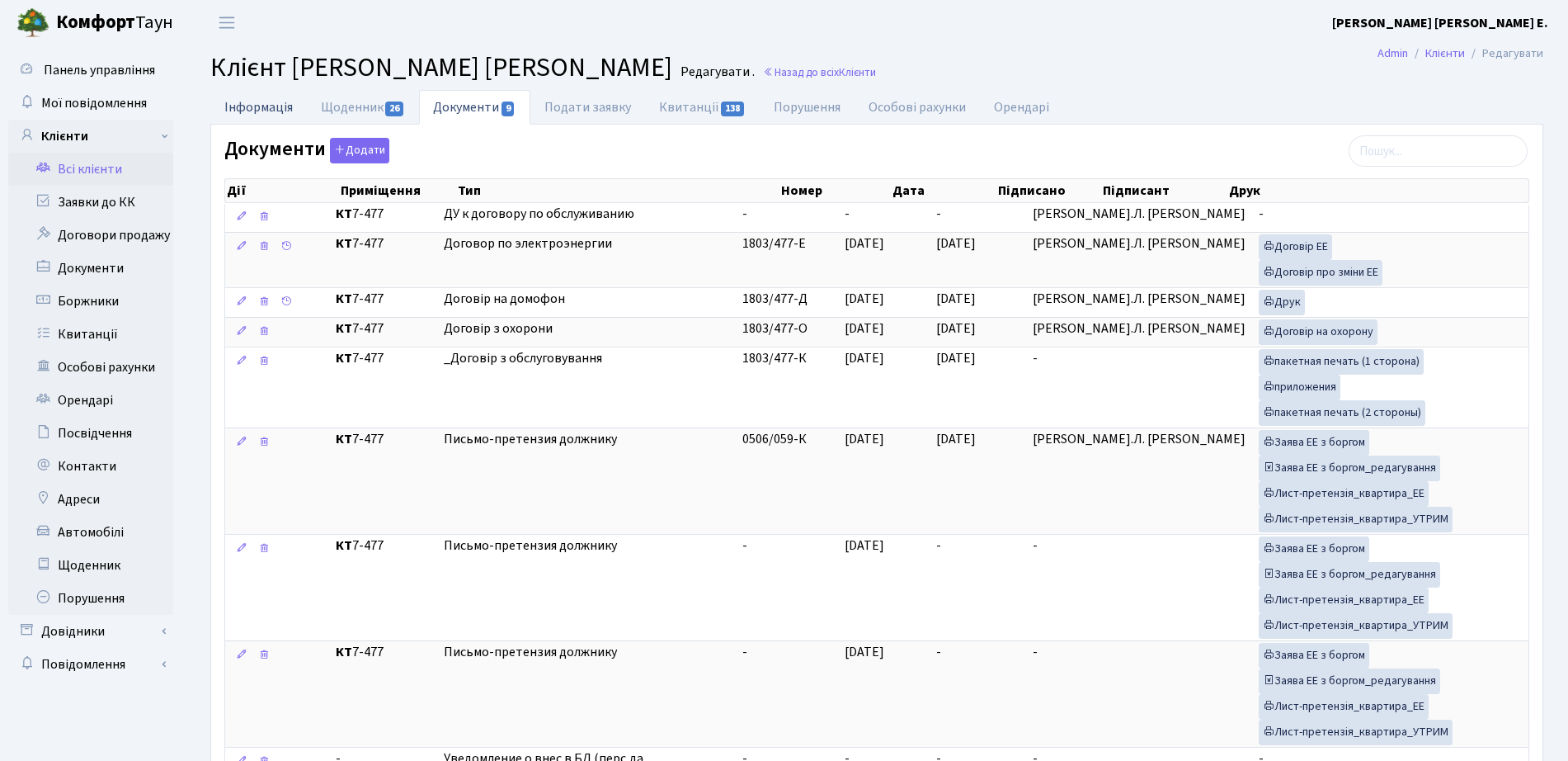
click at [247, 111] on link "Інформація" at bounding box center [258, 107] width 96 height 34
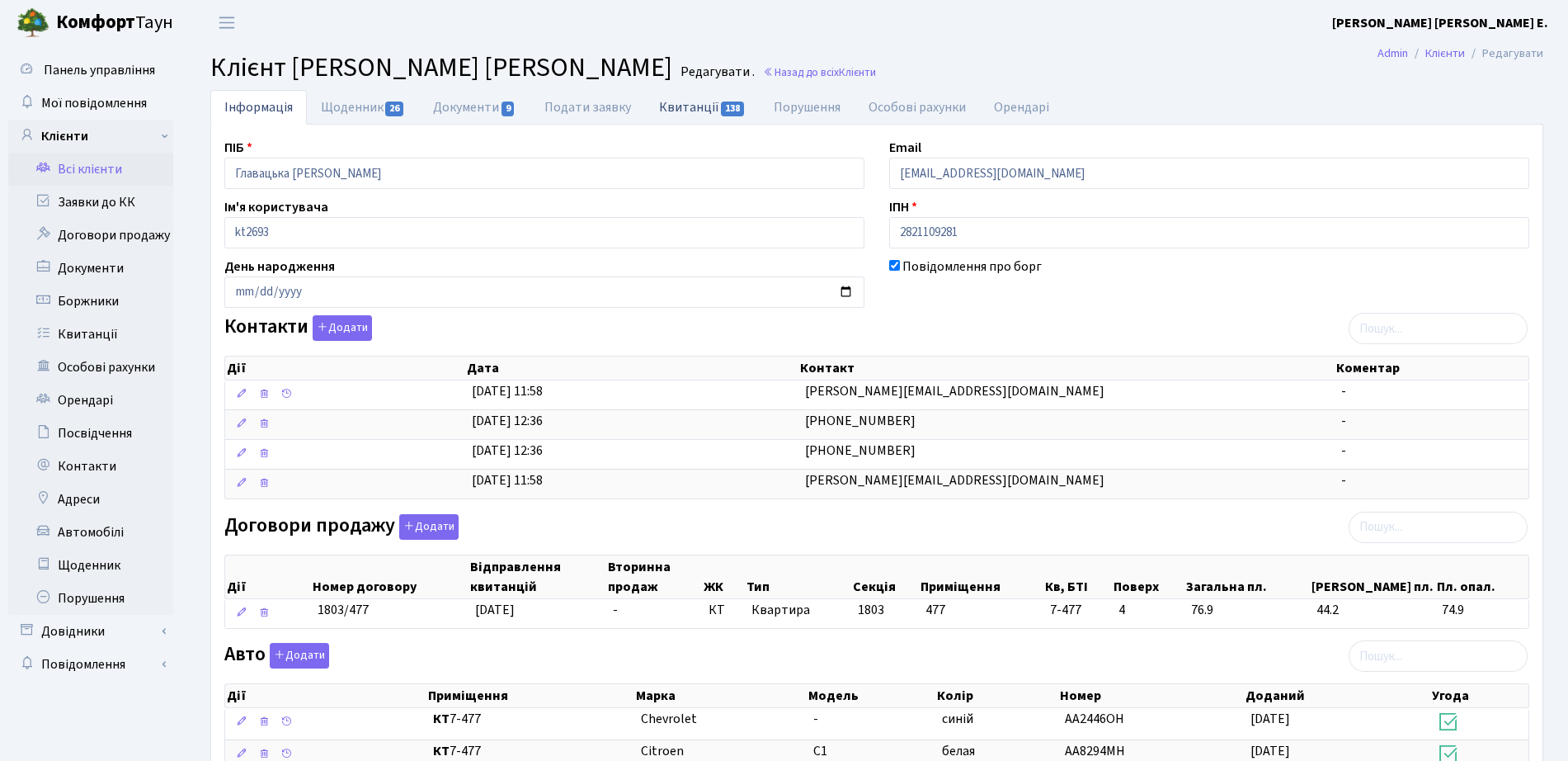
click at [707, 112] on link "Квитанції 138" at bounding box center [703, 107] width 115 height 34
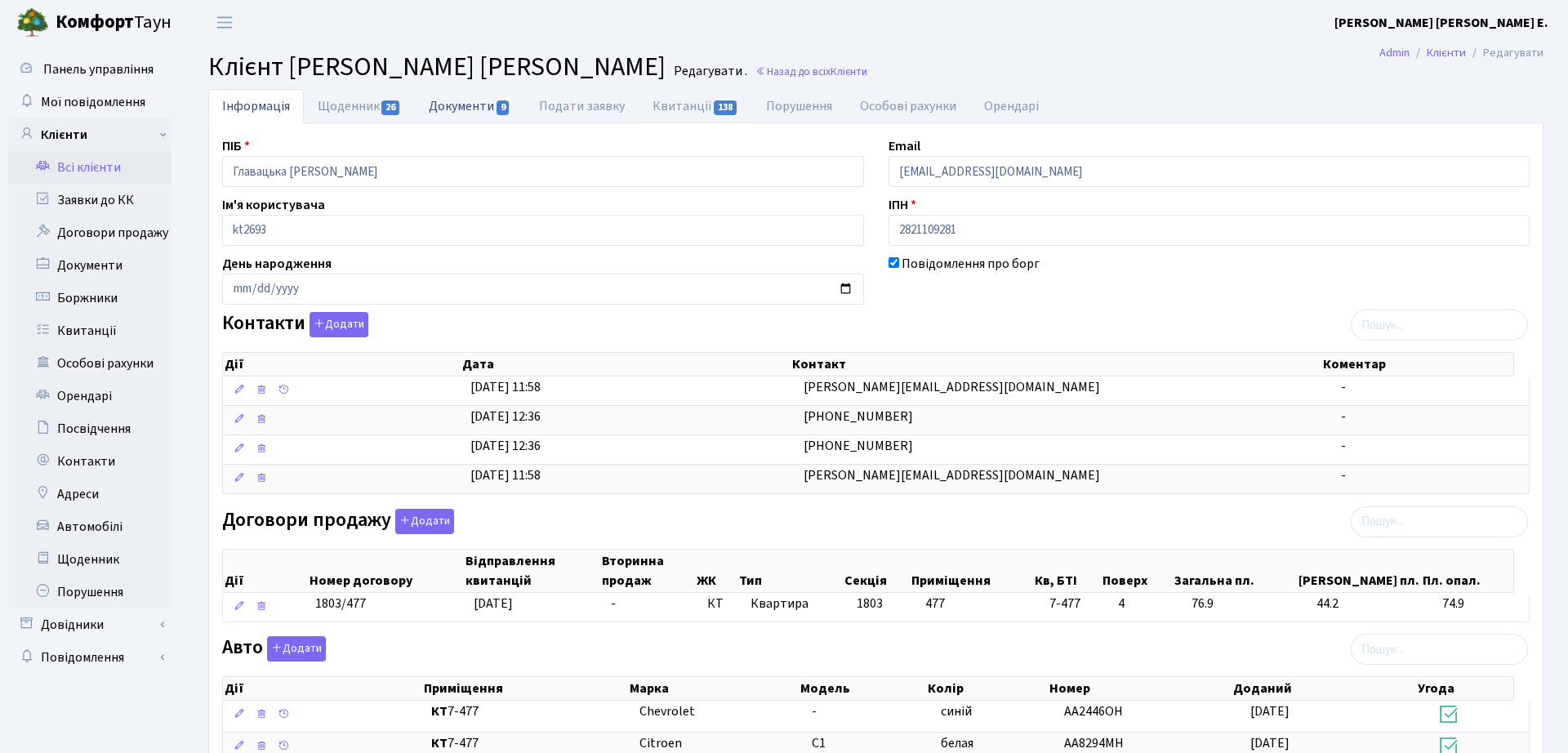
select select "25"
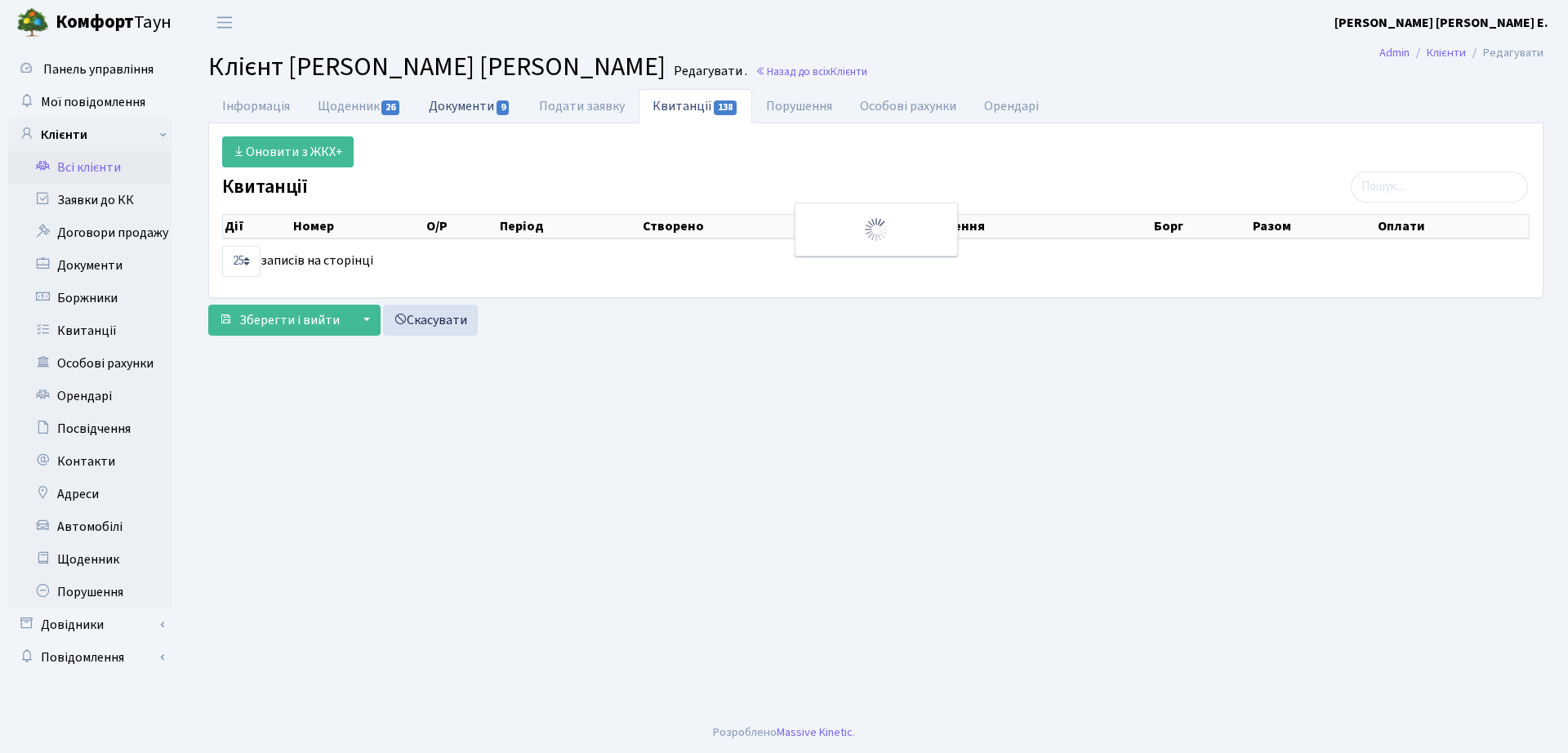
click at [459, 114] on link "Документи 9" at bounding box center [469, 106] width 109 height 34
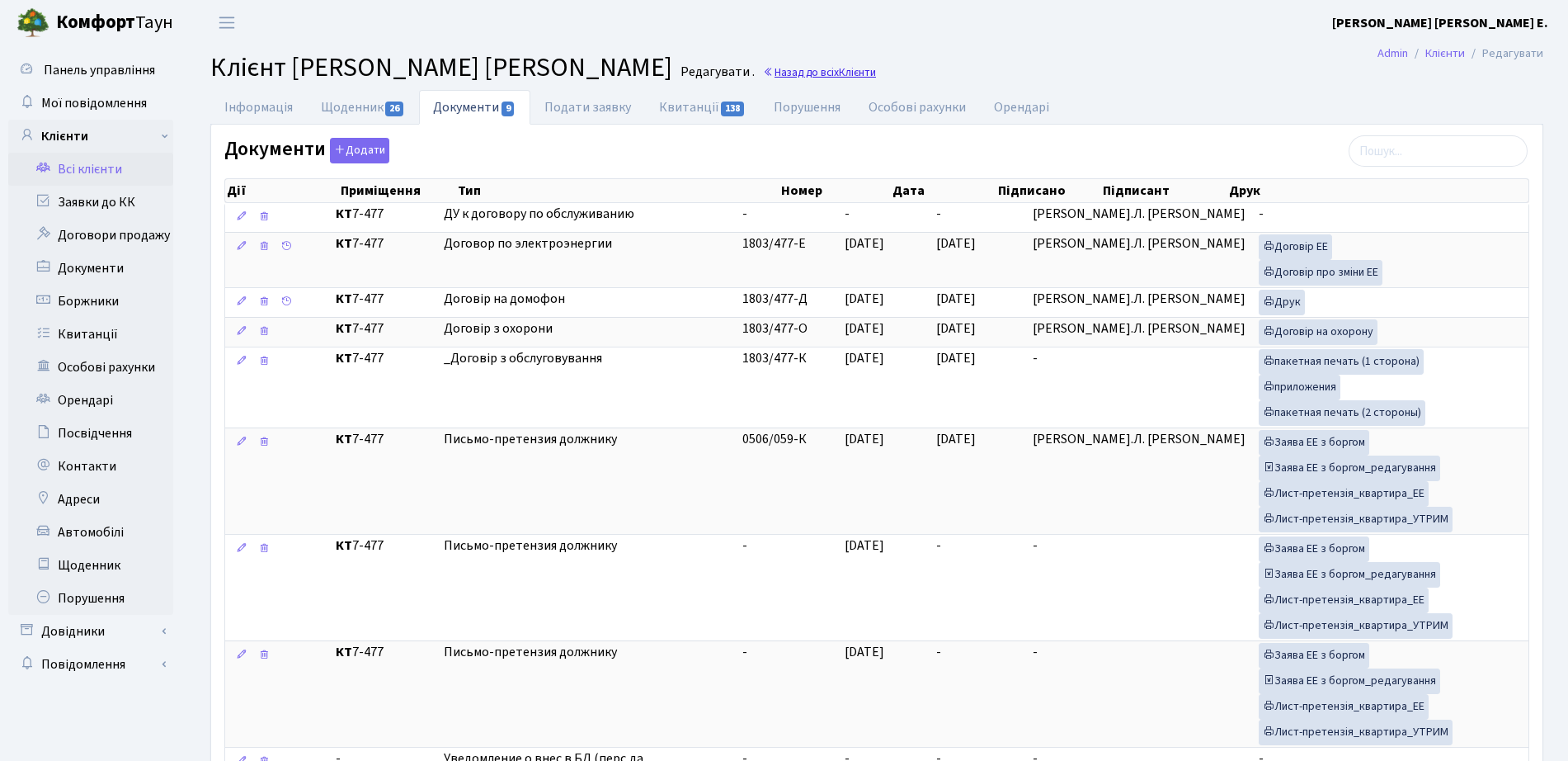
click at [839, 70] on span "Клієнти" at bounding box center [857, 72] width 37 height 15
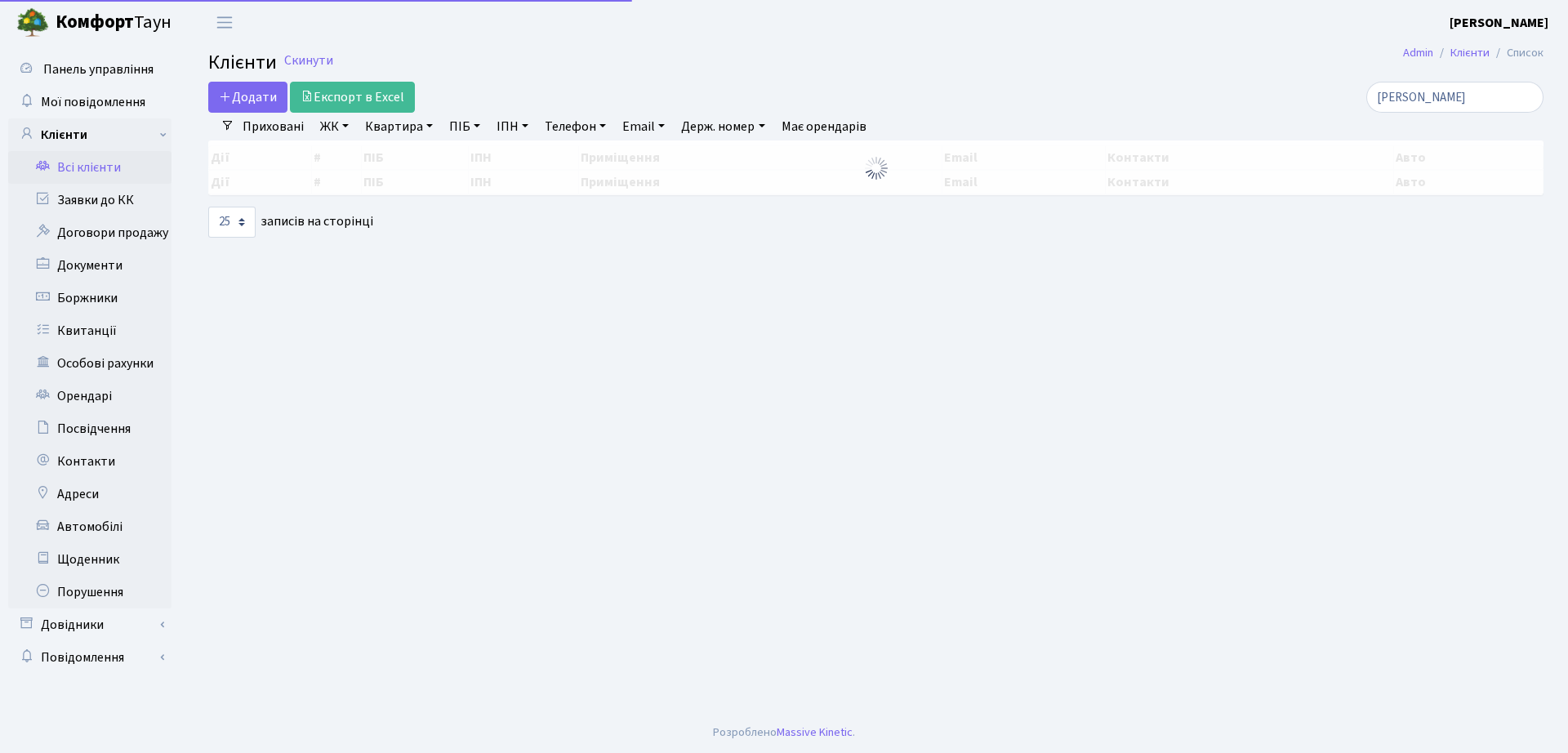
select select "25"
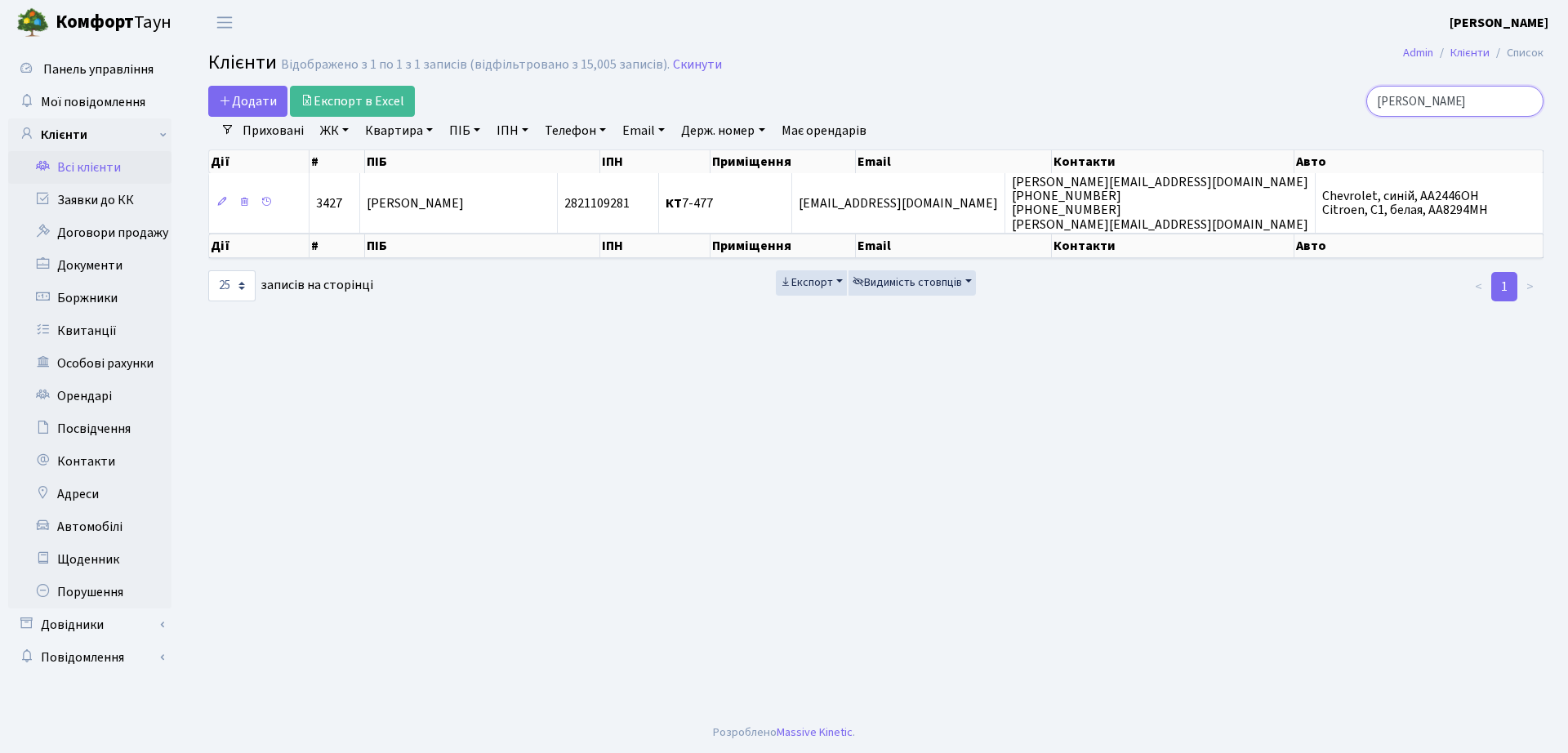
drag, startPoint x: 1472, startPoint y: 97, endPoint x: 1054, endPoint y: 116, distance: 418.4
click at [1074, 129] on div "Додати Експорт в Excel [DEMOGRAPHIC_DATA] Фільтри Приховані ЖК ТХ, вул. [PERSON…" at bounding box center [875, 193] width 1360 height 216
type input "2-470"
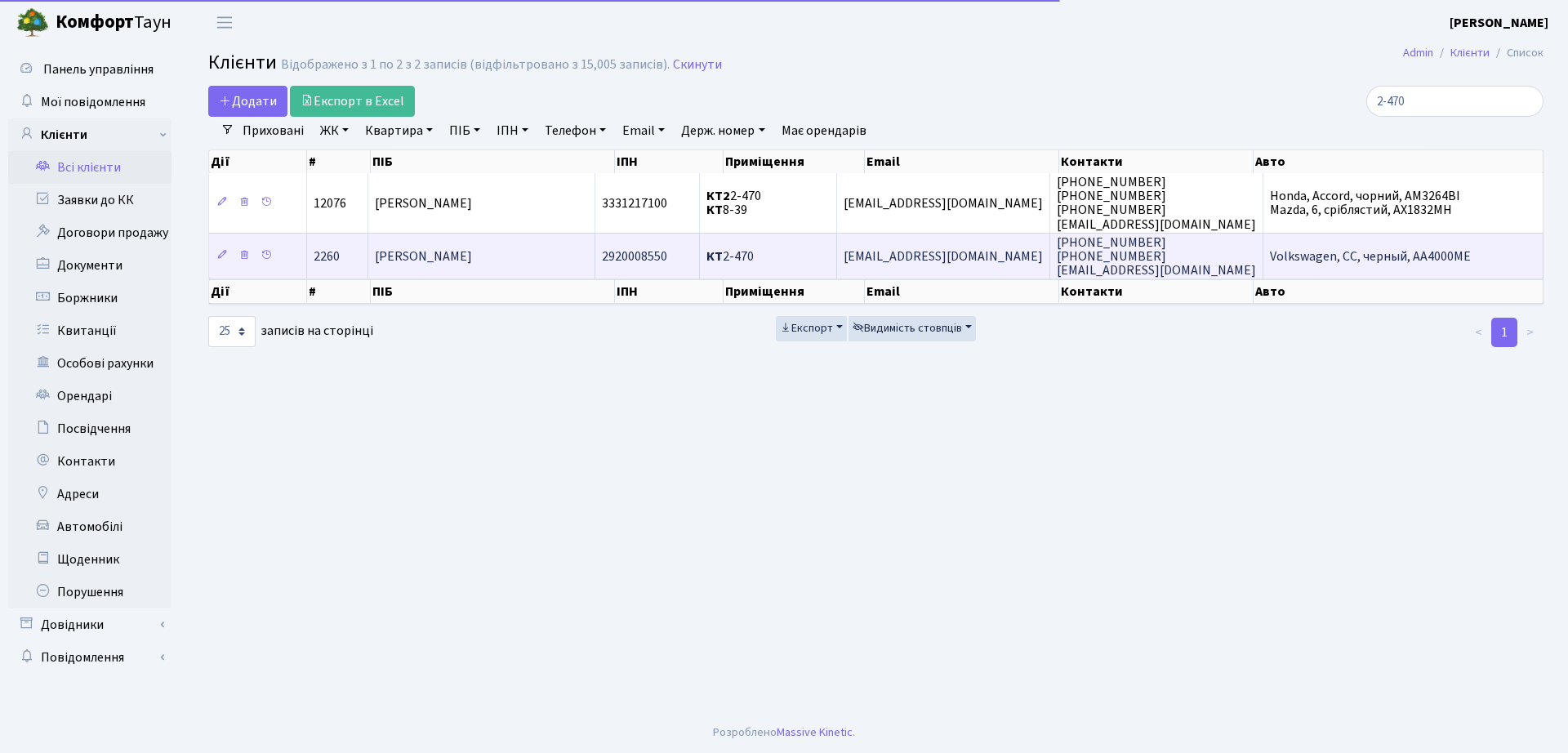
click at [461, 262] on span "[PERSON_NAME]" at bounding box center [422, 256] width 97 height 18
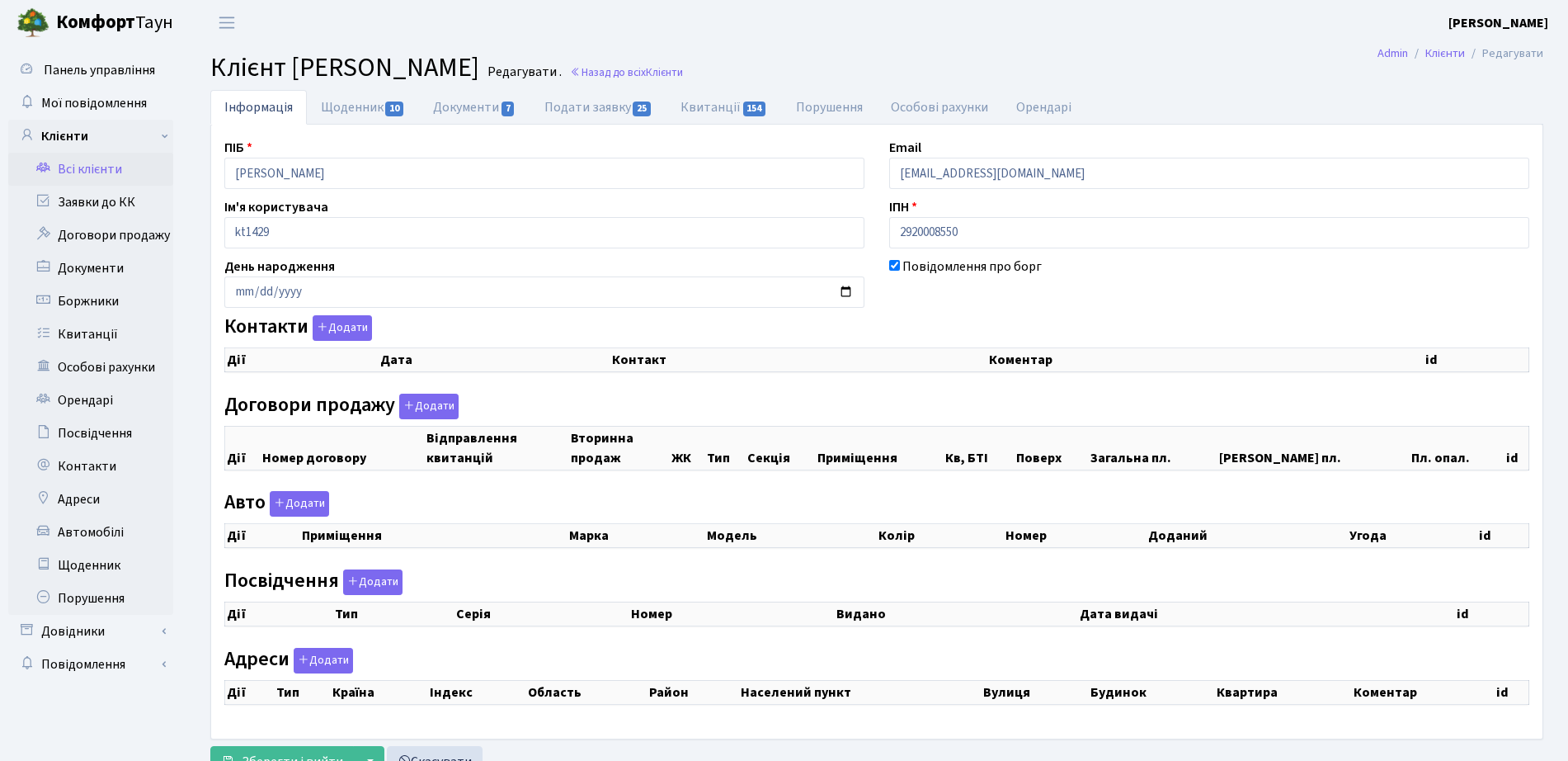
checkbox input "true"
select select "25"
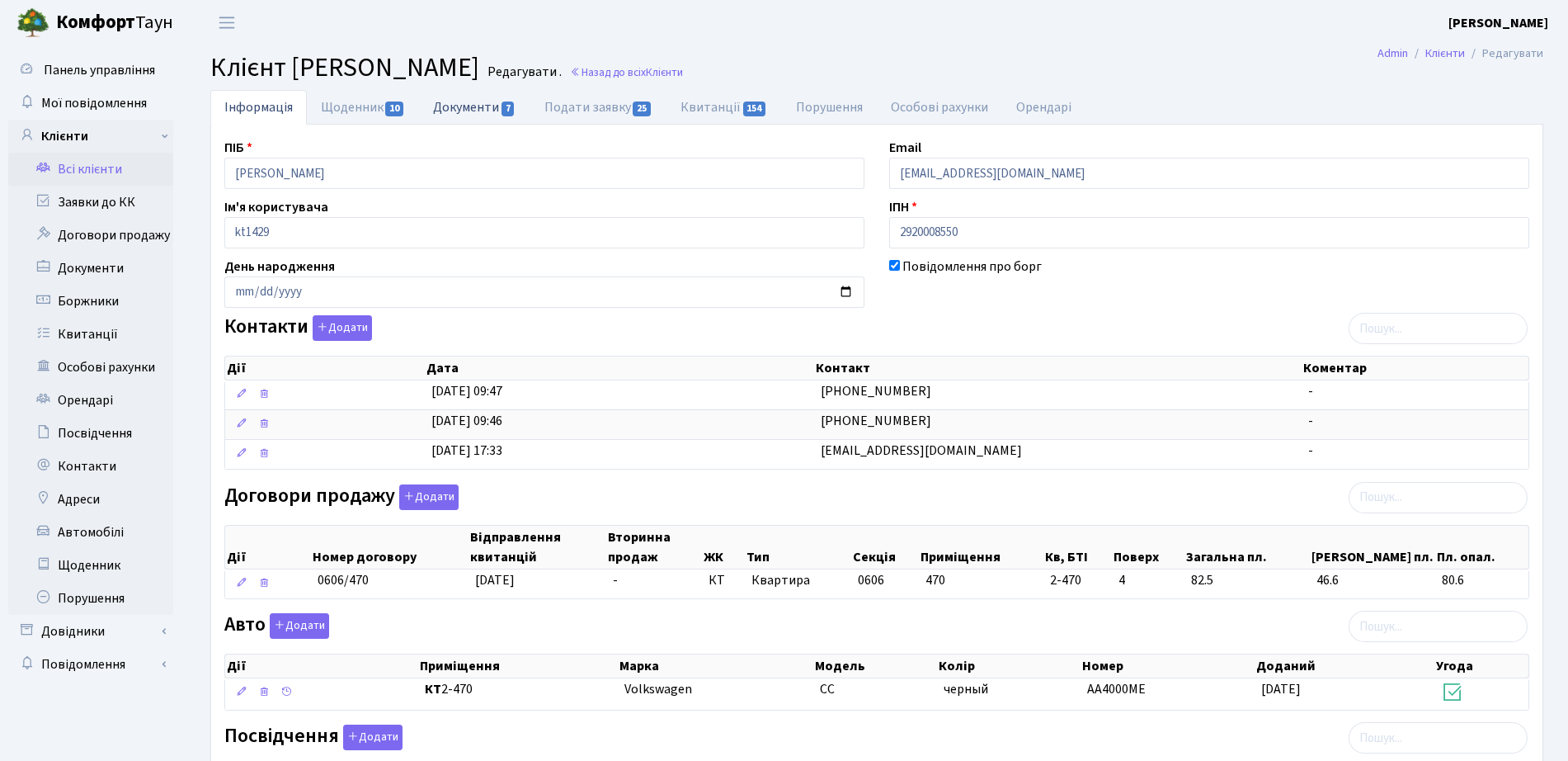
click at [451, 104] on link "Документи 7" at bounding box center [474, 107] width 111 height 34
select select "25"
